Goal: Task Accomplishment & Management: Use online tool/utility

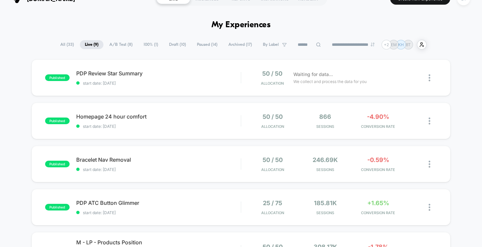
scroll to position [12, 0]
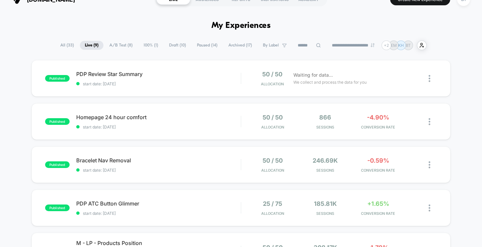
click at [145, 44] on span "100% ( 1 )" at bounding box center [151, 45] width 25 height 9
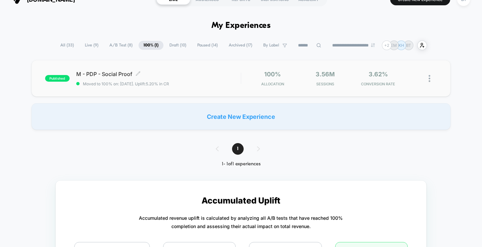
click at [202, 77] on span "M - PDP - Social Proof Click to edit experience details" at bounding box center [158, 74] width 165 height 7
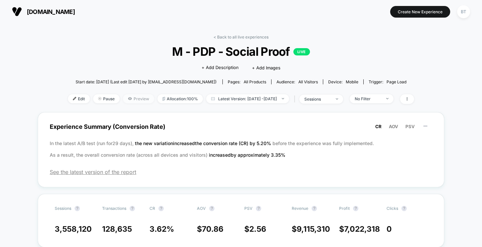
click at [125, 97] on span "Preview" at bounding box center [138, 98] width 31 height 9
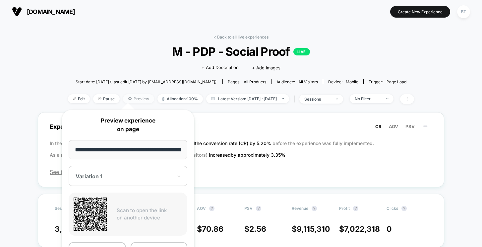
scroll to position [0, 26]
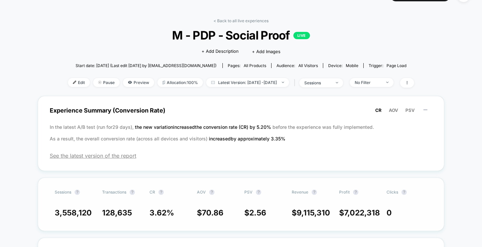
scroll to position [0, 0]
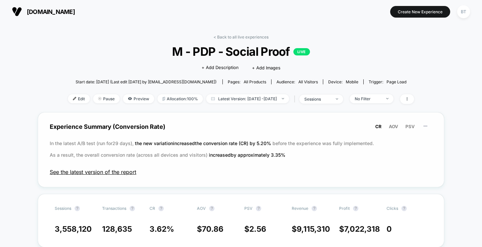
click at [115, 172] on span "See the latest version of the report" at bounding box center [241, 171] width 383 height 7
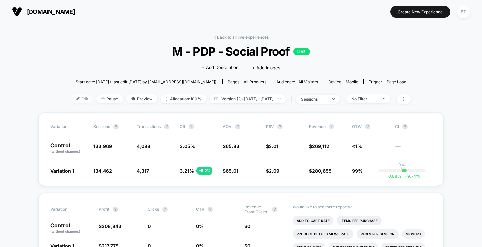
click at [71, 94] on span "Edit" at bounding box center [82, 98] width 22 height 9
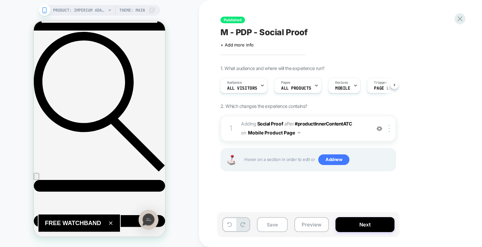
scroll to position [213, 0]
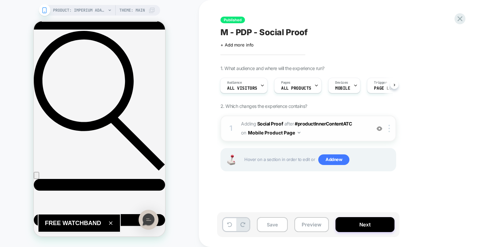
click at [344, 134] on span "#_loomi_addon_1731415739302 Adding Social Proof AFTER #productInnerContentATC #…" at bounding box center [304, 128] width 126 height 18
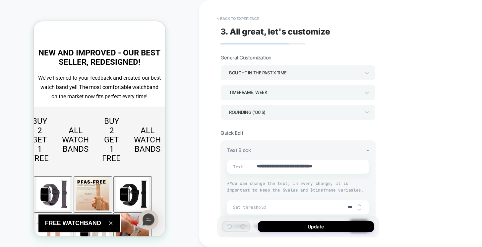
type textarea "*"
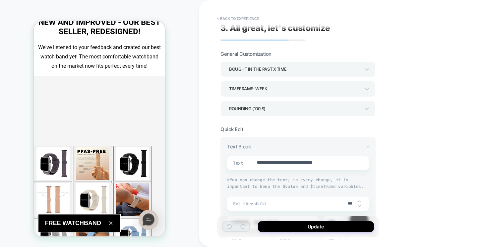
scroll to position [0, 0]
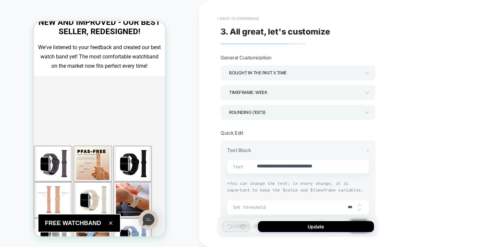
click at [231, 16] on button "< Back to experience" at bounding box center [238, 18] width 48 height 11
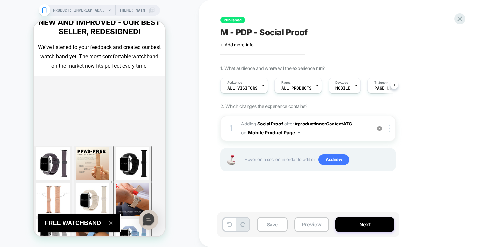
scroll to position [0, 0]
click at [461, 21] on icon at bounding box center [460, 18] width 9 height 9
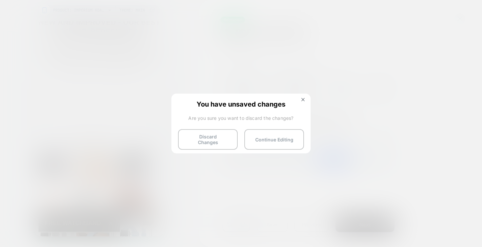
click at [216, 140] on button "Discard Changes" at bounding box center [208, 139] width 60 height 21
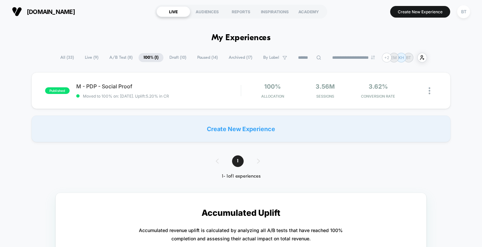
click at [107, 57] on span "A/B Test ( 8 )" at bounding box center [120, 57] width 33 height 9
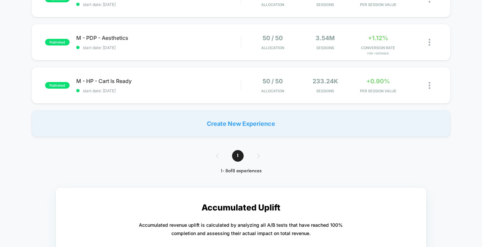
scroll to position [308, 0]
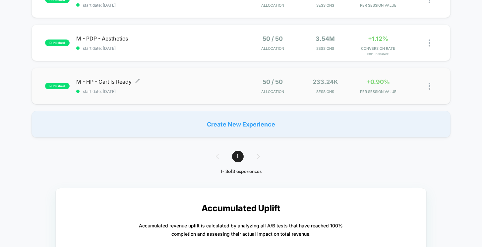
click at [189, 85] on div "M - HP - Cart Is Ready Click to edit experience details Click to edit experienc…" at bounding box center [158, 86] width 165 height 16
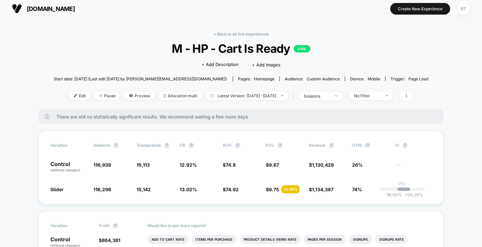
scroll to position [1, 0]
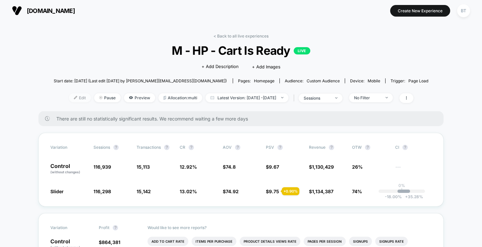
click at [71, 96] on span "Edit" at bounding box center [80, 97] width 22 height 9
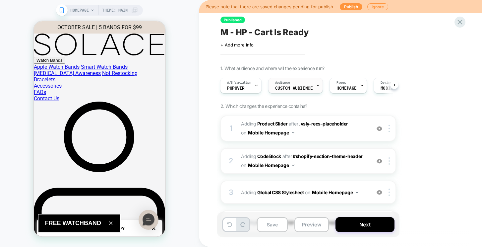
click at [296, 85] on div "Audience Custom Audience" at bounding box center [294, 85] width 51 height 15
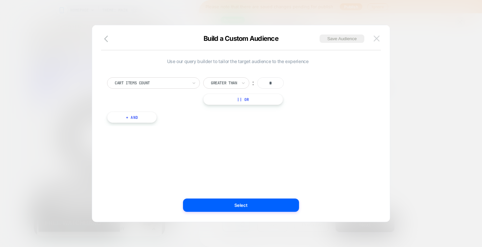
click at [378, 39] on img at bounding box center [377, 38] width 6 height 6
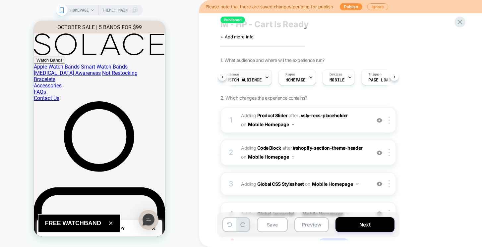
scroll to position [0, 81]
click at [314, 225] on button "Preview" at bounding box center [311, 225] width 34 height 15
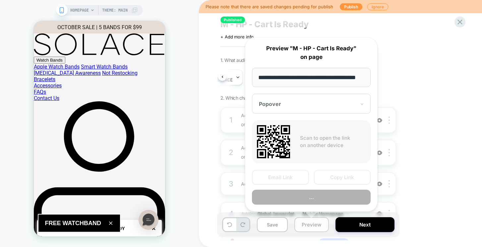
scroll to position [0, 15]
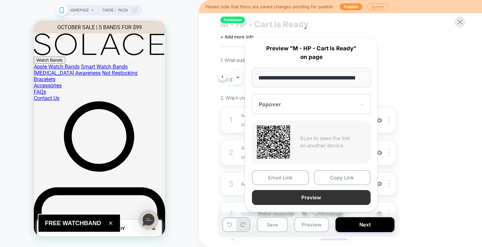
click at [307, 203] on button "Preview" at bounding box center [311, 197] width 119 height 15
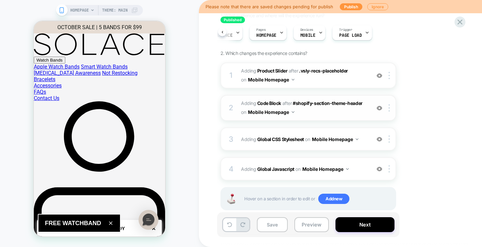
scroll to position [54, 0]
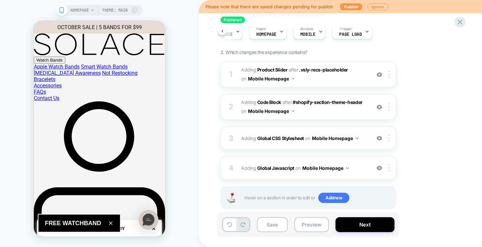
click at [282, 145] on div "3 Adding Global CSS Stylesheet on Mobile Homepage Add Before Add After Copy to …" at bounding box center [309, 138] width 176 height 23
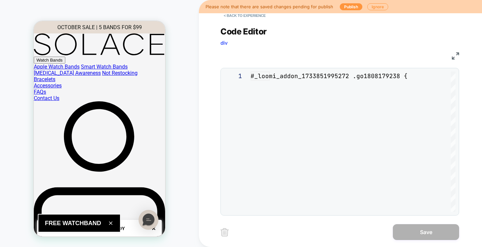
scroll to position [36, 0]
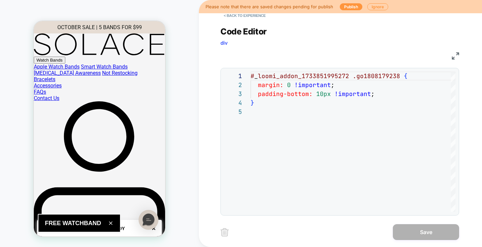
click at [183, 19] on div "HOMEPAGE Theme: MAIN" at bounding box center [99, 124] width 199 height 234
click at [255, 18] on button "< Back to experience" at bounding box center [245, 15] width 48 height 11
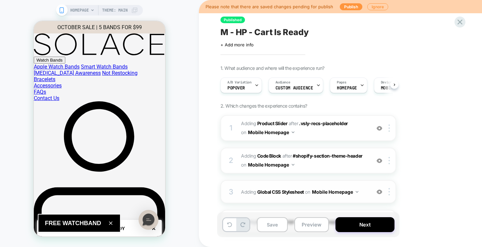
scroll to position [0, 0]
drag, startPoint x: 283, startPoint y: 200, endPoint x: 286, endPoint y: 205, distance: 5.6
click at [286, 206] on div "1 #_loomi_addon_1733851995272 Adding Product Slider AFTER .vsly-recs-placeholde…" at bounding box center [309, 197] width 176 height 164
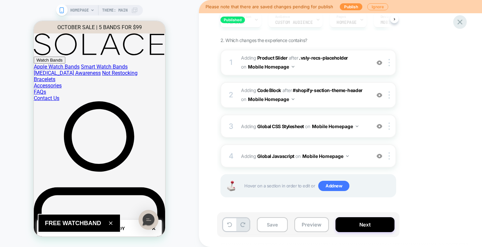
click at [458, 21] on icon at bounding box center [460, 22] width 9 height 9
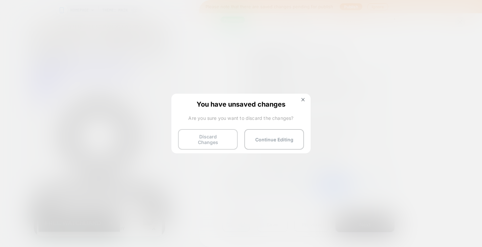
click at [218, 143] on button "Discard Changes" at bounding box center [208, 139] width 60 height 21
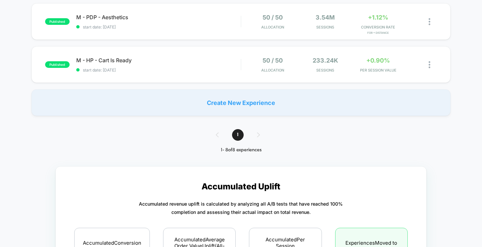
scroll to position [323, 0]
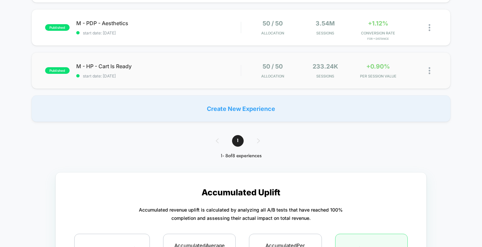
click at [218, 58] on div "published M - HP - Cart Is Ready start date: 12/13/2024 50 / 50 Allocation 233.…" at bounding box center [241, 70] width 419 height 36
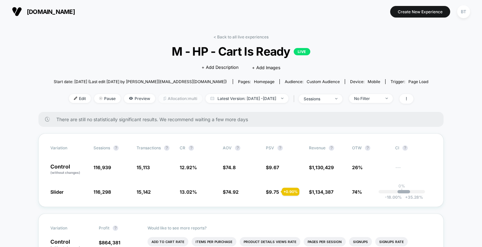
click at [168, 100] on span "Allocation: multi" at bounding box center [180, 98] width 44 height 9
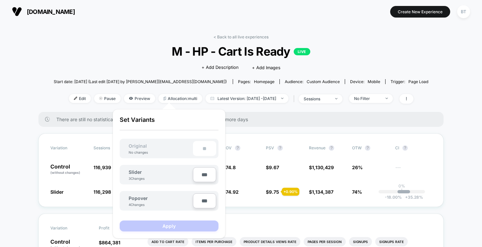
click at [395, 75] on div "< Back to all live experiences M - HP - Cart Is Ready LIVE Click to edit experi…" at bounding box center [241, 73] width 375 height 78
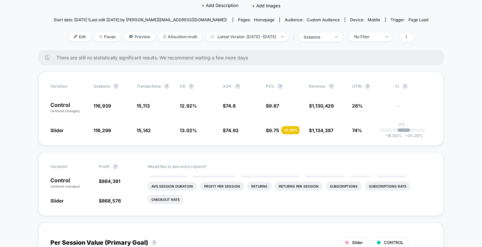
scroll to position [56, 0]
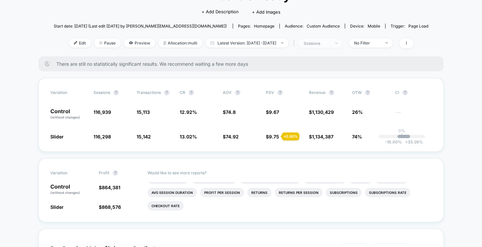
click at [322, 42] on div "sessions" at bounding box center [317, 43] width 27 height 5
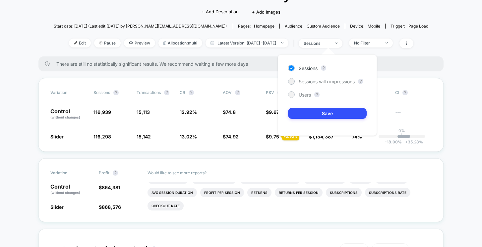
click at [298, 92] on div "Users" at bounding box center [299, 94] width 23 height 7
click at [310, 111] on button "Save" at bounding box center [327, 113] width 79 height 11
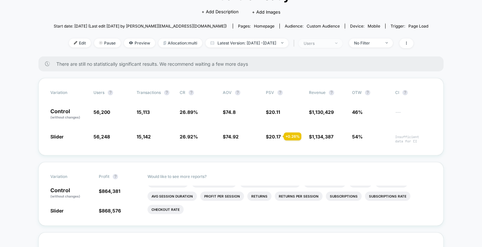
click at [330, 44] on div "users" at bounding box center [317, 43] width 27 height 5
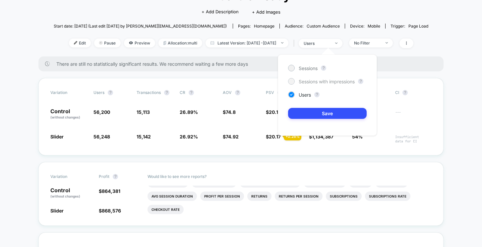
click at [328, 84] on div "Sessions with impressions" at bounding box center [321, 81] width 67 height 7
click at [318, 114] on button "Save" at bounding box center [327, 113] width 79 height 11
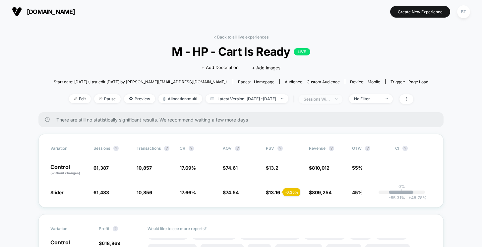
click at [320, 95] on span "sessions with impression" at bounding box center [321, 99] width 44 height 9
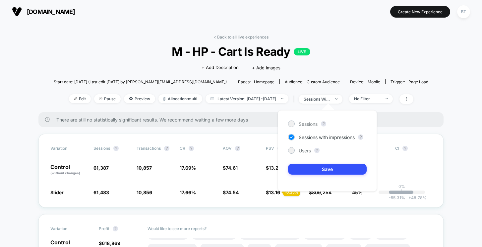
click at [302, 127] on div "Sessions ? Sessions with impressions ? Users ? Save" at bounding box center [327, 150] width 99 height 81
click at [301, 126] on span "Sessions" at bounding box center [308, 124] width 19 height 6
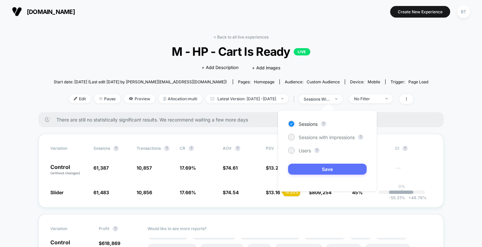
click at [304, 167] on button "Save" at bounding box center [327, 168] width 79 height 11
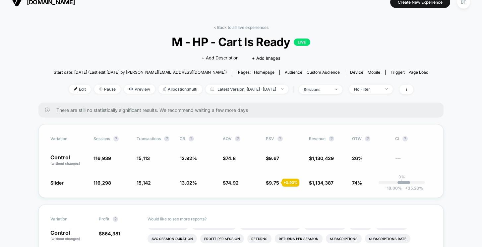
scroll to position [9, 0]
click at [284, 182] on div "+ 0.90 %" at bounding box center [291, 183] width 18 height 8
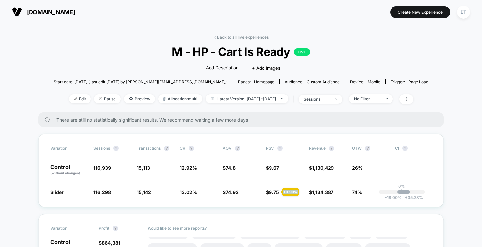
scroll to position [2, 0]
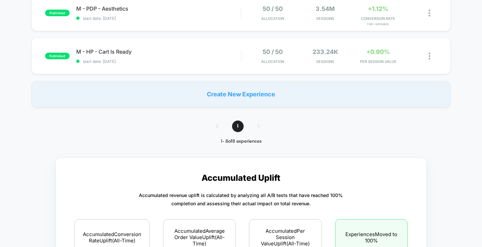
scroll to position [331, 0]
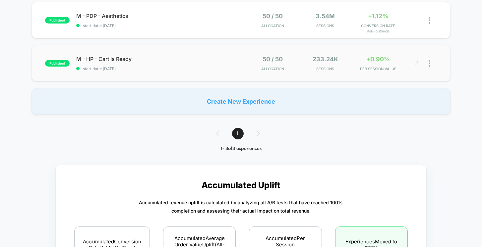
click at [431, 64] on div at bounding box center [433, 64] width 8 height 16
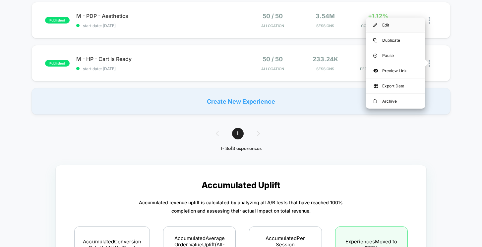
click at [394, 23] on div "Edit" at bounding box center [396, 25] width 60 height 15
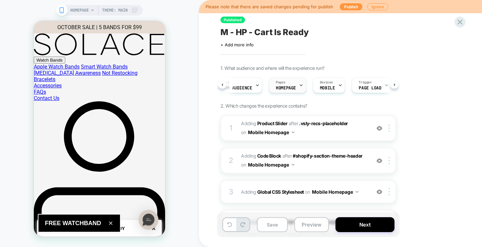
scroll to position [0, 54]
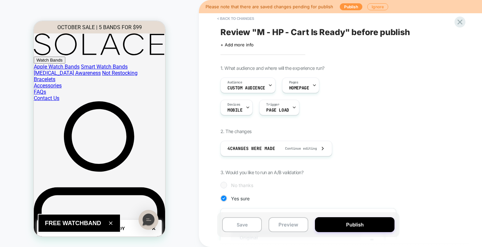
scroll to position [158, 0]
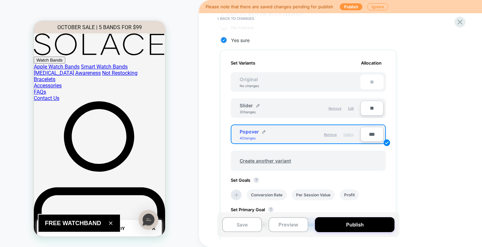
click at [433, 129] on div "1. What audience and where will the experience run? Audience Custom Audience Pa…" at bounding box center [342, 122] width 242 height 431
click at [371, 106] on input "**" at bounding box center [371, 108] width 23 height 15
click at [400, 123] on div "1. What audience and where will the experience run? Audience Custom Audience Pa…" at bounding box center [342, 122] width 242 height 431
click at [369, 132] on input "***" at bounding box center [371, 134] width 23 height 15
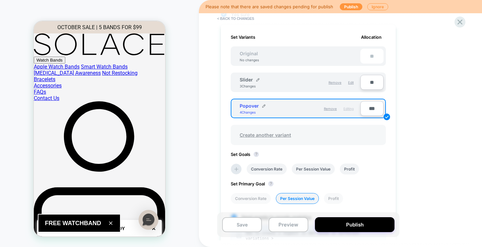
scroll to position [174, 0]
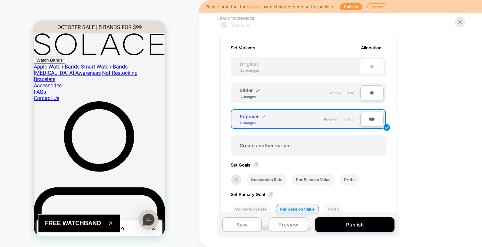
click at [264, 116] on img at bounding box center [263, 116] width 3 height 3
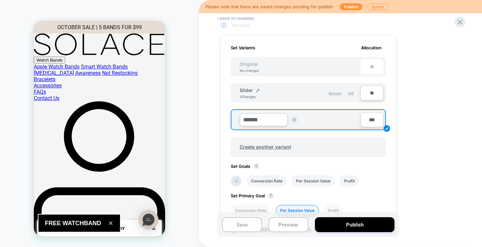
click at [313, 120] on div "******* Save" at bounding box center [281, 119] width 83 height 13
click at [428, 118] on div "1. What audience and where will the experience run? Audience Custom Audience Pa…" at bounding box center [342, 108] width 242 height 432
click at [369, 120] on input "***" at bounding box center [371, 119] width 23 height 15
click at [338, 93] on span "Remove" at bounding box center [335, 93] width 13 height 4
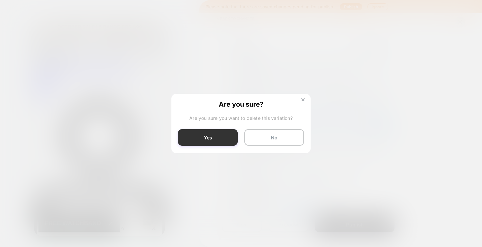
click at [224, 139] on button "Yes" at bounding box center [208, 137] width 60 height 17
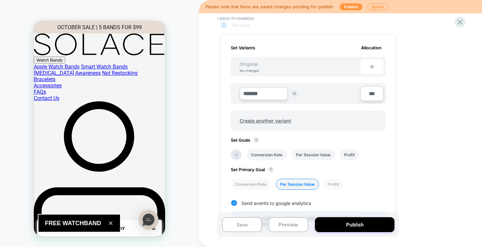
scroll to position [156, 0]
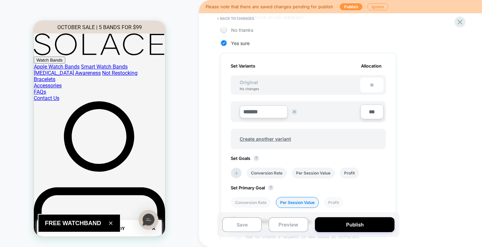
click at [358, 109] on div "******* Save" at bounding box center [296, 112] width 127 height 16
click at [377, 116] on input "***" at bounding box center [371, 111] width 23 height 15
click at [368, 114] on input "***" at bounding box center [371, 111] width 23 height 15
type input "****"
type input "**"
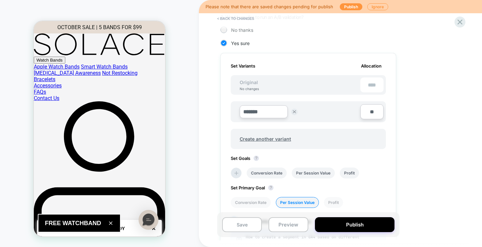
type input "***"
type input "**"
type input "****"
click at [439, 107] on div "1. What audience and where will the experience run? Audience Custom Audience Pa…" at bounding box center [342, 113] width 242 height 406
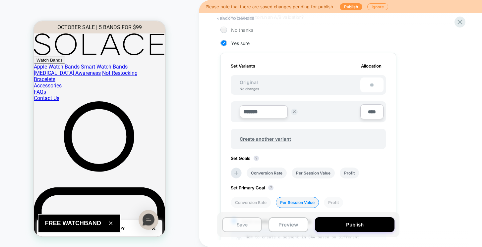
click at [242, 224] on button "Save" at bounding box center [242, 225] width 40 height 15
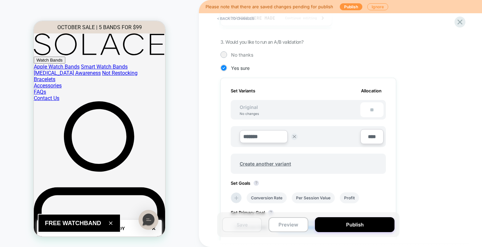
click at [419, 168] on div "1. What audience and where will the experience run? Audience Custom Audience Pa…" at bounding box center [342, 138] width 242 height 406
click at [224, 54] on div at bounding box center [223, 54] width 5 height 5
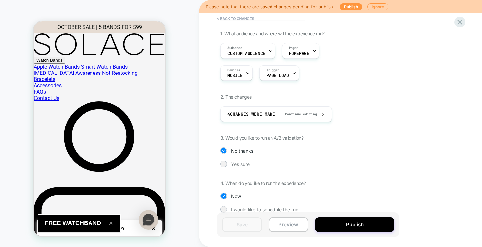
scroll to position [43, 0]
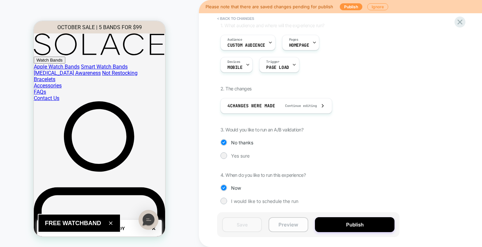
click at [300, 224] on button "Preview" at bounding box center [289, 225] width 40 height 15
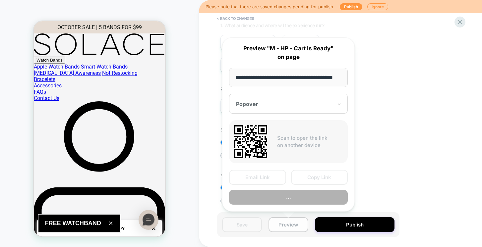
scroll to position [0, 15]
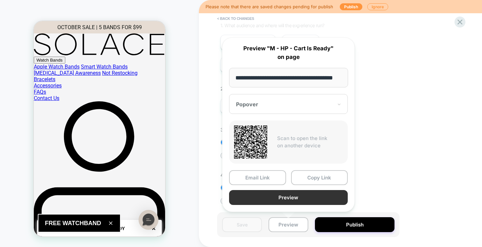
click at [268, 200] on button "Preview" at bounding box center [288, 197] width 119 height 15
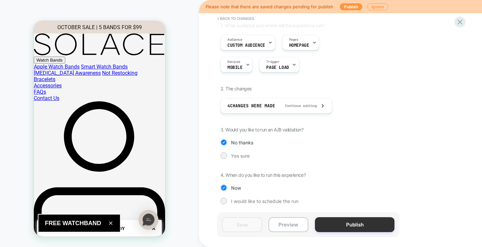
click at [349, 231] on button "Publish" at bounding box center [355, 225] width 80 height 15
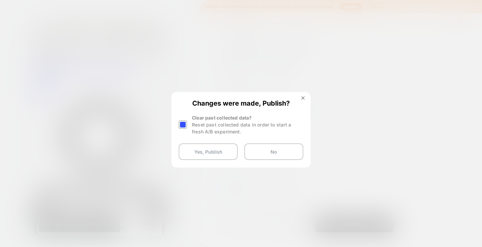
click at [184, 122] on div at bounding box center [183, 125] width 8 height 8
click at [204, 151] on button "Yes, Publish" at bounding box center [208, 152] width 59 height 17
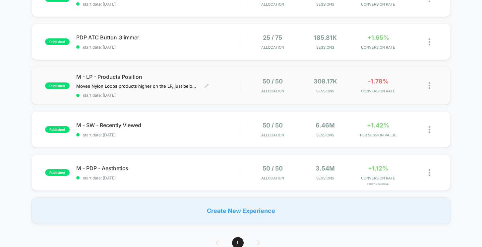
scroll to position [187, 0]
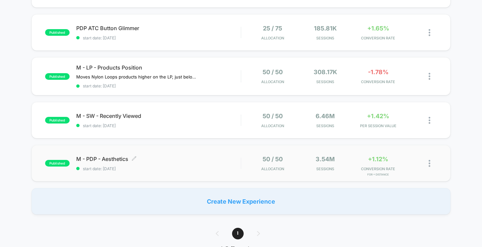
click at [224, 157] on span "M - PDP - Aesthetics Click to edit experience details" at bounding box center [158, 159] width 165 height 7
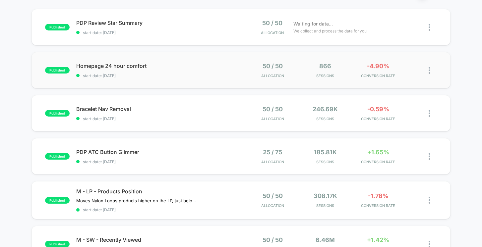
scroll to position [155, 0]
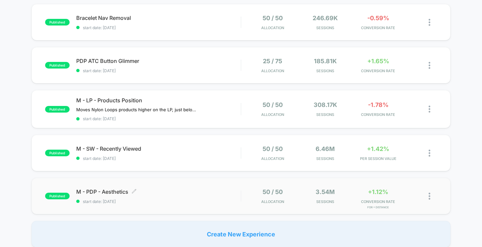
click at [213, 201] on span "start date: 2/13/2025" at bounding box center [158, 201] width 165 height 5
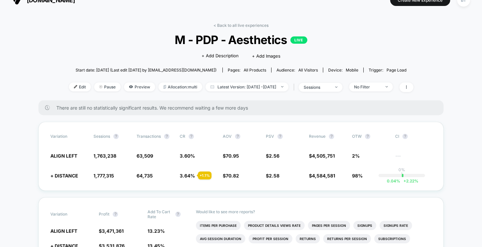
scroll to position [28, 0]
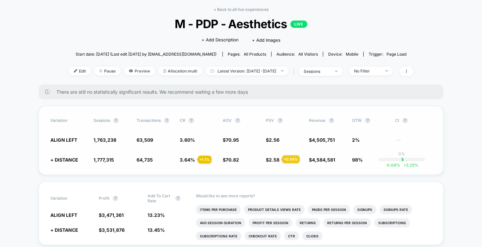
click at [274, 159] on span "2.58" at bounding box center [274, 160] width 11 height 6
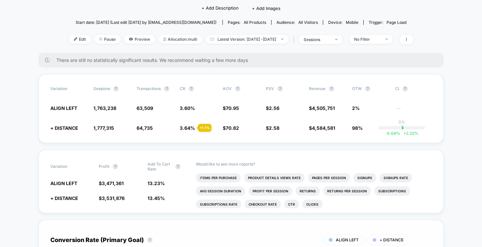
scroll to position [0, 0]
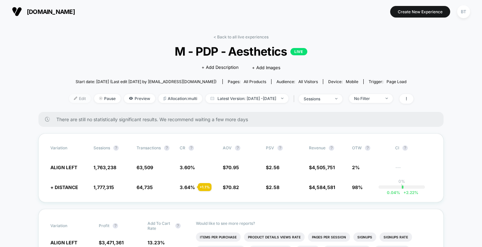
click at [74, 97] on img at bounding box center [75, 98] width 3 height 3
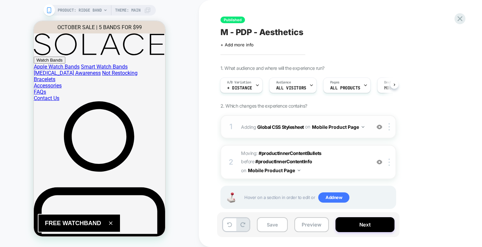
click at [342, 128] on button "Mobile Product Page" at bounding box center [338, 127] width 52 height 10
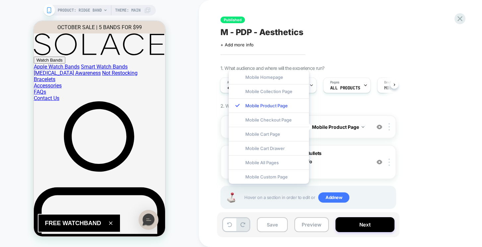
click at [356, 132] on div "1 Adding Global CSS Stylesheet on Mobile Product Page Add Before Add After Copy…" at bounding box center [309, 126] width 176 height 23
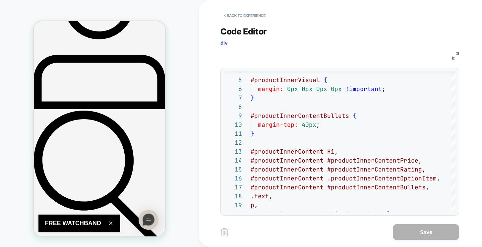
scroll to position [139, 0]
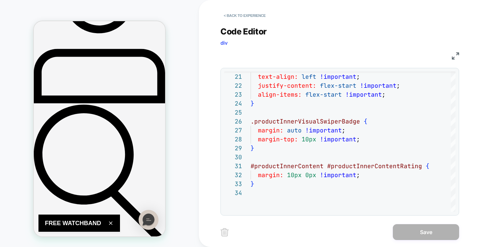
click at [327, 62] on div "**********" at bounding box center [340, 117] width 239 height 198
click at [253, 14] on button "< Back to experience" at bounding box center [245, 15] width 48 height 11
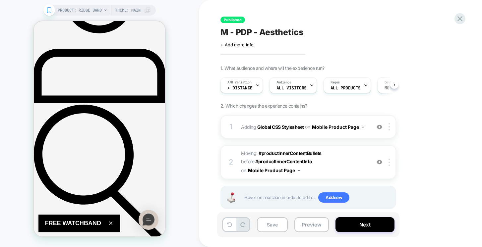
scroll to position [0, 0]
click at [346, 163] on span "Moving: #productInnerContentBullets #productInnerContentBullets before #product…" at bounding box center [304, 162] width 126 height 26
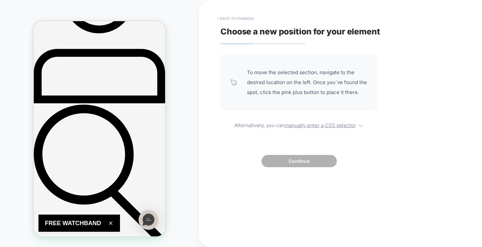
click at [226, 19] on button "< Back to changes" at bounding box center [236, 18] width 44 height 11
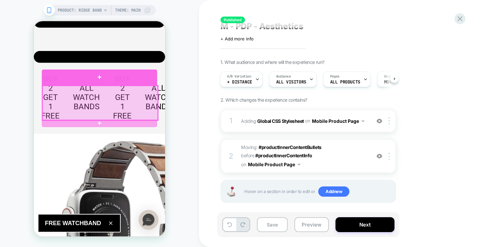
scroll to position [413, 0]
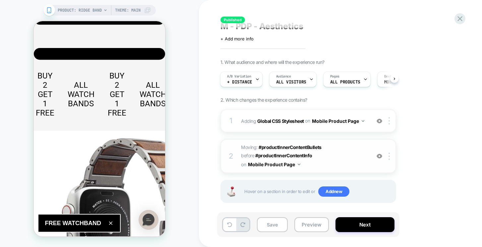
click at [378, 158] on img at bounding box center [380, 157] width 6 height 6
click at [379, 157] on img at bounding box center [380, 157] width 6 height 6
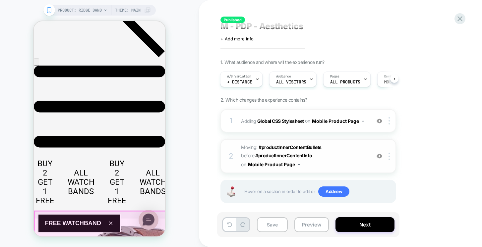
scroll to position [330, 0]
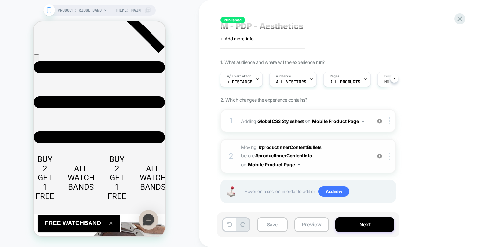
click at [380, 157] on img at bounding box center [380, 157] width 6 height 6
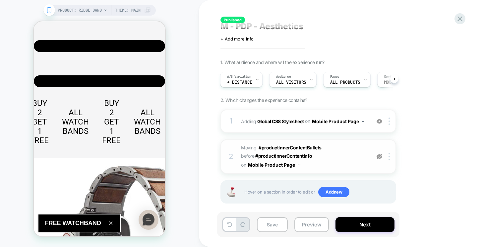
click at [380, 157] on img at bounding box center [380, 157] width 6 height 6
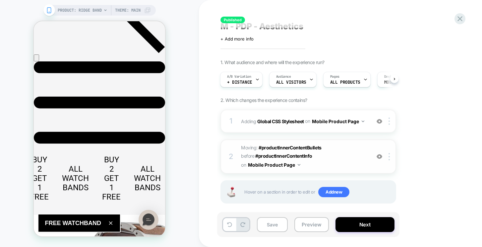
click at [380, 157] on img at bounding box center [380, 157] width 6 height 6
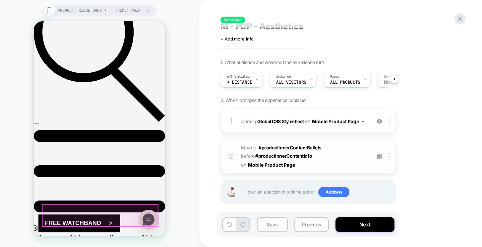
scroll to position [265, 0]
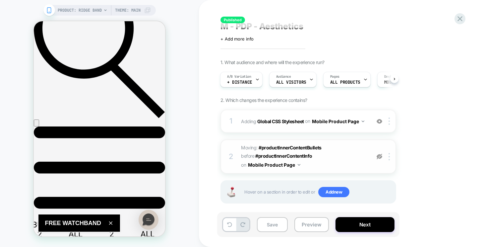
click at [379, 158] on img at bounding box center [380, 157] width 6 height 6
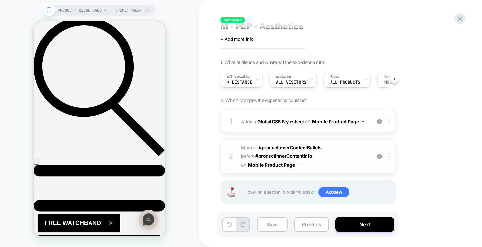
scroll to position [227, 0]
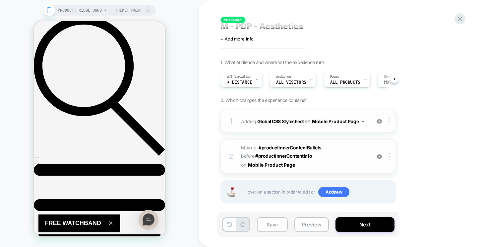
click at [380, 122] on img at bounding box center [380, 121] width 6 height 6
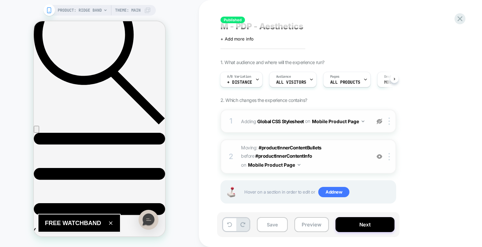
click at [380, 122] on img at bounding box center [380, 121] width 6 height 6
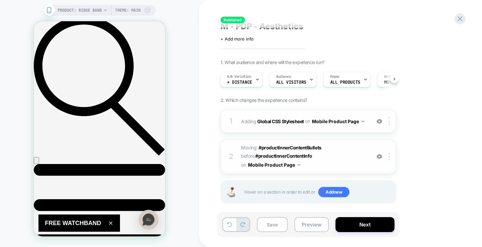
click at [380, 122] on img at bounding box center [380, 121] width 6 height 6
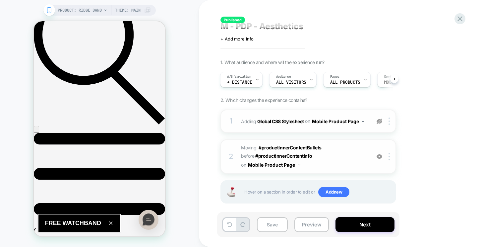
click at [380, 122] on img at bounding box center [380, 121] width 6 height 6
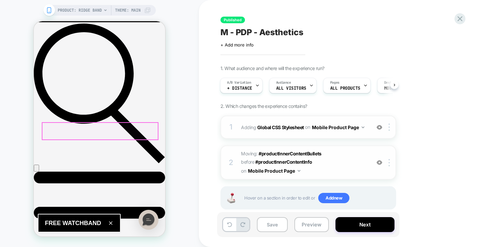
scroll to position [256, 0]
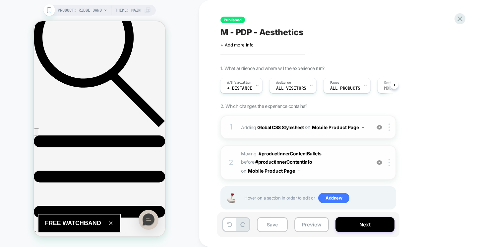
click at [378, 125] on img at bounding box center [380, 127] width 6 height 6
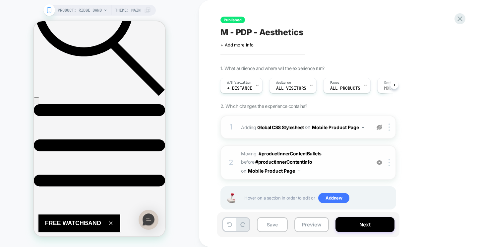
click at [378, 125] on img at bounding box center [380, 127] width 6 height 6
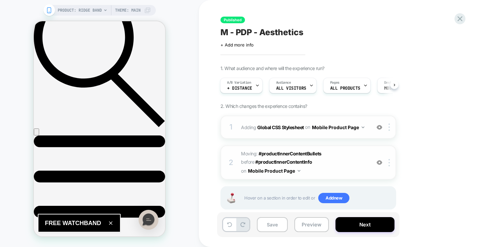
click at [275, 130] on span "Adding Global CSS Stylesheet on Mobile Product Page" at bounding box center [304, 127] width 126 height 10
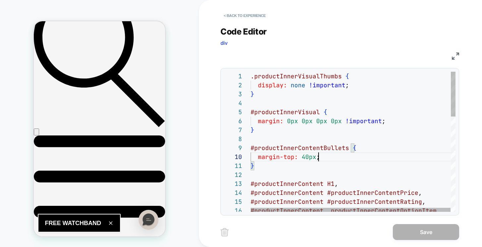
scroll to position [81, 68]
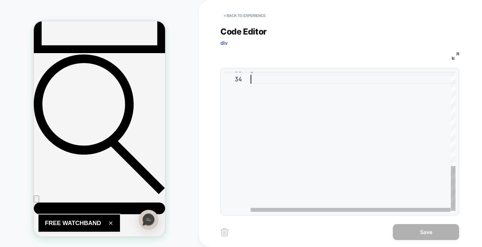
scroll to position [27, 0]
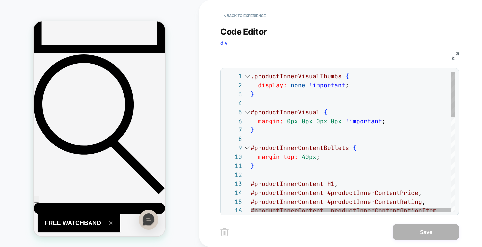
click at [250, 76] on div at bounding box center [247, 76] width 9 height 9
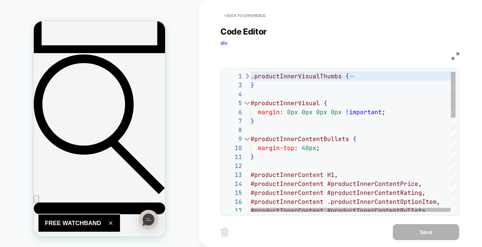
click at [246, 76] on div at bounding box center [247, 76] width 9 height 9
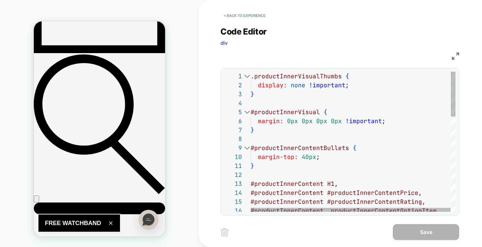
type textarea "**********"
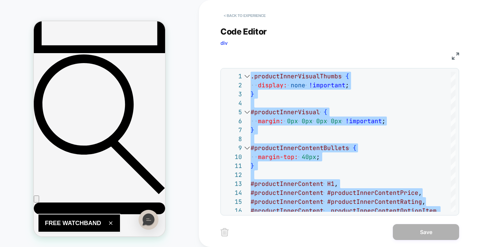
click at [237, 15] on button "< Back to experience" at bounding box center [245, 15] width 48 height 11
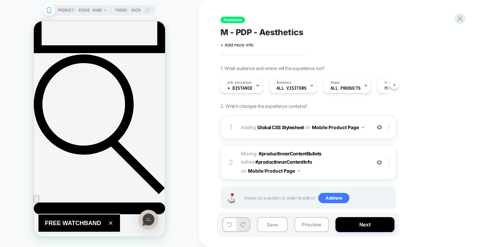
scroll to position [0, 0]
click at [378, 163] on img at bounding box center [380, 162] width 6 height 6
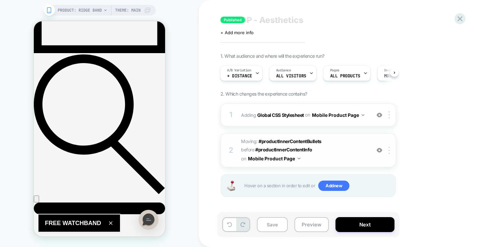
scroll to position [10, 0]
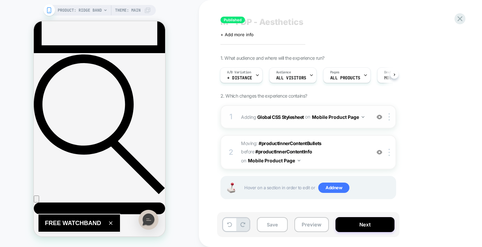
click at [380, 114] on img at bounding box center [380, 117] width 6 height 6
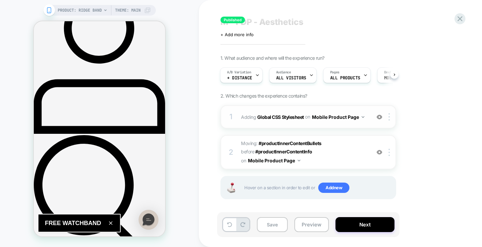
scroll to position [91, 0]
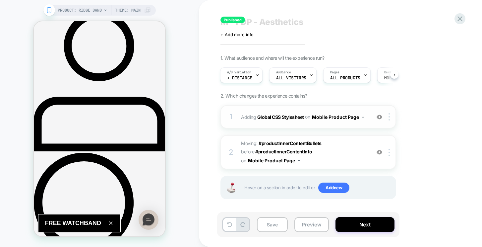
click at [322, 124] on div "1 Adding Global CSS Stylesheet on Mobile Product Page Add Before Add After Copy…" at bounding box center [309, 116] width 176 height 23
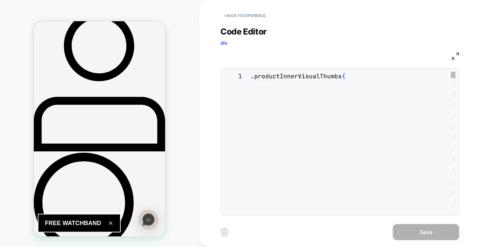
scroll to position [90, 0]
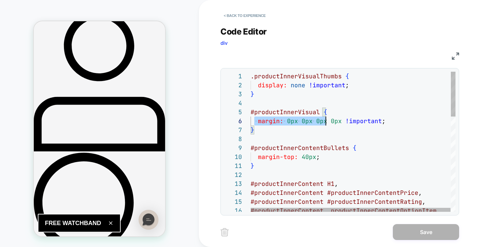
scroll to position [45, 132]
drag, startPoint x: 256, startPoint y: 121, endPoint x: 400, endPoint y: 123, distance: 144.2
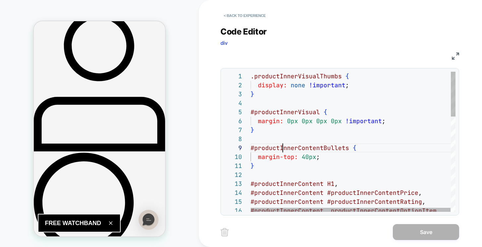
drag, startPoint x: 332, startPoint y: 158, endPoint x: 252, endPoint y: 155, distance: 79.3
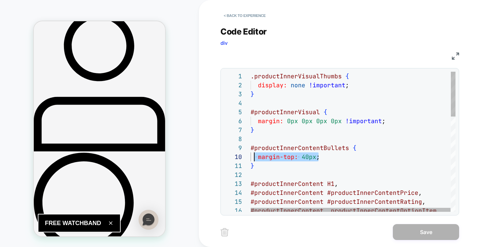
click at [252, 155] on div "margin-top: 40px ;" at bounding box center [353, 156] width 205 height 9
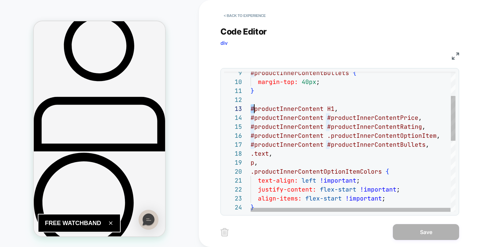
drag, startPoint x: 252, startPoint y: 109, endPoint x: 286, endPoint y: 128, distance: 39.2
click at [286, 128] on div "#productInnerContentBullets { margin-top: 40px ; } #productInnerContent H1 , #p…" at bounding box center [353, 214] width 205 height 435
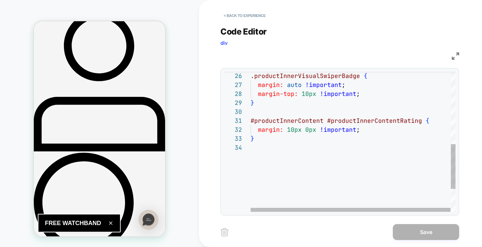
click at [275, 139] on div ".productInnerVisualSwiperBadge { margin: auto !important ; margin-top: 10px !im…" at bounding box center [353, 64] width 205 height 435
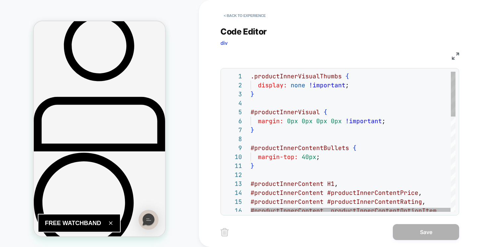
type textarea "**********"
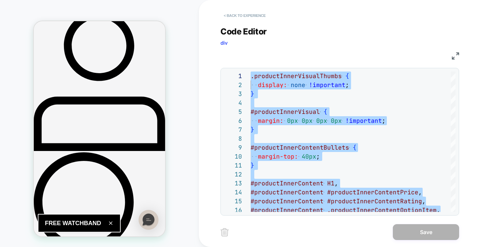
click at [242, 14] on button "< Back to experience" at bounding box center [245, 15] width 48 height 11
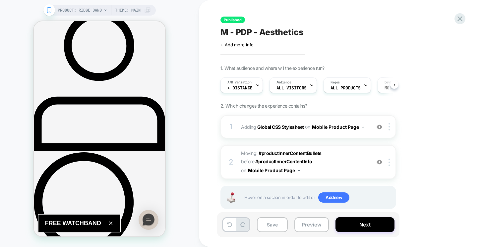
scroll to position [0, 0]
click at [458, 22] on icon at bounding box center [460, 18] width 9 height 9
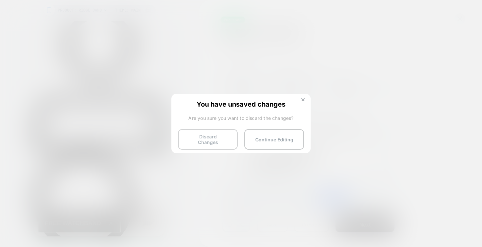
click at [222, 139] on button "Discard Changes" at bounding box center [208, 139] width 60 height 21
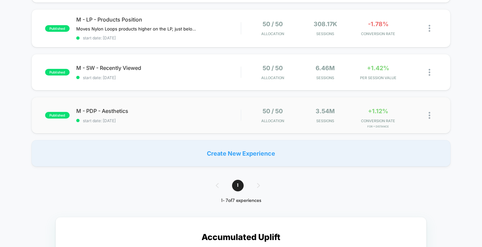
scroll to position [234, 0]
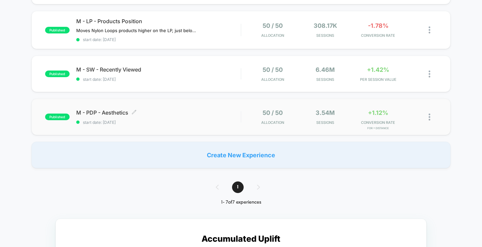
click at [190, 123] on span "start date: 2/13/2025" at bounding box center [158, 122] width 165 height 5
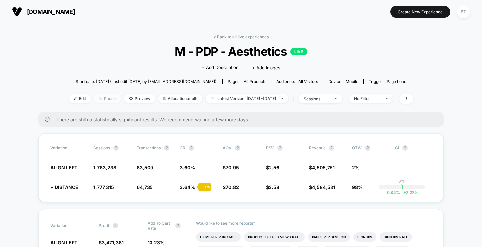
click at [102, 99] on span "Pause" at bounding box center [107, 98] width 27 height 9
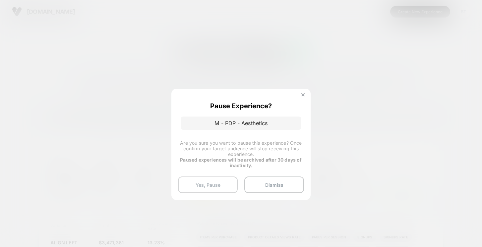
click at [221, 183] on button "Yes, Pause" at bounding box center [208, 185] width 60 height 17
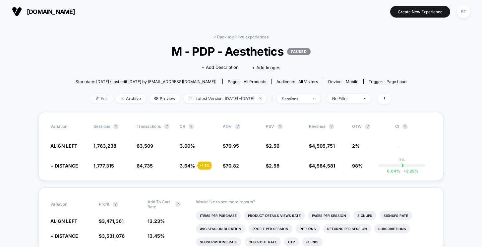
click at [97, 100] on span "Edit" at bounding box center [102, 98] width 22 height 9
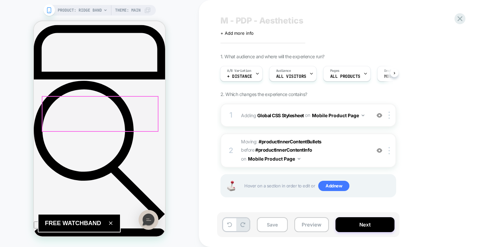
scroll to position [158, 0]
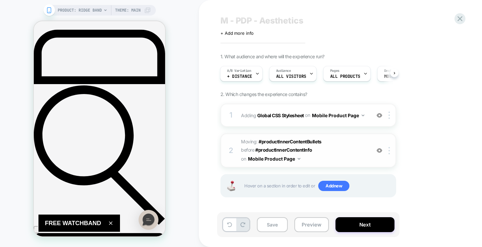
drag, startPoint x: 335, startPoint y: 142, endPoint x: 255, endPoint y: 144, distance: 80.3
click at [255, 144] on span "Moving: #productInnerContentBullets #productInnerContentBullets before #product…" at bounding box center [304, 151] width 126 height 26
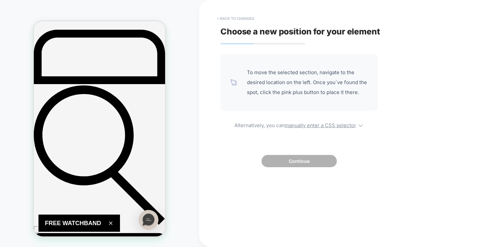
click at [237, 17] on button "< Back to changes" at bounding box center [236, 18] width 44 height 11
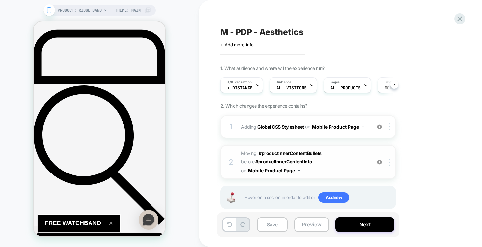
scroll to position [0, 0]
click at [462, 20] on icon at bounding box center [460, 18] width 9 height 9
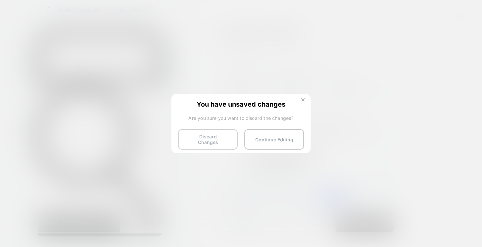
click at [222, 134] on button "Discard Changes" at bounding box center [208, 139] width 60 height 21
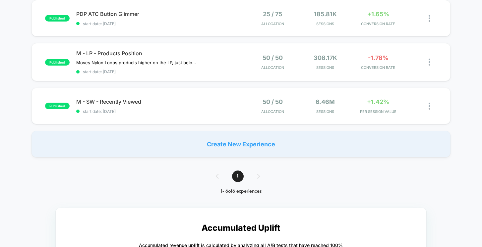
scroll to position [201, 0]
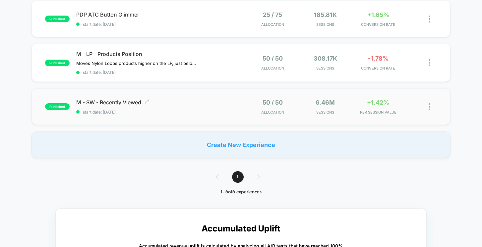
click at [186, 102] on span "M - SW - Recently Viewed Click to edit experience details" at bounding box center [158, 102] width 165 height 7
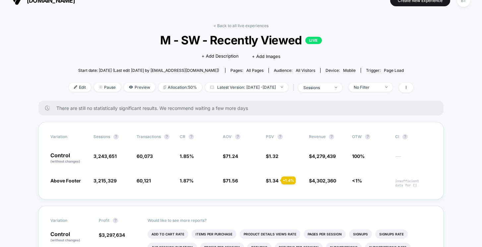
scroll to position [23, 0]
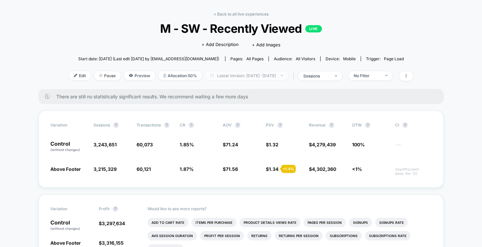
click at [235, 77] on span "Latest Version: Mar 13, 2025 - Oct 6, 2025" at bounding box center [246, 75] width 83 height 9
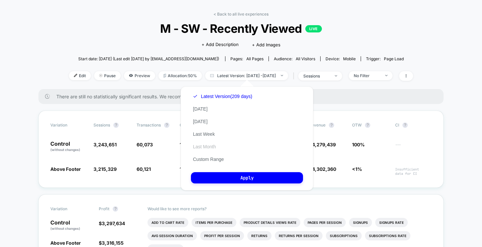
click at [205, 147] on button "Last Month" at bounding box center [204, 147] width 27 height 6
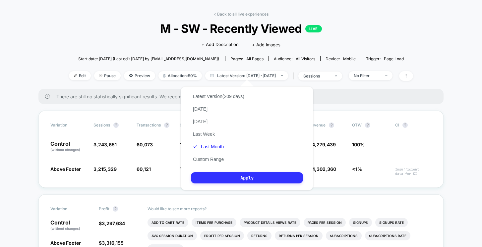
click at [243, 176] on button "Apply" at bounding box center [247, 177] width 112 height 11
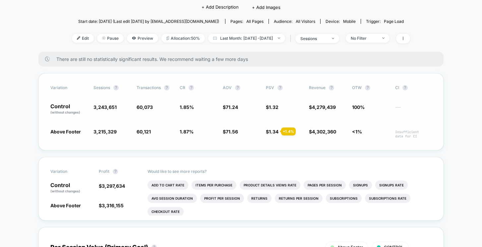
scroll to position [49, 0]
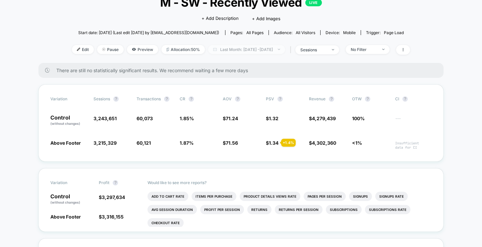
click at [230, 45] on span "Last Month: Mar 12, 2025 - Oct 6, 2025" at bounding box center [246, 49] width 77 height 9
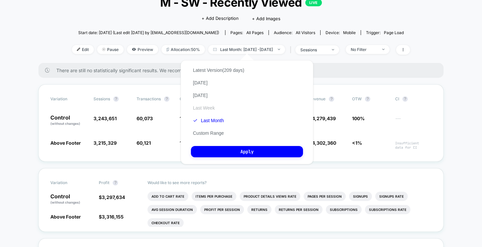
click at [203, 109] on button "Last Week" at bounding box center [204, 108] width 26 height 6
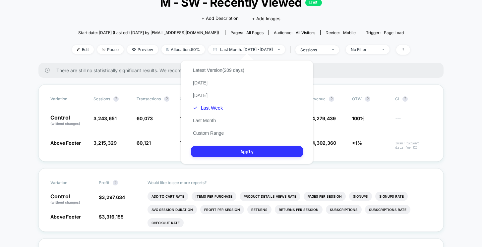
click at [221, 151] on button "Apply" at bounding box center [247, 151] width 112 height 11
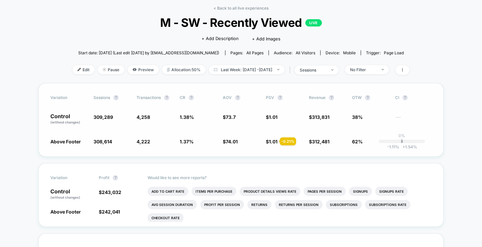
scroll to position [36, 0]
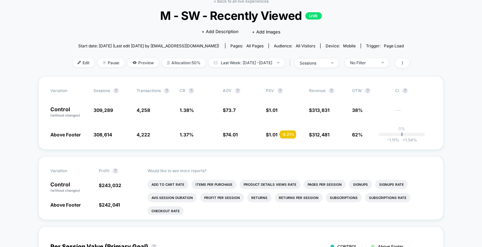
click at [230, 67] on div "Edit Pause Preview Allocation: 50% Last Week: Sep 29, 2025 - Oct 6, 2025 | sess…" at bounding box center [241, 63] width 337 height 10
click at [230, 59] on span "Last Week: Sep 29, 2025 - Oct 6, 2025" at bounding box center [247, 62] width 76 height 9
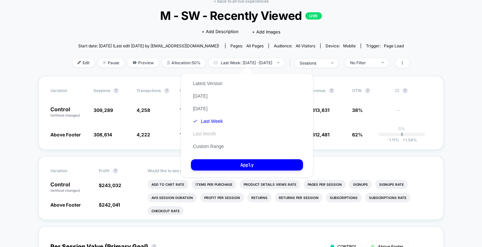
click at [210, 135] on button "Last Month" at bounding box center [204, 134] width 27 height 6
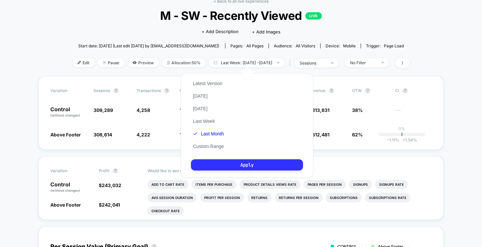
click at [219, 166] on button "Apply" at bounding box center [247, 164] width 112 height 11
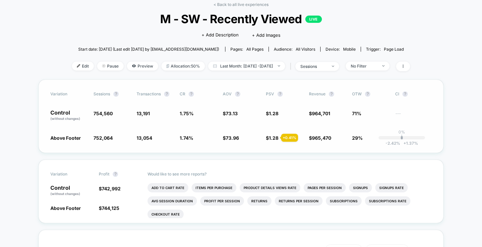
scroll to position [32, 0]
click at [243, 68] on span "Last Month: Sep 6, 2025 - Oct 6, 2025" at bounding box center [246, 66] width 77 height 9
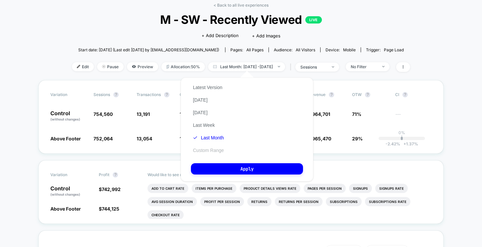
click at [205, 153] on button "Custom Range" at bounding box center [208, 151] width 35 height 6
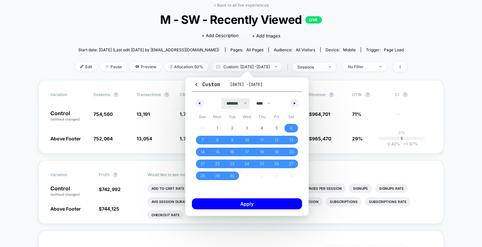
click at [240, 104] on select "******* ******** ***** ***** *** **** **** ****** ********* ******* ******** **…" at bounding box center [235, 103] width 28 height 11
click at [221, 98] on select "******* ******** ***** ***** *** **** **** ****** ********* ******* ******** **…" at bounding box center [235, 103] width 28 height 11
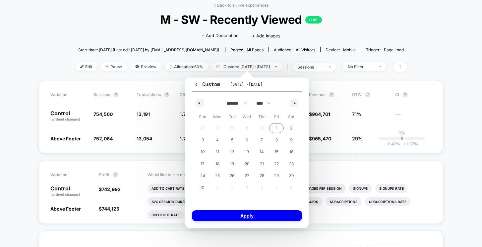
click at [272, 131] on span "1" at bounding box center [276, 128] width 15 height 9
click at [296, 102] on button "button" at bounding box center [294, 103] width 8 height 8
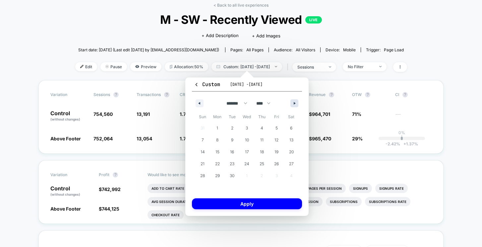
click at [296, 102] on button "button" at bounding box center [294, 103] width 8 height 8
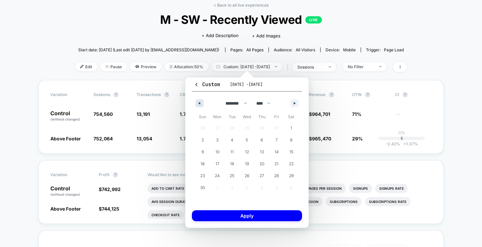
click at [196, 101] on button "button" at bounding box center [200, 103] width 8 height 8
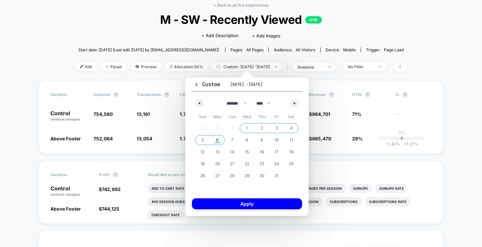
click at [219, 143] on span "6" at bounding box center [217, 140] width 3 height 12
select select "*"
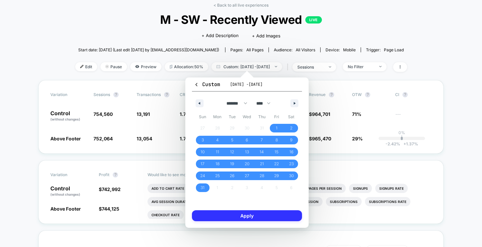
click at [239, 216] on button "Apply" at bounding box center [247, 216] width 110 height 11
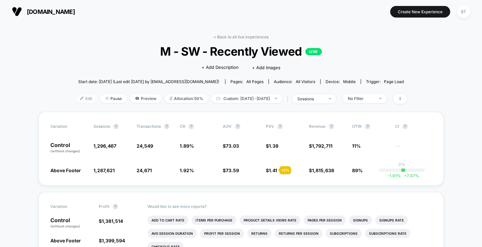
click at [79, 98] on span "Edit" at bounding box center [86, 98] width 22 height 9
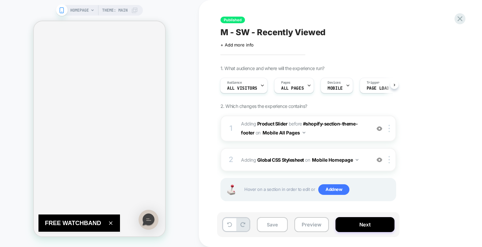
scroll to position [4017, 0]
click at [86, 14] on span "HOMEPAGE" at bounding box center [79, 10] width 19 height 11
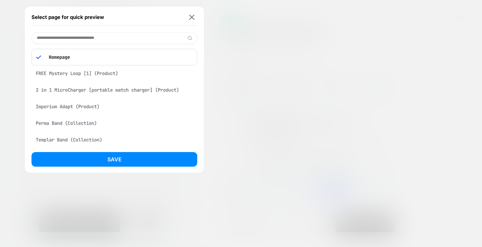
click at [257, 42] on div at bounding box center [241, 123] width 482 height 247
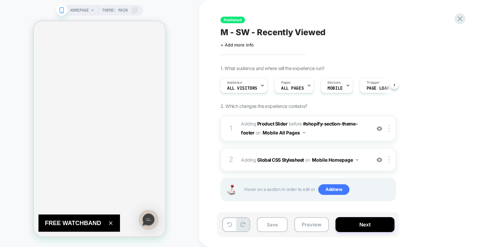
click at [59, 11] on icon at bounding box center [62, 10] width 6 height 6
click at [460, 19] on icon at bounding box center [460, 18] width 9 height 9
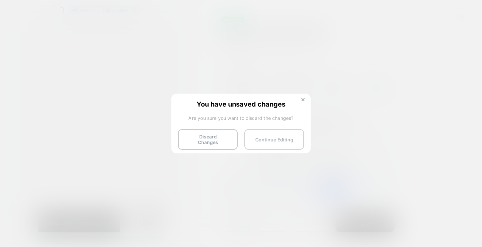
click at [271, 137] on button "Continue Editing" at bounding box center [274, 139] width 60 height 21
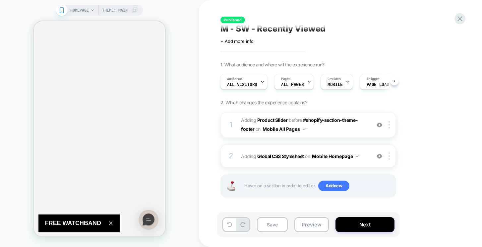
scroll to position [0, 0]
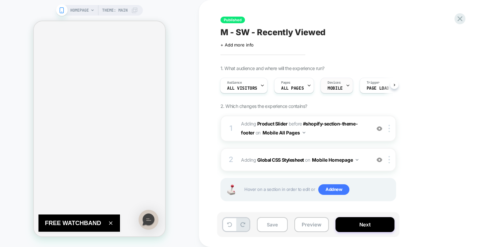
click at [336, 86] on span "MOBILE" at bounding box center [335, 88] width 15 height 5
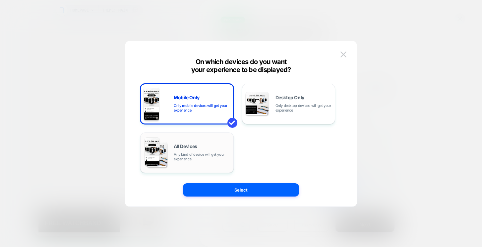
click at [205, 147] on div "All Devices Any kind of device will get your experience" at bounding box center [202, 152] width 56 height 17
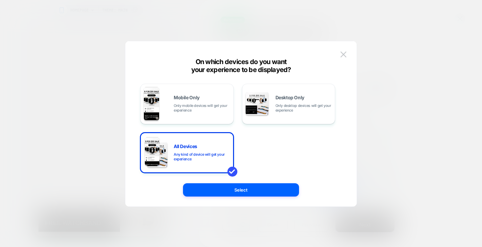
click at [228, 200] on div "Mobile Only Only mobile devices will get your experience Desktop Only Only desk…" at bounding box center [241, 127] width 212 height 158
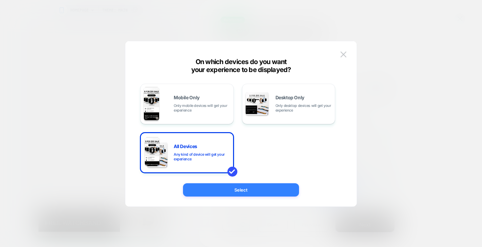
click at [228, 195] on button "Select" at bounding box center [241, 189] width 116 height 13
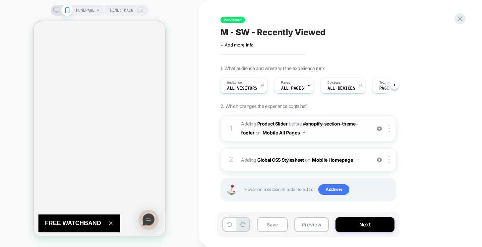
scroll to position [4, 0]
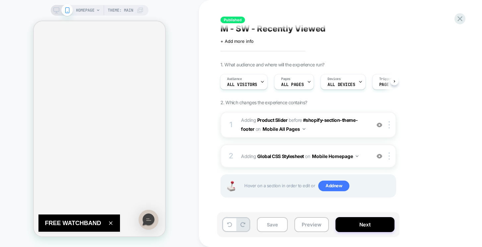
click at [54, 12] on icon at bounding box center [56, 10] width 6 height 6
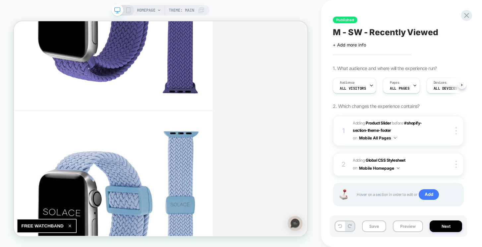
scroll to position [0, 0]
click at [391, 137] on button "Mobile All Pages" at bounding box center [377, 138] width 37 height 8
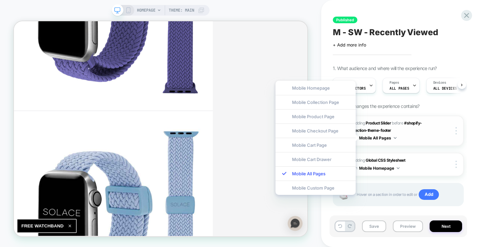
click at [417, 141] on span "#_loomi_addon_1741607478113 Adding Product Slider BEFORE #shopify-section-theme…" at bounding box center [393, 130] width 80 height 23
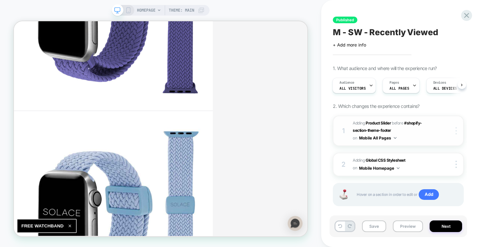
click at [455, 133] on div at bounding box center [457, 130] width 13 height 7
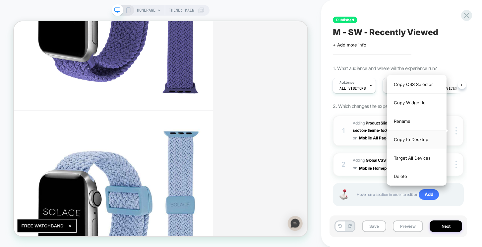
click at [415, 140] on div "Copy to Desktop" at bounding box center [416, 139] width 59 height 18
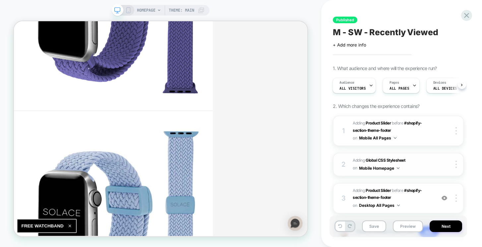
scroll to position [5, 0]
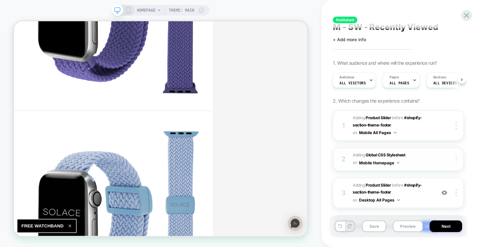
click at [457, 158] on div at bounding box center [457, 158] width 13 height 7
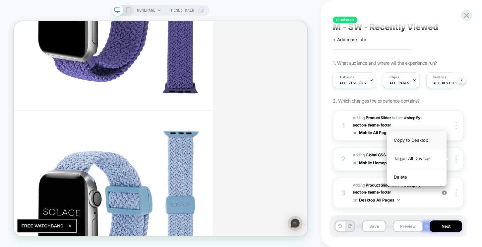
click at [430, 139] on div "Copy to Desktop" at bounding box center [416, 140] width 59 height 18
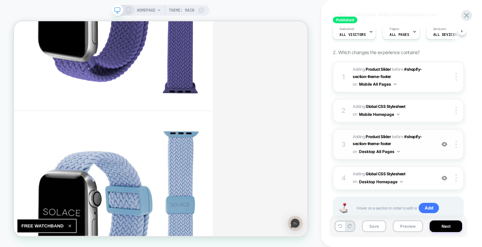
scroll to position [71, 0]
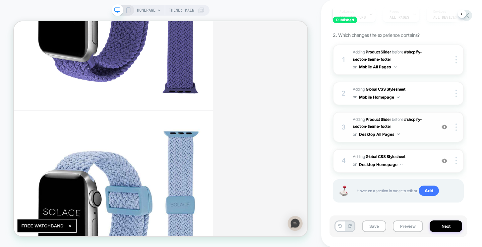
click at [444, 125] on img at bounding box center [445, 127] width 6 height 6
click at [446, 158] on img at bounding box center [445, 161] width 6 height 6
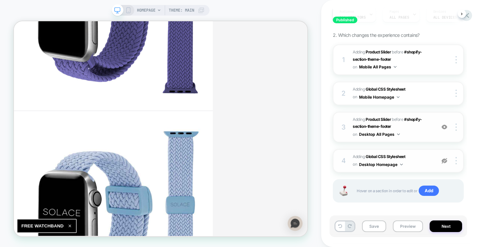
click at [440, 161] on div at bounding box center [444, 160] width 13 height 7
click at [128, 8] on rect at bounding box center [129, 10] width 4 height 5
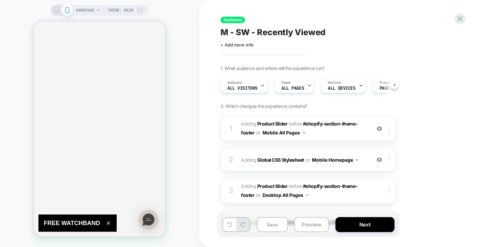
scroll to position [0, 0]
click at [381, 159] on img at bounding box center [380, 160] width 6 height 6
click at [293, 152] on div "2 Adding Global CSS Stylesheet on Mobile Homepage Add Before Add After Copy to …" at bounding box center [309, 159] width 176 height 23
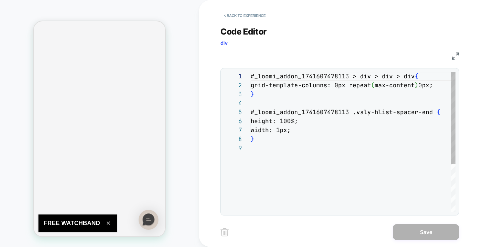
scroll to position [72, 0]
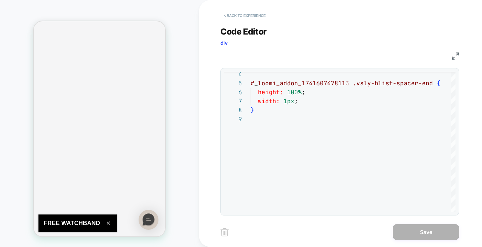
click at [237, 14] on button "< Back to experience" at bounding box center [245, 15] width 48 height 11
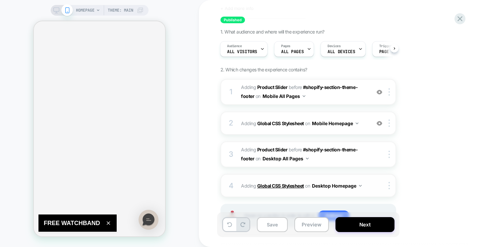
scroll to position [21, 0]
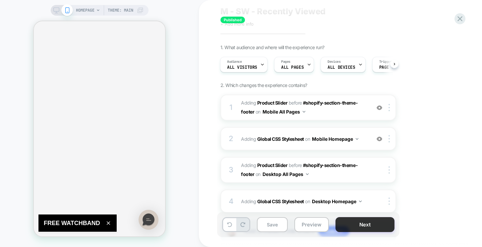
click at [358, 226] on button "Next" at bounding box center [365, 224] width 59 height 15
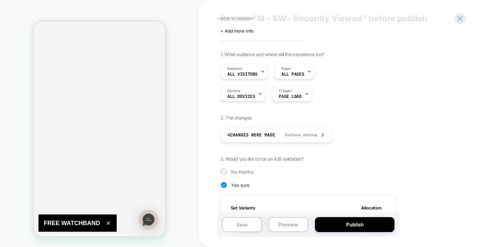
scroll to position [56, 0]
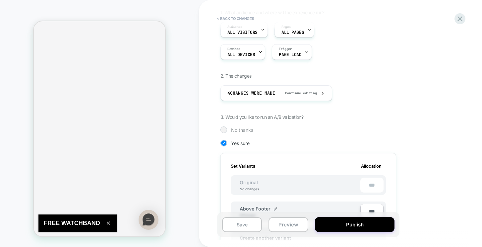
click at [236, 130] on span "No thanks" at bounding box center [242, 130] width 22 height 6
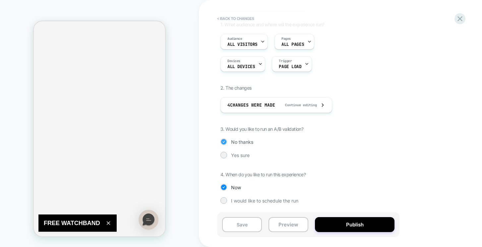
scroll to position [43, 0]
click at [347, 228] on button "Publish" at bounding box center [355, 224] width 80 height 15
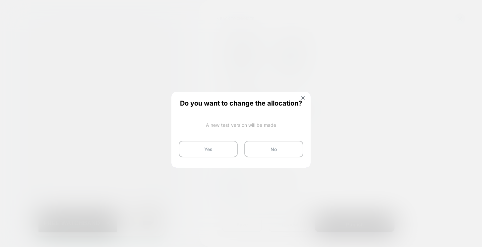
drag, startPoint x: 227, startPoint y: 152, endPoint x: 313, endPoint y: 98, distance: 100.8
click at [313, 98] on div "Review " M - SW - Recently Viewed " before publish Click to edit experience det…" at bounding box center [341, 123] width 249 height 233
click at [283, 142] on button "No" at bounding box center [273, 149] width 59 height 17
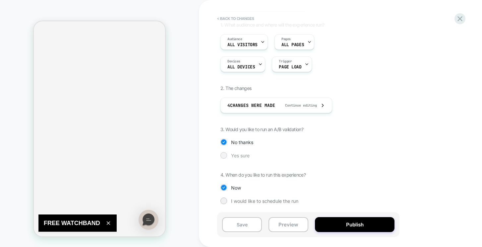
click at [231, 154] on div "Yes sure" at bounding box center [309, 155] width 176 height 7
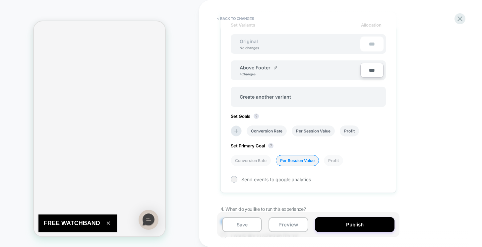
scroll to position [164, 0]
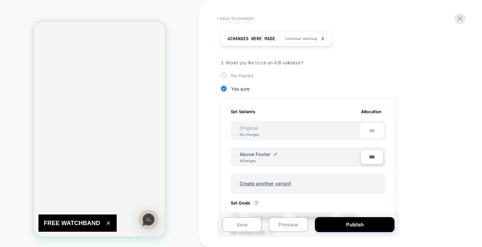
click at [231, 78] on div "No thanks" at bounding box center [309, 75] width 176 height 7
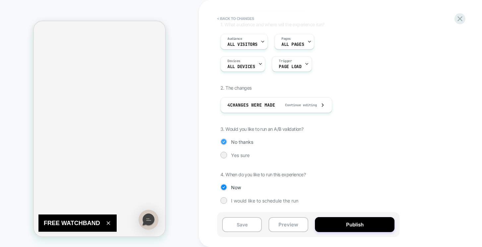
scroll to position [43, 0]
click at [355, 227] on button "Publish" at bounding box center [355, 224] width 80 height 15
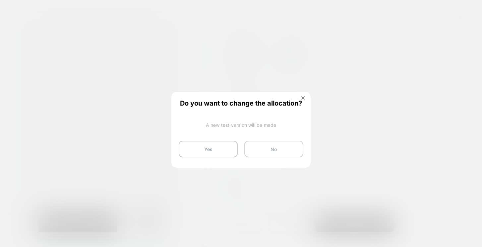
click at [264, 153] on button "No" at bounding box center [273, 149] width 59 height 17
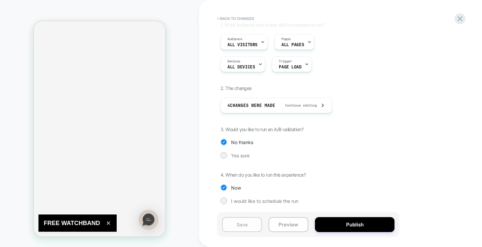
click at [233, 224] on button "Save" at bounding box center [242, 224] width 40 height 15
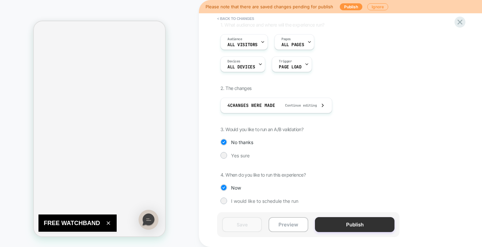
click at [369, 222] on button "Publish" at bounding box center [355, 224] width 80 height 15
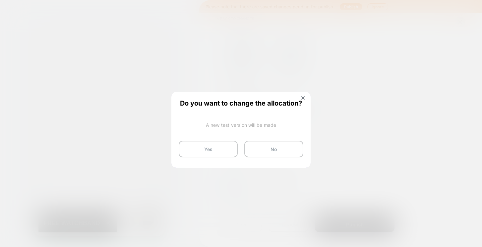
drag, startPoint x: 209, startPoint y: 145, endPoint x: 314, endPoint y: 112, distance: 109.6
click at [314, 112] on div "Review " M - SW - Recently Viewed " before publish Click to edit experience det…" at bounding box center [341, 123] width 249 height 233
click at [215, 154] on button "Yes" at bounding box center [208, 149] width 59 height 17
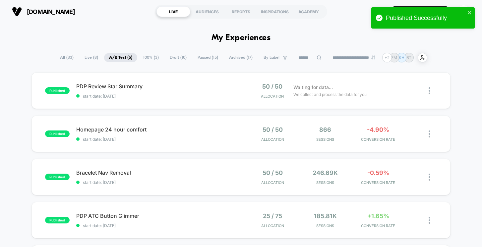
click at [144, 58] on span "100% ( 3 )" at bounding box center [151, 57] width 26 height 9
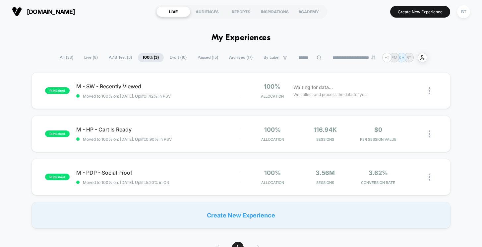
click at [115, 58] on span "A/B Test ( 5 )" at bounding box center [120, 57] width 33 height 9
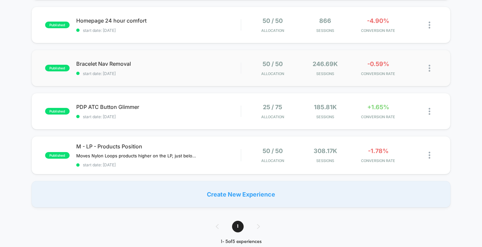
scroll to position [109, 0]
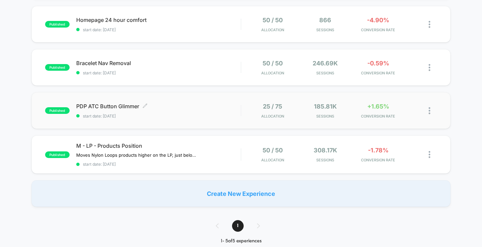
click at [104, 103] on span "PDP ATC Button Glimmer Click to edit experience details" at bounding box center [158, 106] width 165 height 7
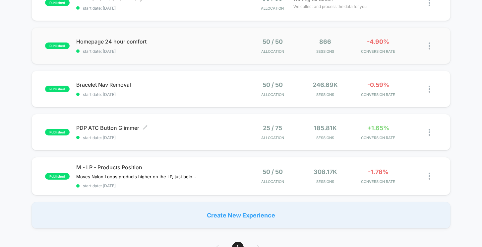
scroll to position [89, 0]
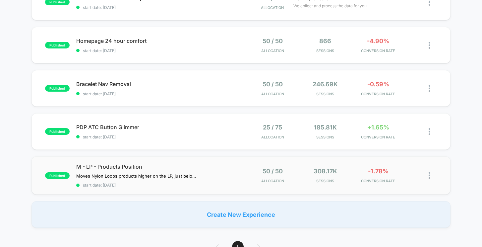
click at [132, 160] on div "published M - LP - Products Position Moves Nylon Loops products higher on the L…" at bounding box center [241, 175] width 419 height 38
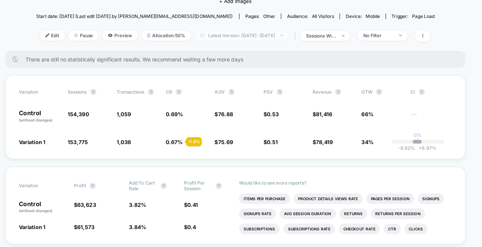
click at [246, 57] on span "Latest Version: [DATE] - [DATE]" at bounding box center [246, 60] width 83 height 9
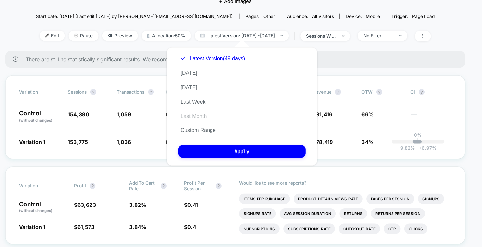
click at [199, 131] on button "Last Month" at bounding box center [204, 131] width 27 height 6
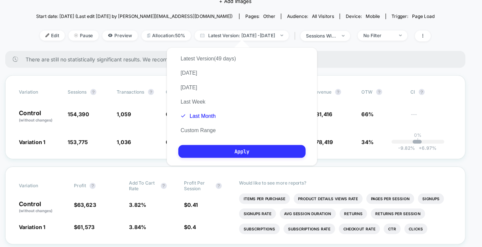
click at [218, 162] on button "Apply" at bounding box center [247, 162] width 112 height 11
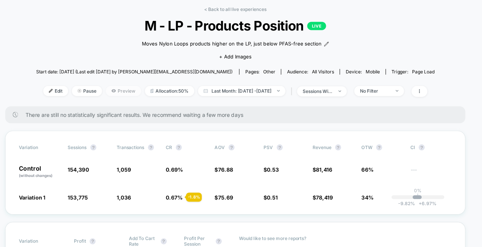
click at [127, 109] on span "Preview" at bounding box center [142, 108] width 31 height 9
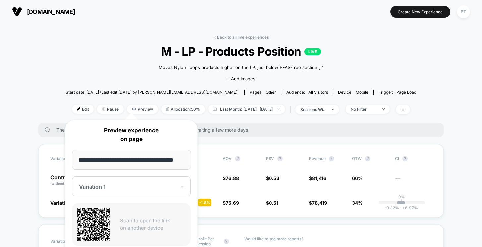
click at [153, 59] on div "Moves Nylon Loops products higher on the LP, just below PFAS-free section Click…" at bounding box center [241, 72] width 211 height 28
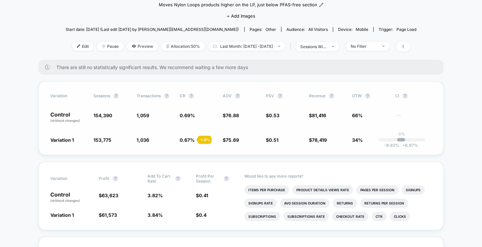
scroll to position [78, 0]
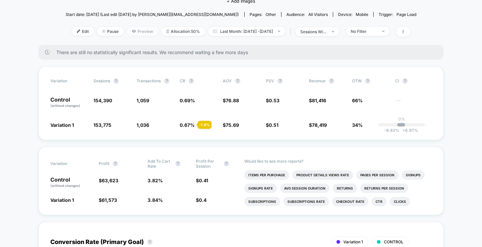
click at [131, 31] on span "Preview" at bounding box center [142, 31] width 31 height 9
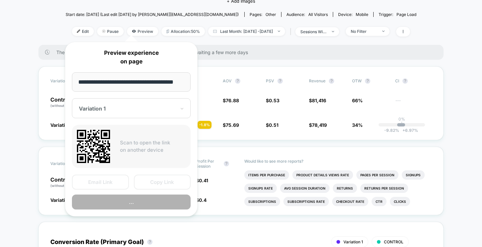
scroll to position [0, 2]
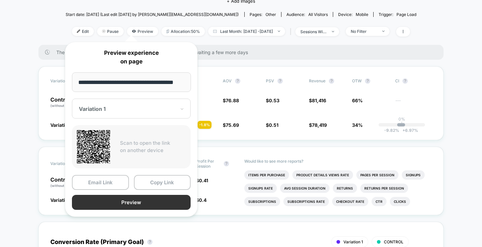
click at [134, 203] on button "Preview" at bounding box center [131, 202] width 119 height 15
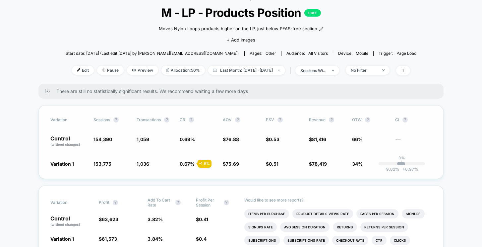
scroll to position [0, 0]
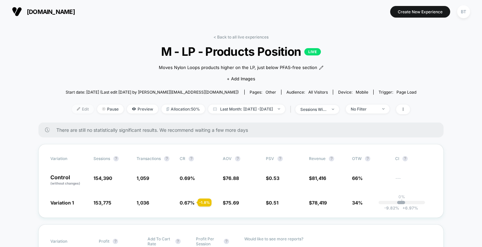
click at [72, 110] on span "Edit" at bounding box center [83, 108] width 22 height 9
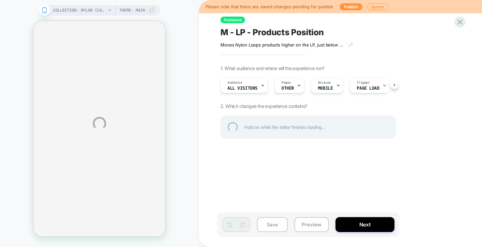
click at [287, 86] on div "COLLECTION: Nylon (Category) COLLECTION: Nylon (Category) Theme: MAIN Please no…" at bounding box center [241, 123] width 482 height 247
click at [286, 81] on div "COLLECTION: Nylon (Category) COLLECTION: Nylon (Category) Theme: MAIN Please no…" at bounding box center [241, 123] width 482 height 247
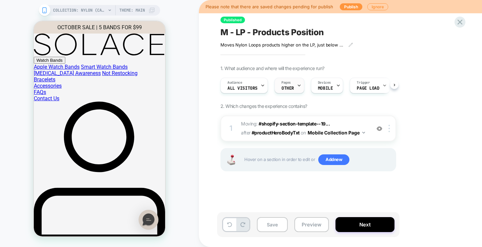
scroll to position [0, 0]
click at [286, 88] on span "OTHER" at bounding box center [287, 88] width 13 height 5
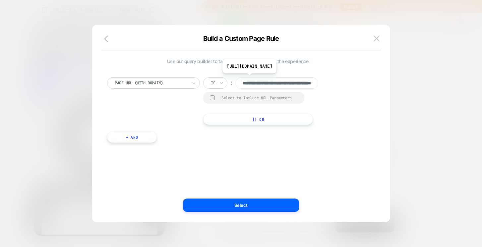
scroll to position [0, 45]
drag, startPoint x: 284, startPoint y: 81, endPoint x: 367, endPoint y: 93, distance: 84.6
click at [367, 93] on div "**********" at bounding box center [237, 100] width 261 height 47
click at [379, 34] on button at bounding box center [377, 38] width 10 height 10
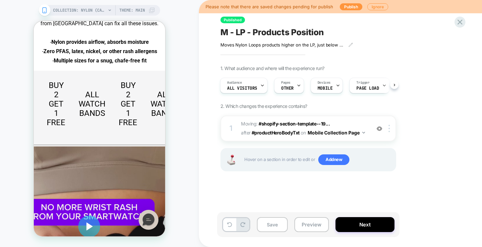
scroll to position [763, 0]
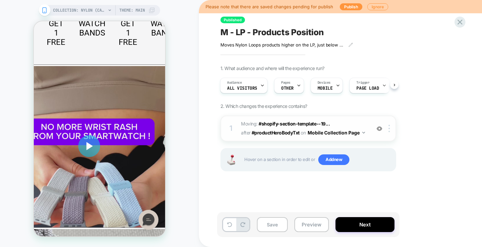
click at [380, 128] on img at bounding box center [380, 129] width 6 height 6
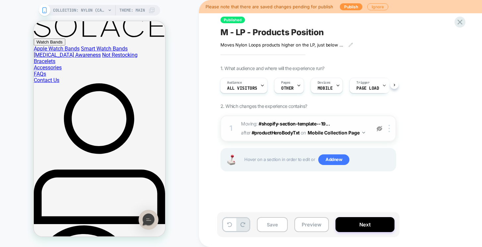
scroll to position [0, 0]
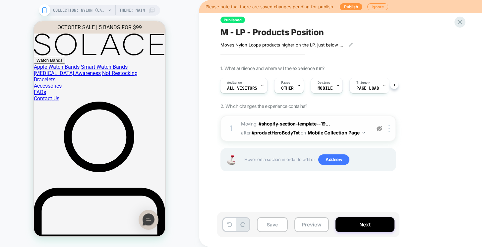
click at [381, 129] on img at bounding box center [380, 129] width 6 height 6
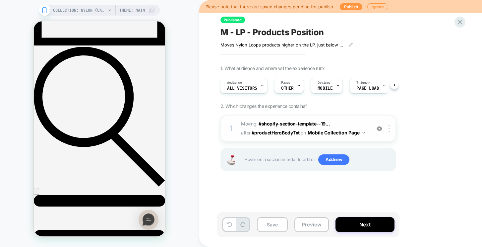
scroll to position [201, 0]
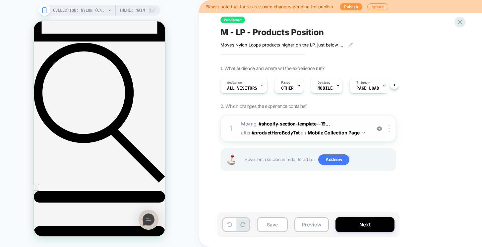
click at [377, 125] on div at bounding box center [379, 128] width 11 height 7
click at [377, 126] on img at bounding box center [380, 129] width 6 height 6
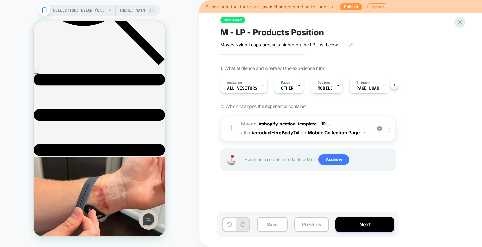
scroll to position [404, 0]
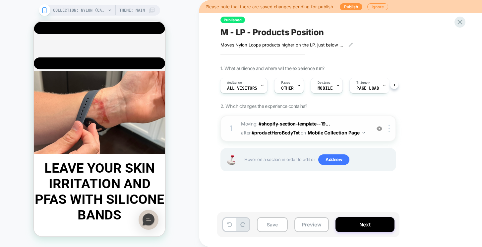
click at [377, 127] on img at bounding box center [380, 129] width 6 height 6
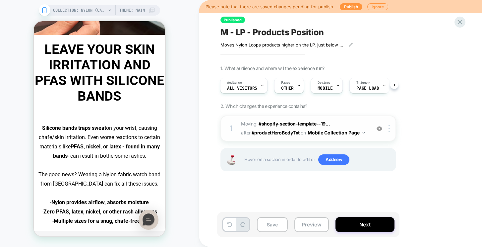
scroll to position [541, 0]
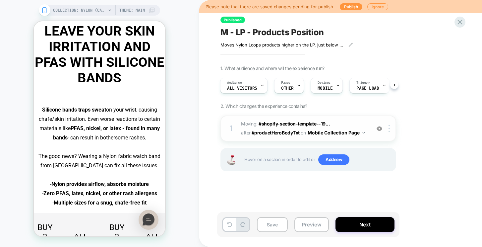
click at [382, 127] on div at bounding box center [379, 128] width 11 height 7
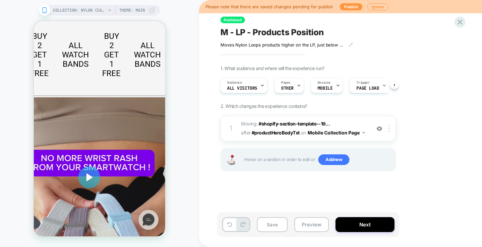
scroll to position [730, 0]
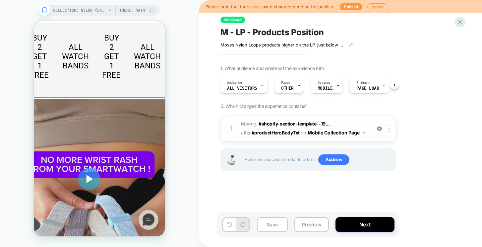
click at [377, 129] on img at bounding box center [380, 129] width 6 height 6
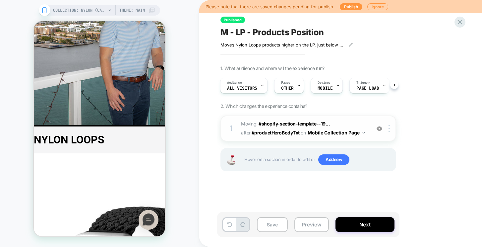
scroll to position [1868, 0]
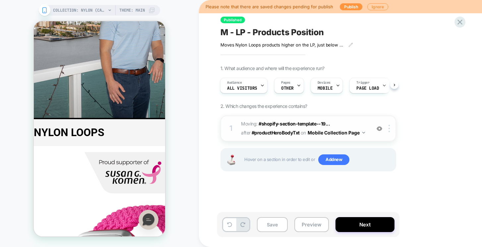
click at [380, 127] on img at bounding box center [380, 129] width 6 height 6
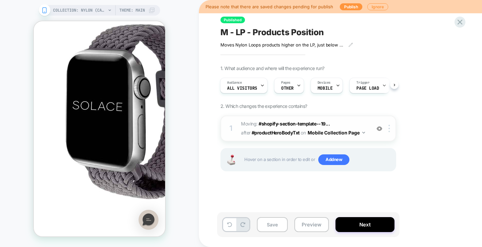
scroll to position [2126, 0]
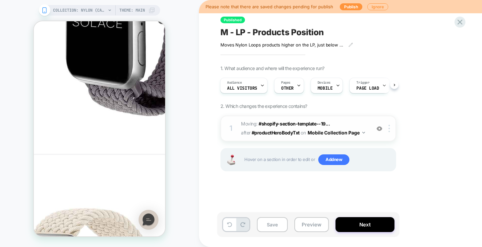
click at [380, 130] on img at bounding box center [380, 129] width 6 height 6
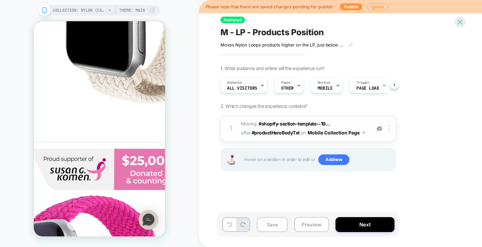
click at [380, 130] on img at bounding box center [380, 129] width 6 height 6
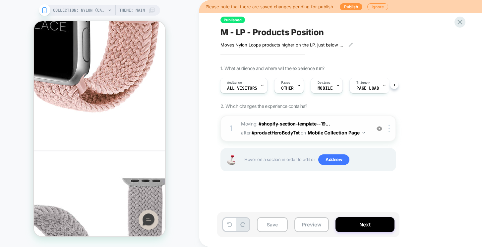
scroll to position [2676, 0]
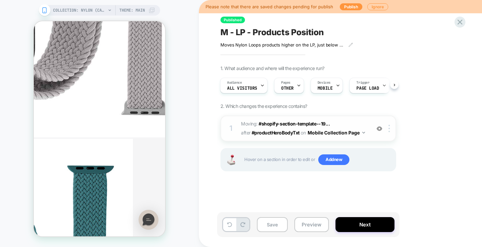
click at [380, 131] on img at bounding box center [380, 129] width 6 height 6
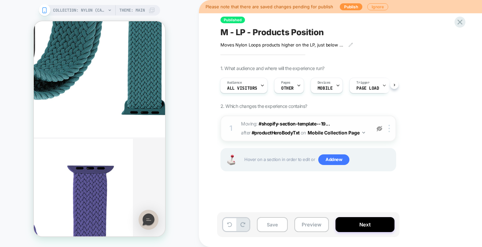
click at [380, 133] on div "1 Moving: #shopify-section-template--19... #shopify-section-template--196847190…" at bounding box center [309, 128] width 176 height 26
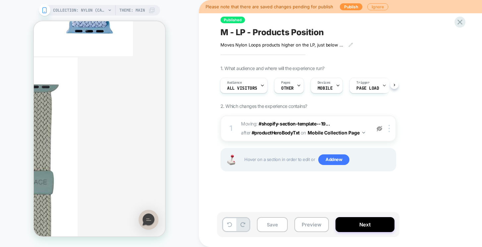
scroll to position [3079, 0]
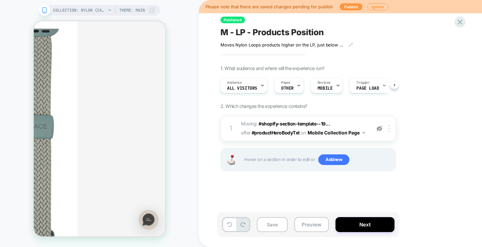
click at [380, 129] on img at bounding box center [380, 129] width 6 height 6
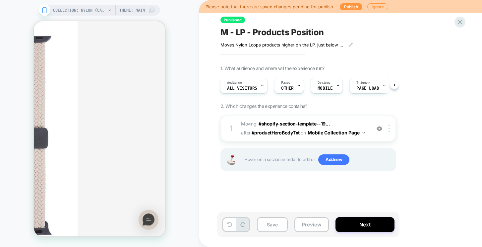
click at [380, 129] on img at bounding box center [380, 129] width 6 height 6
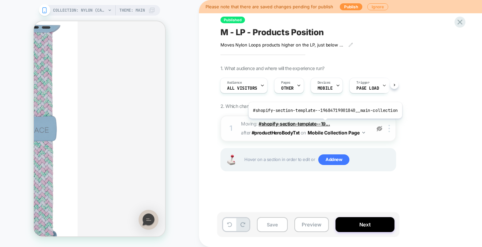
click at [324, 123] on span "#shopify-section-template--19..." at bounding box center [294, 124] width 71 height 6
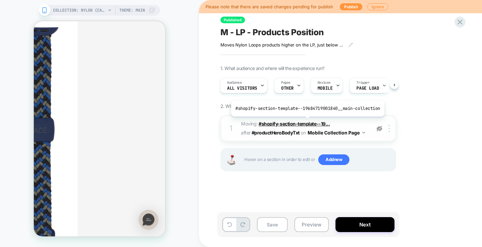
click at [306, 121] on span "#shopify-section-template--19..." at bounding box center [294, 124] width 71 height 6
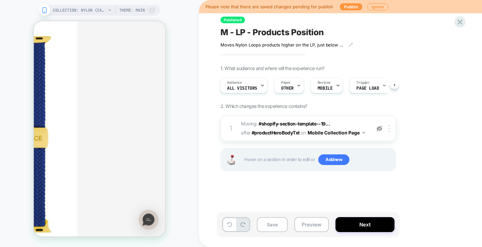
click at [364, 111] on div "1. What audience and where will the experience run? Audience All Visitors Pages…" at bounding box center [342, 126] width 242 height 122
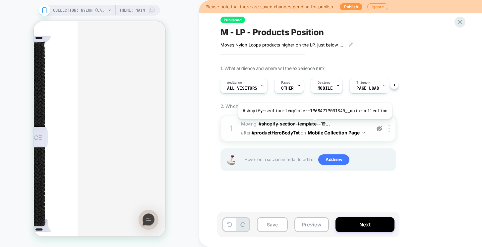
click at [313, 124] on span "#shopify-section-template--19..." at bounding box center [294, 124] width 71 height 6
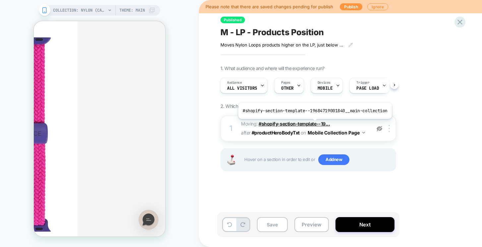
click at [313, 124] on span "#shopify-section-template--19..." at bounding box center [294, 124] width 71 height 6
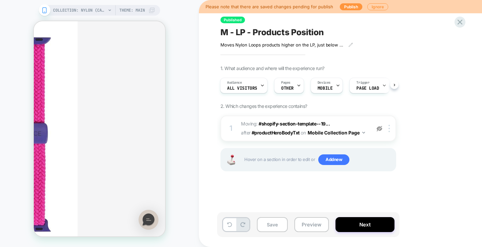
click at [374, 125] on div at bounding box center [379, 128] width 11 height 7
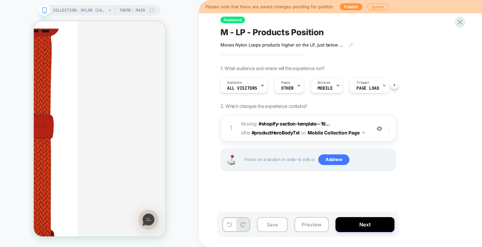
click at [389, 127] on img at bounding box center [389, 128] width 1 height 7
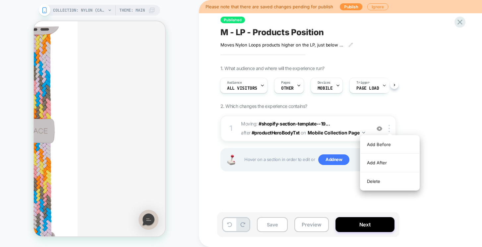
click at [409, 113] on div "1. What audience and where will the experience run? Audience All Visitors Pages…" at bounding box center [342, 126] width 242 height 122
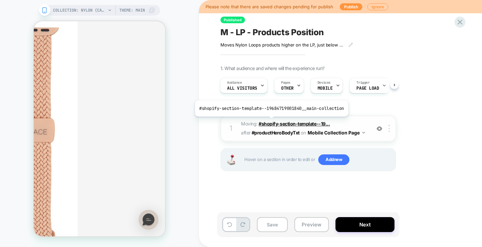
click at [267, 123] on span "#shopify-section-template--19..." at bounding box center [294, 124] width 71 height 6
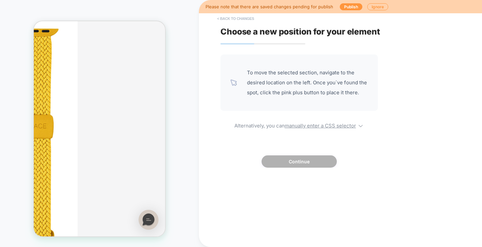
click at [239, 20] on button "< Back to changes" at bounding box center [236, 18] width 44 height 11
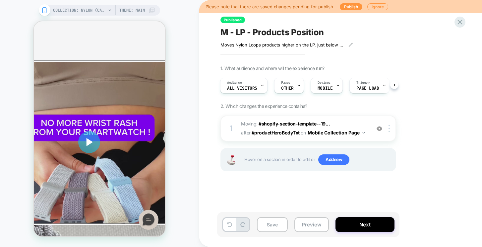
scroll to position [768, 0]
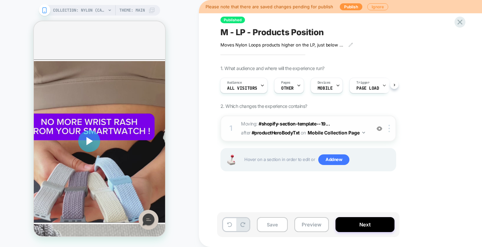
click at [381, 130] on img at bounding box center [380, 129] width 6 height 6
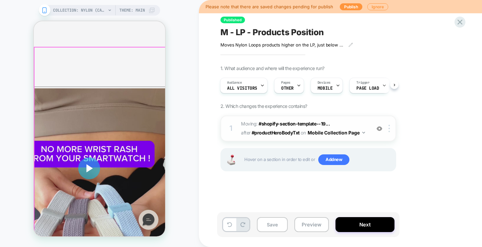
scroll to position [693, 0]
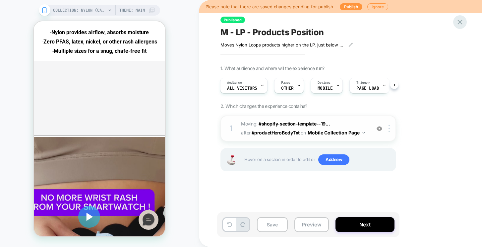
click at [461, 20] on icon at bounding box center [460, 22] width 9 height 9
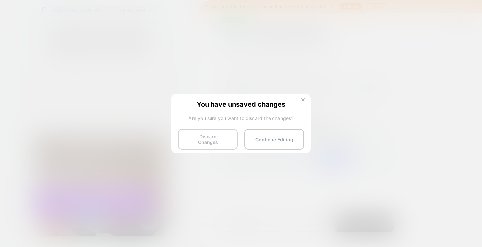
click at [220, 135] on button "Discard Changes" at bounding box center [208, 139] width 60 height 21
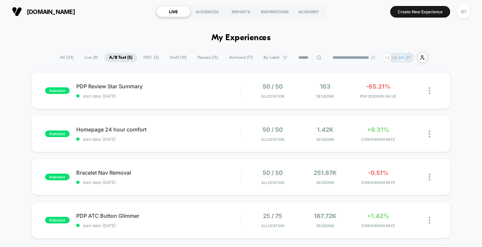
scroll to position [166, 0]
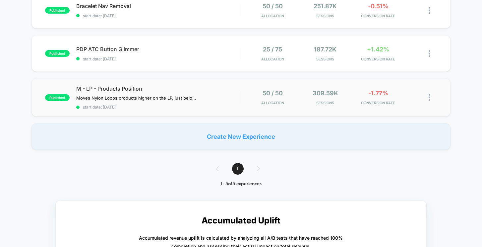
click at [430, 96] on img at bounding box center [430, 97] width 2 height 7
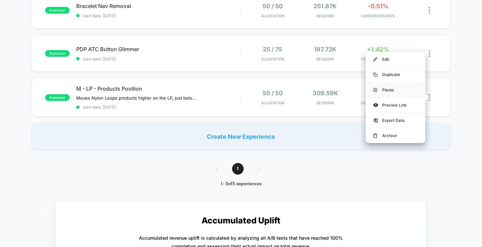
click at [395, 88] on div "Pause" at bounding box center [396, 89] width 60 height 15
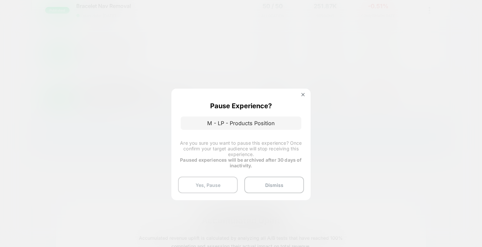
click at [221, 183] on button "Yes, Pause" at bounding box center [208, 184] width 60 height 17
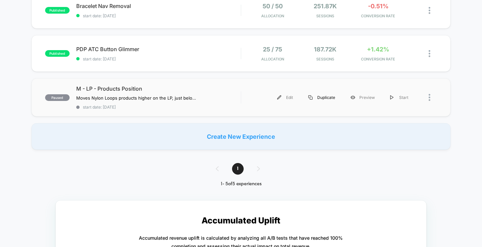
scroll to position [165, 0]
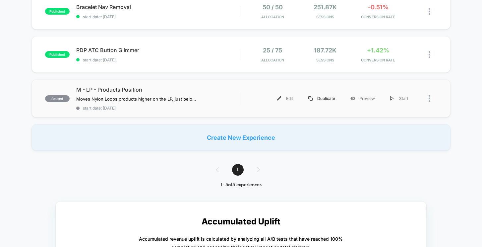
click at [327, 97] on div "Duplicate" at bounding box center [322, 98] width 42 height 15
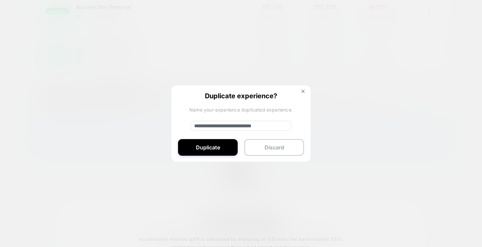
drag, startPoint x: 214, startPoint y: 125, endPoint x: 197, endPoint y: 125, distance: 17.2
click at [197, 125] on input "**********" at bounding box center [241, 126] width 101 height 10
type input "**********"
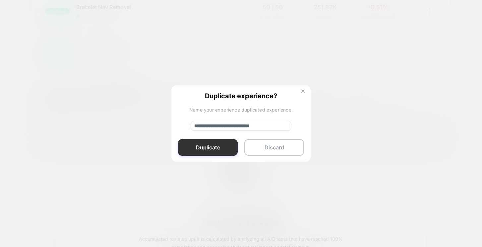
click at [203, 148] on button "Duplicate" at bounding box center [208, 147] width 60 height 17
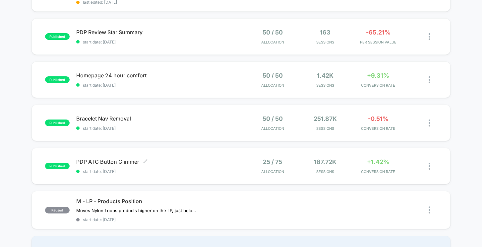
scroll to position [0, 0]
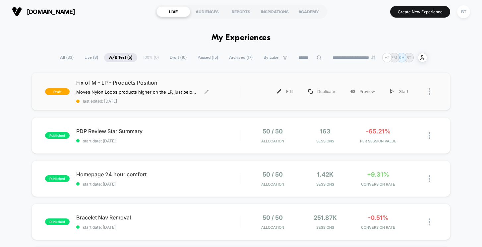
drag, startPoint x: 209, startPoint y: 91, endPoint x: 224, endPoint y: 95, distance: 15.6
click at [224, 95] on div "Fix of M - LP - Products Position Moves Nylon Loops products higher on the LP, …" at bounding box center [158, 91] width 165 height 24
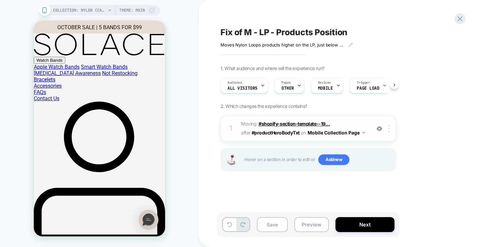
scroll to position [0, 0]
click at [323, 122] on span "#shopify-section-template--19..." at bounding box center [294, 124] width 71 height 6
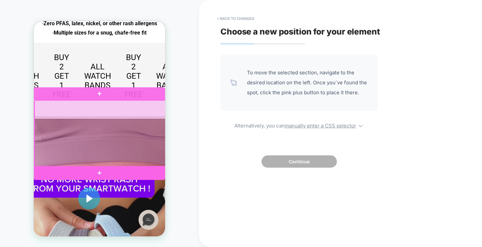
scroll to position [750, 0]
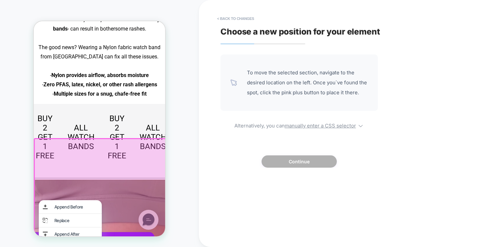
scroll to position [658, 0]
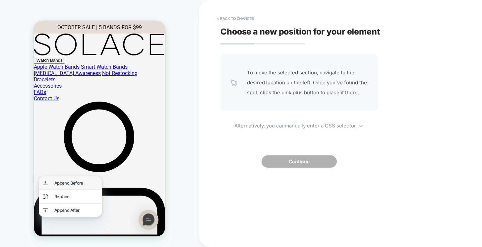
scroll to position [674, 0]
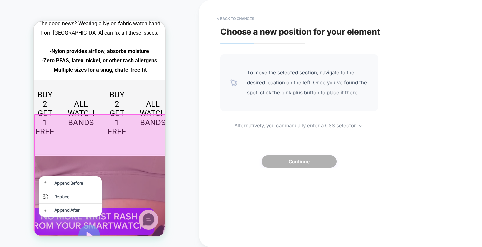
click at [237, 151] on div "To move the selected section, navigate to the desired location on the left. Onc…" at bounding box center [300, 110] width 158 height 113
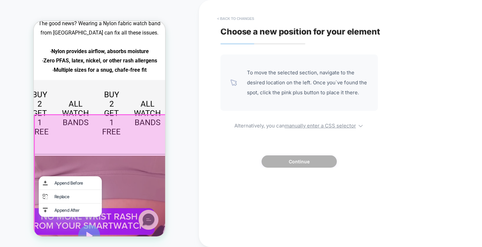
click at [228, 14] on button "< Back to changes" at bounding box center [236, 18] width 44 height 11
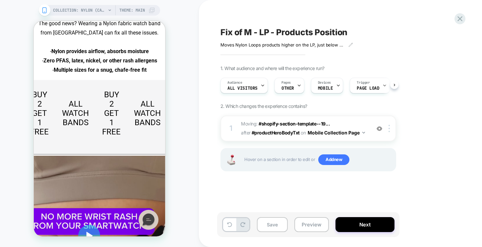
scroll to position [0, 0]
click at [391, 131] on div at bounding box center [390, 128] width 11 height 7
click at [342, 131] on button "Mobile Collection Page" at bounding box center [336, 133] width 57 height 10
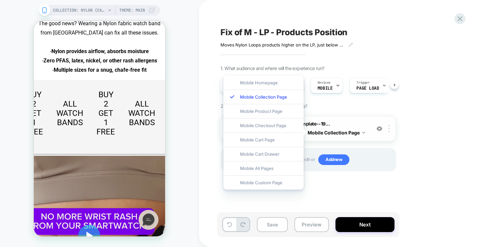
click at [357, 124] on span "Moving: #shopify-section-template--19... #shopify-section-template--19684719001…" at bounding box center [304, 128] width 126 height 18
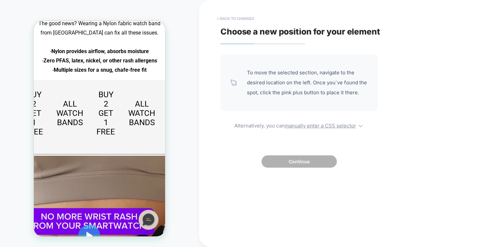
click at [236, 17] on button "< Back to changes" at bounding box center [236, 18] width 44 height 11
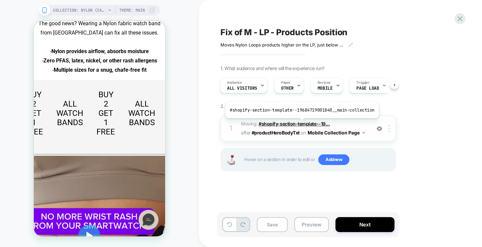
click at [300, 123] on span "#shopify-section-template--19..." at bounding box center [294, 124] width 71 height 6
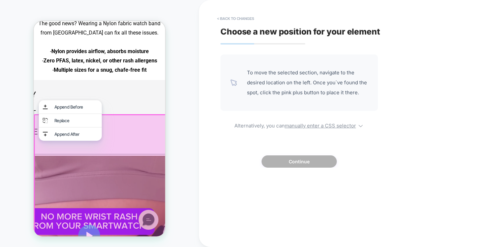
click at [39, 137] on div "Append After" at bounding box center [70, 133] width 63 height 13
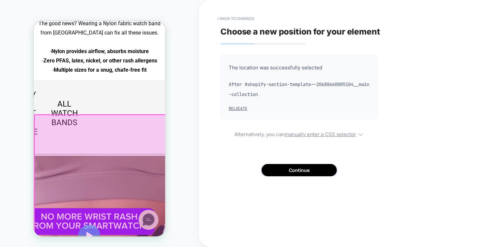
click at [310, 170] on button "Continue" at bounding box center [299, 170] width 75 height 12
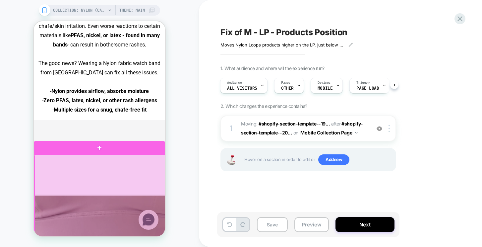
scroll to position [613, 0]
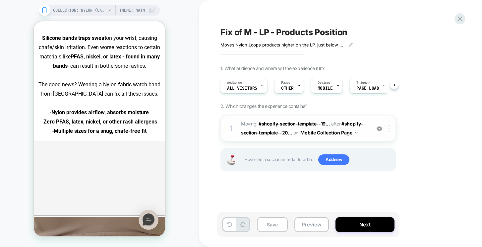
click at [390, 128] on img at bounding box center [389, 128] width 1 height 7
click at [418, 110] on div "1. What audience and where will the experience run? Audience All Visitors Pages…" at bounding box center [342, 126] width 242 height 122
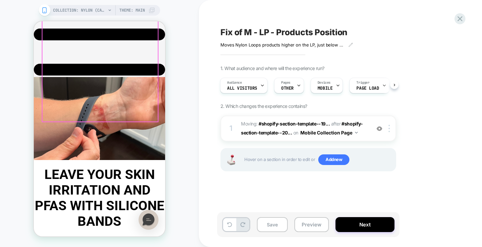
scroll to position [695, 0]
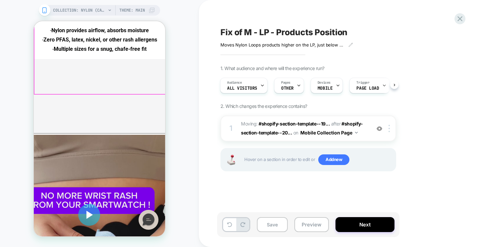
drag, startPoint x: 37, startPoint y: 124, endPoint x: 42, endPoint y: 89, distance: 35.7
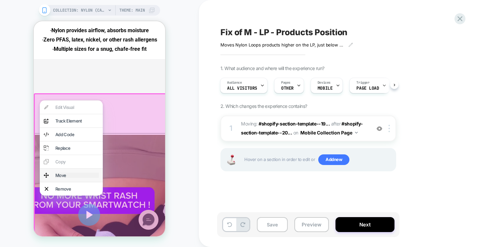
click at [62, 172] on div "Move" at bounding box center [76, 174] width 43 height 5
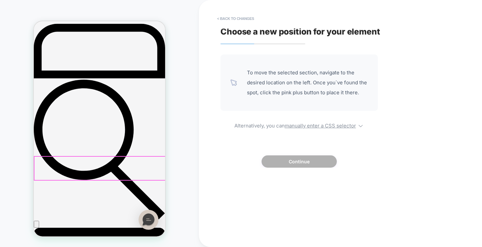
scroll to position [181, 0]
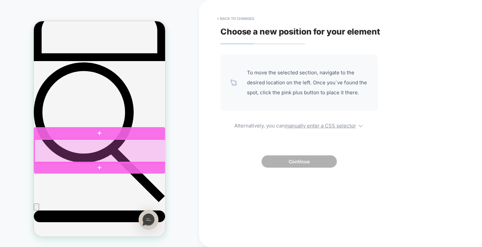
click at [93, 157] on div at bounding box center [99, 150] width 131 height 23
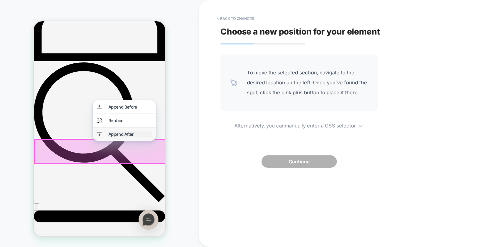
click at [118, 131] on div "Append After" at bounding box center [129, 133] width 43 height 5
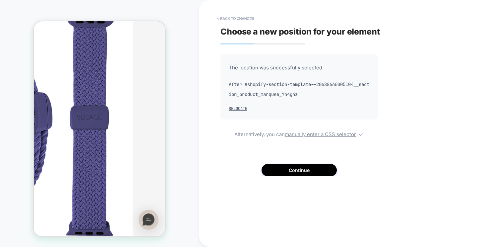
scroll to position [1732, 0]
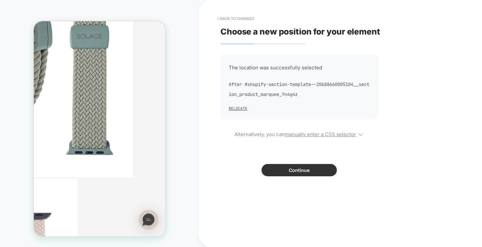
click at [279, 168] on button "Continue" at bounding box center [299, 170] width 75 height 12
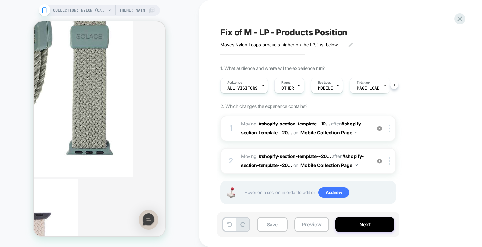
scroll to position [0, 0]
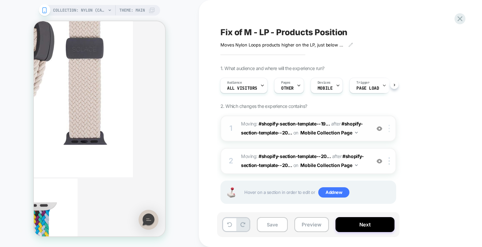
click at [389, 127] on img at bounding box center [389, 128] width 1 height 7
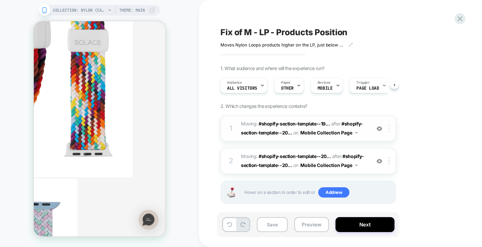
click at [390, 130] on img at bounding box center [389, 128] width 1 height 7
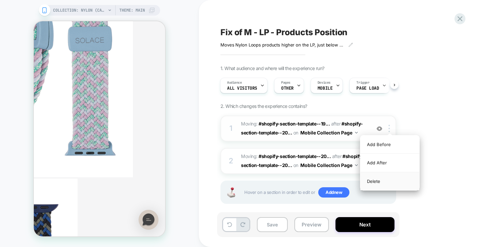
click at [381, 183] on div "Delete" at bounding box center [389, 181] width 59 height 18
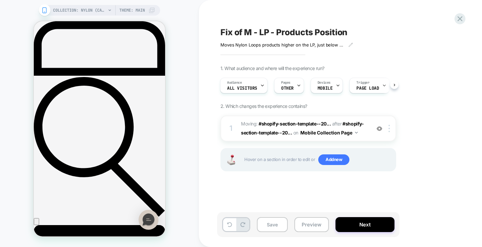
scroll to position [0, 0]
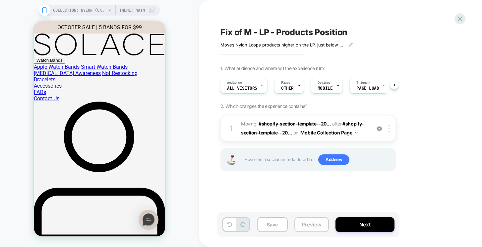
click at [315, 221] on button "Preview" at bounding box center [311, 224] width 34 height 15
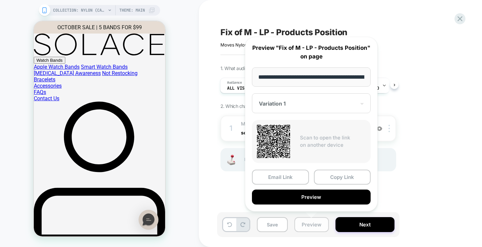
scroll to position [0, 58]
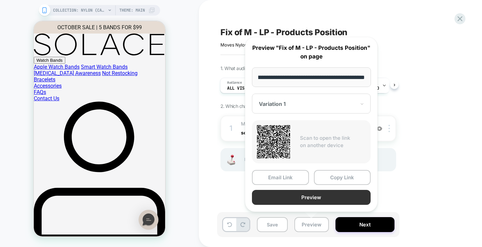
click at [314, 190] on button "Preview" at bounding box center [311, 197] width 119 height 15
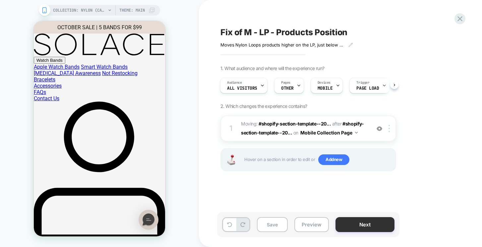
click at [374, 222] on button "Next" at bounding box center [365, 224] width 59 height 15
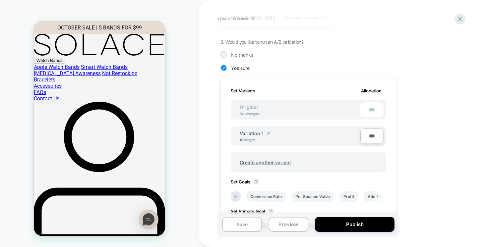
scroll to position [161, 0]
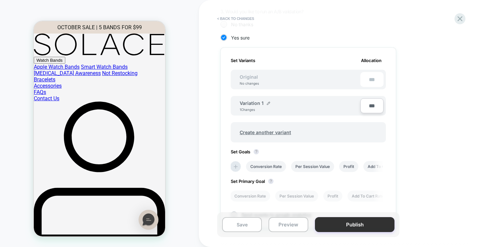
click at [355, 226] on button "Publish" at bounding box center [355, 224] width 80 height 15
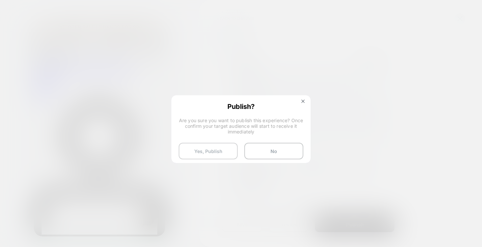
click at [226, 154] on button "Yes, Publish" at bounding box center [208, 151] width 59 height 17
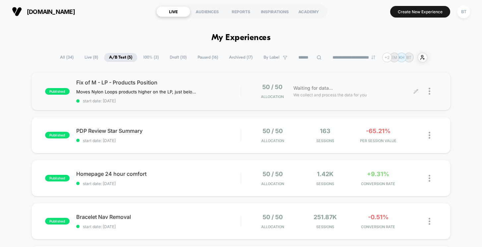
click at [416, 90] on icon at bounding box center [416, 91] width 4 height 4
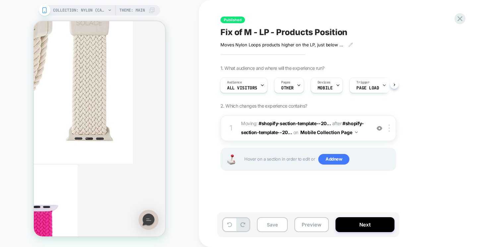
scroll to position [1760, 0]
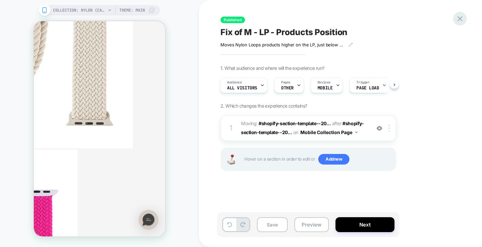
click at [456, 16] on icon at bounding box center [460, 18] width 9 height 9
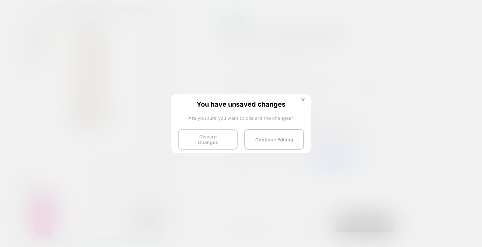
click at [221, 138] on button "Discard Changes" at bounding box center [208, 139] width 60 height 21
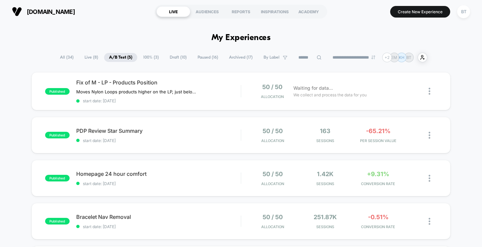
click at [171, 60] on span "Draft ( 10 )" at bounding box center [178, 57] width 27 height 9
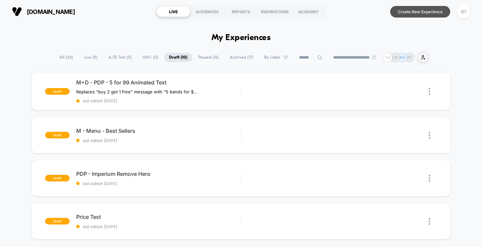
click at [415, 8] on button "Create New Experience" at bounding box center [420, 12] width 60 height 12
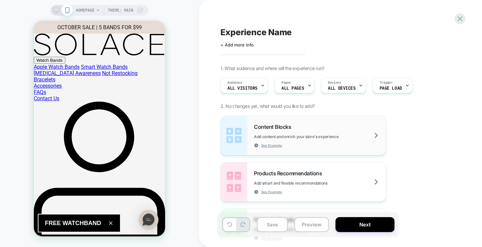
click at [327, 134] on span "Add content and enrich your store's experience" at bounding box center [313, 136] width 118 height 5
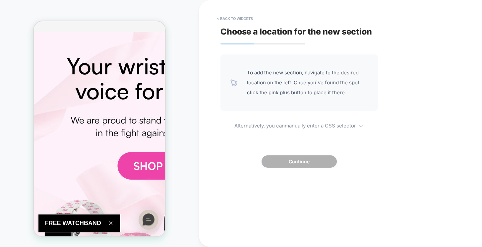
scroll to position [494, 0]
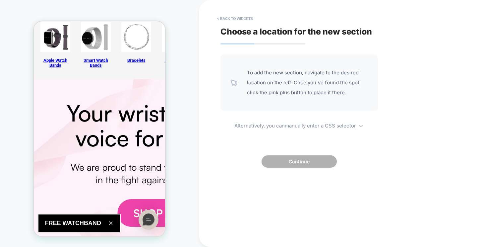
scroll to position [455, 0]
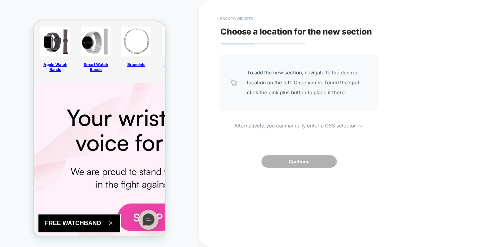
click at [223, 20] on button "< Back to widgets" at bounding box center [235, 18] width 42 height 11
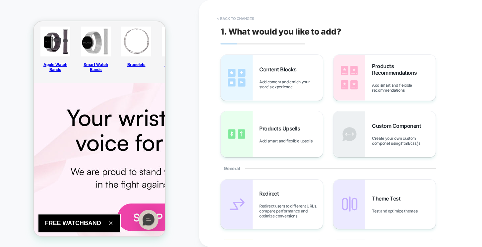
click at [233, 16] on button "< Back to changes" at bounding box center [236, 18] width 44 height 11
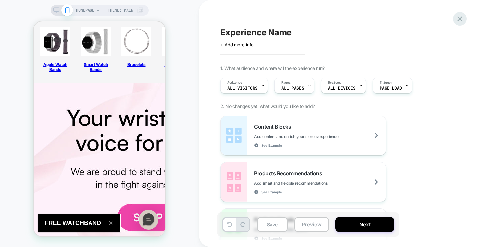
click at [460, 17] on icon at bounding box center [460, 18] width 9 height 9
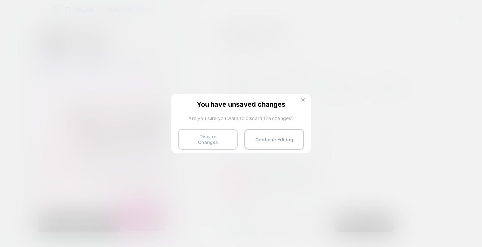
click at [212, 138] on button "Discard Changes" at bounding box center [208, 139] width 60 height 21
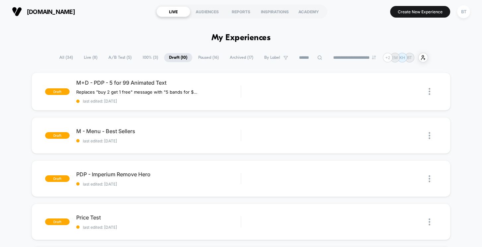
click at [425, 9] on button "Create New Experience" at bounding box center [420, 12] width 60 height 12
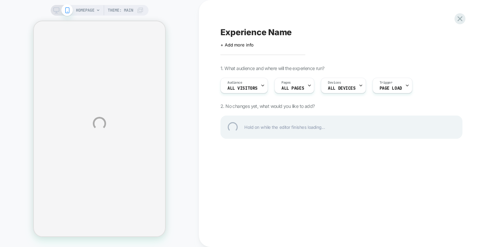
click at [251, 34] on div "Experience Name" at bounding box center [342, 32] width 242 height 10
click at [252, 31] on div "**********" at bounding box center [342, 32] width 242 height 10
click at [252, 31] on div at bounding box center [342, 32] width 242 height 10
click at [229, 34] on textarea at bounding box center [232, 32] width 23 height 10
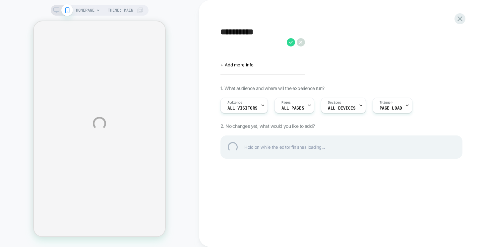
type textarea "**********"
click at [292, 41] on div "**********" at bounding box center [342, 42] width 242 height 30
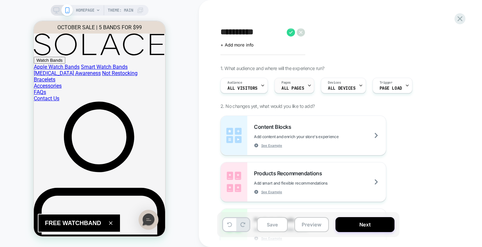
click at [302, 87] on span "ALL PAGES" at bounding box center [293, 88] width 23 height 5
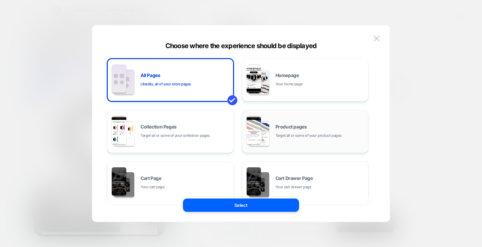
click at [301, 125] on span "Product pages" at bounding box center [292, 126] width 32 height 5
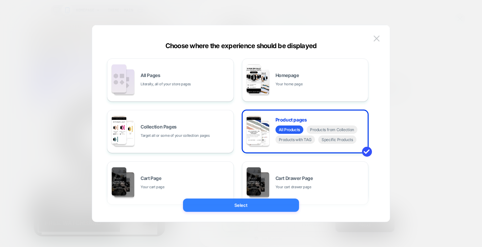
click at [256, 202] on button "Select" at bounding box center [241, 204] width 116 height 13
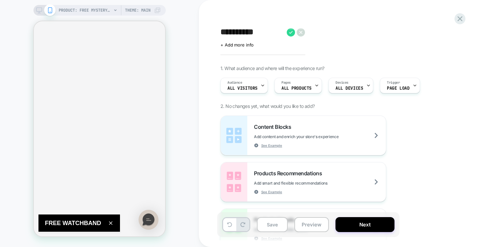
scroll to position [952, 0]
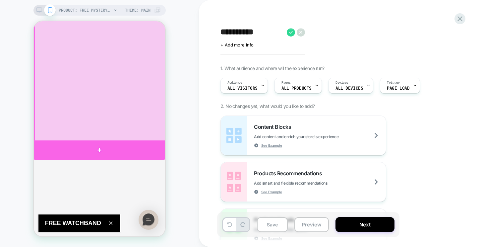
click at [110, 146] on div at bounding box center [99, 150] width 131 height 20
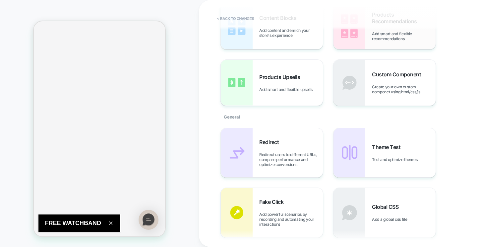
scroll to position [0, 0]
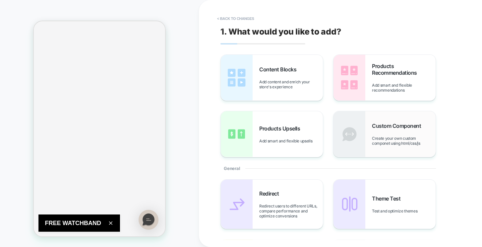
click at [367, 123] on div "Custom Component Create your own custom componet using html/css/js" at bounding box center [385, 134] width 102 height 46
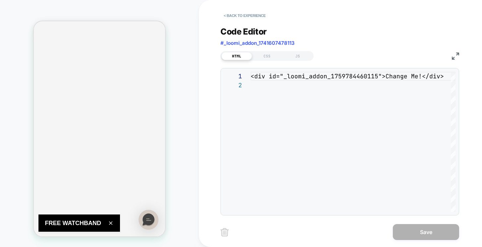
scroll to position [9, 0]
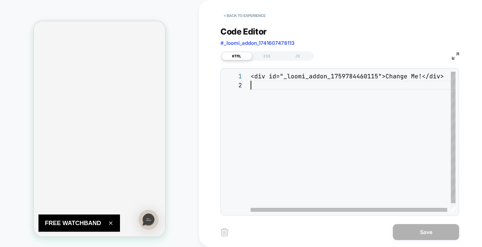
click at [366, 103] on div "<div id="_loomi_addon_1759784460115">Change Me!</d iv>" at bounding box center [355, 146] width 209 height 149
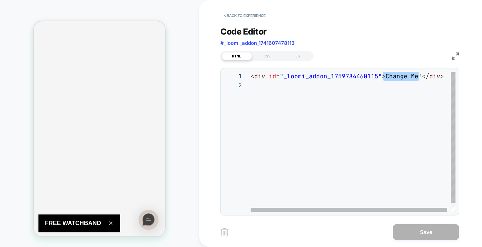
drag, startPoint x: 383, startPoint y: 74, endPoint x: 418, endPoint y: 79, distance: 35.1
click at [418, 79] on div "< div id = "_loomi_addon_1759784460115" > Change Me! </ div >" at bounding box center [355, 146] width 209 height 149
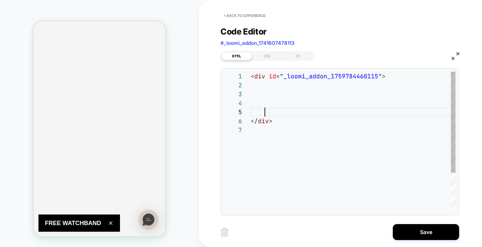
scroll to position [36, 14]
click at [279, 81] on div "< div id = "_loomi_addon_1759784460115" > </ div >" at bounding box center [353, 169] width 205 height 194
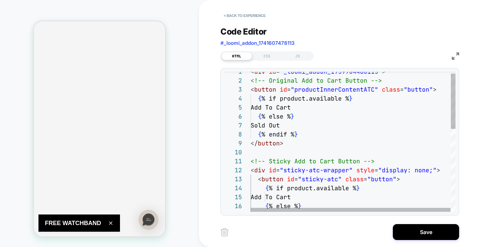
scroll to position [959, 0]
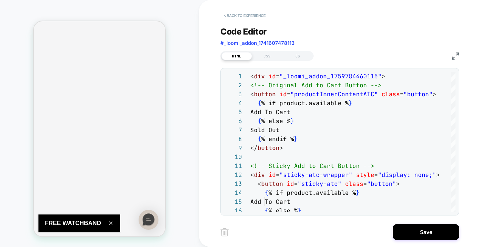
type textarea "**********"
click at [261, 15] on button "< Back to experience" at bounding box center [245, 15] width 48 height 11
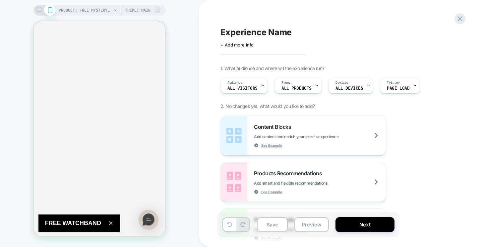
scroll to position [952, 0]
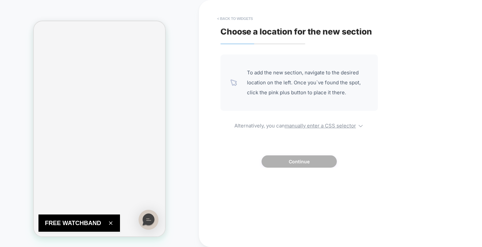
click at [228, 16] on button "< Back to widgets" at bounding box center [235, 18] width 42 height 11
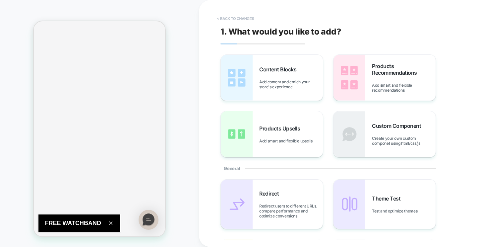
click at [232, 19] on button "< Back to changes" at bounding box center [236, 18] width 44 height 11
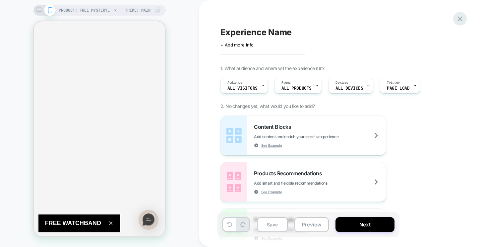
click at [464, 21] on icon at bounding box center [460, 18] width 9 height 9
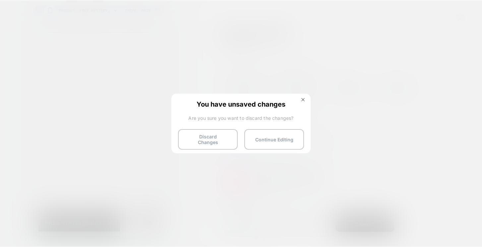
scroll to position [951, 0]
drag, startPoint x: 215, startPoint y: 138, endPoint x: 256, endPoint y: 143, distance: 41.5
click at [215, 138] on button "Discard Changes" at bounding box center [208, 139] width 60 height 21
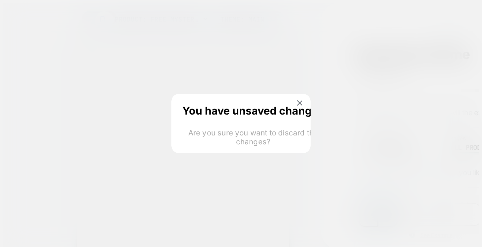
click at [211, 141] on html "PRODUCT: FREE Mystery Loop [1] PRODUCT: FREE Mystery Loop [1] Theme: MAIN Exper…" at bounding box center [241, 204] width 482 height 409
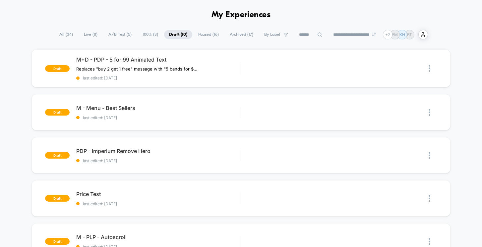
scroll to position [9, 0]
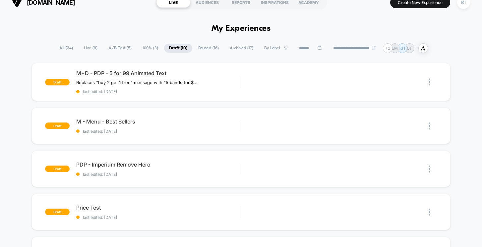
click at [66, 49] on span "All ( 34 )" at bounding box center [66, 48] width 24 height 9
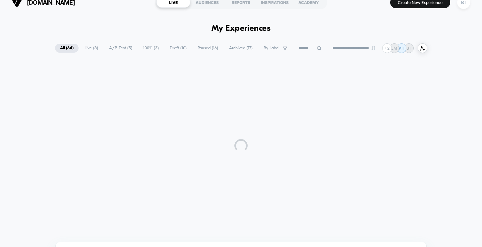
click at [87, 47] on span "Live ( 8 )" at bounding box center [92, 48] width 24 height 9
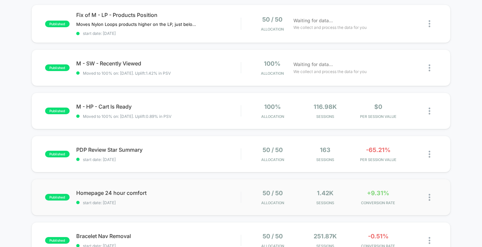
scroll to position [0, 0]
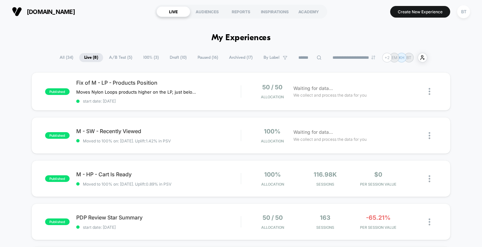
click at [116, 54] on span "A/B Test ( 5 )" at bounding box center [120, 57] width 33 height 9
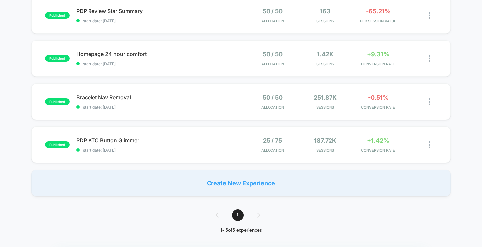
scroll to position [128, 0]
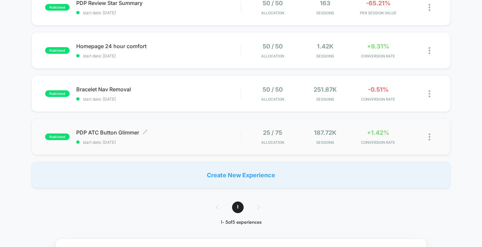
click at [189, 136] on div "PDP ATC Button Glimmer Click to edit experience details Click to edit experienc…" at bounding box center [158, 137] width 165 height 16
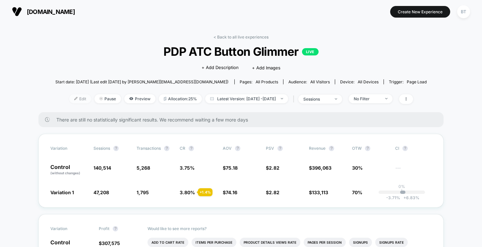
click at [73, 99] on span "Edit" at bounding box center [80, 98] width 22 height 9
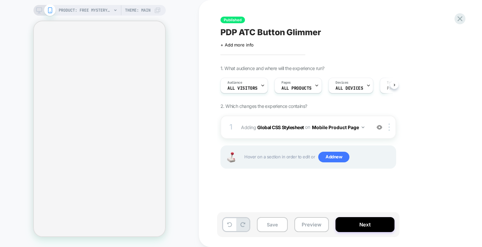
scroll to position [0, 0]
click at [289, 134] on div "1 Adding Global CSS Stylesheet on Mobile Product Page Add Before Add After Copy…" at bounding box center [309, 126] width 176 height 23
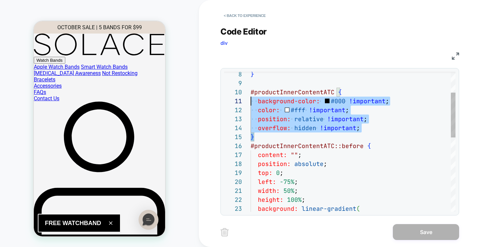
scroll to position [81, 0]
drag, startPoint x: 261, startPoint y: 138, endPoint x: 246, endPoint y: 92, distance: 48.4
click at [246, 92] on div "**********" at bounding box center [339, 142] width 231 height 140
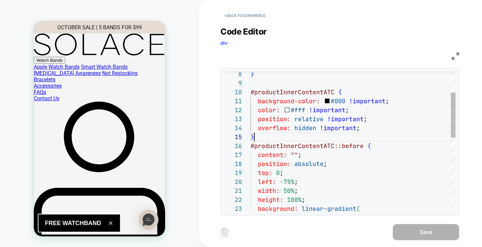
click at [269, 139] on div "color: #fff !important ; position: relative !important ; overflow: hidden !impo…" at bounding box center [353, 224] width 205 height 435
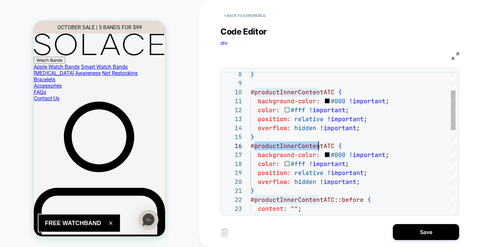
scroll to position [45, 72]
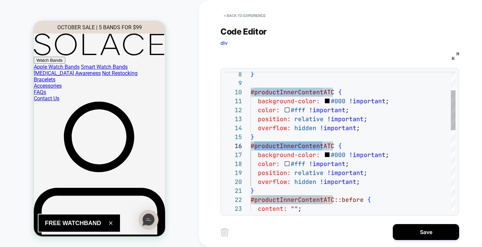
drag, startPoint x: 254, startPoint y: 147, endPoint x: 322, endPoint y: 145, distance: 68.3
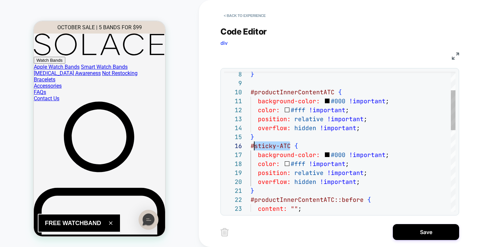
scroll to position [45, 0]
drag, startPoint x: 289, startPoint y: 147, endPoint x: 247, endPoint y: 147, distance: 41.8
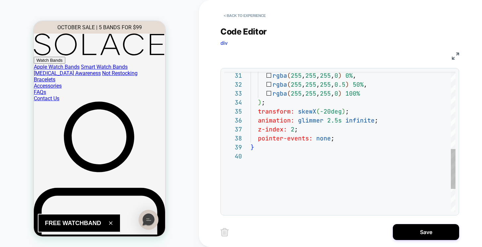
click at [259, 148] on div "rgba ( 255 , 255 , 255 , 0 ) 0% , rgba ( 255 , 255 , 255 , 0.5 ) 50% , rgba ( 2…" at bounding box center [353, 46] width 205 height 489
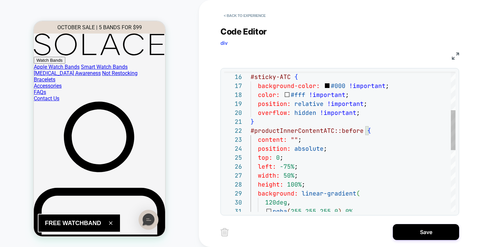
click at [252, 131] on div "rgba ( 255 , 255 , 255 , 0 ) 0% , 120deg , background: linear-gradient ( height…" at bounding box center [353, 182] width 205 height 489
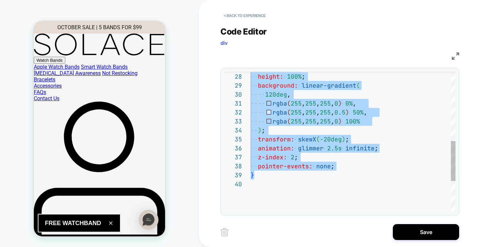
click at [280, 181] on div "rgba ( 255 , 255 , 255 , 0 ) 0% , 120deg , background: linear-gradient ( height…" at bounding box center [353, 74] width 205 height 489
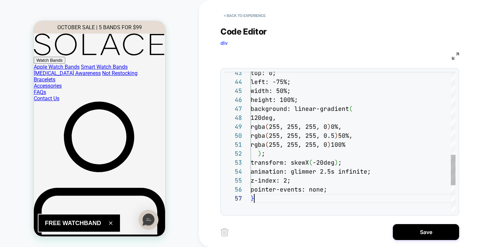
scroll to position [54, 4]
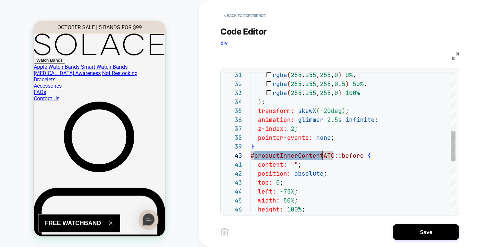
drag, startPoint x: 255, startPoint y: 156, endPoint x: 322, endPoint y: 155, distance: 67.0
click at [322, 155] on div "top: 0 ; left: -75% ; width: 50% ; height: 100% ; position: absolute ; content:…" at bounding box center [353, 122] width 205 height 641
click at [385, 161] on div "top: 0 ; left: -75% ; width: 50% ; height: 100% ; position: absolute ; content:…" at bounding box center [353, 122] width 205 height 641
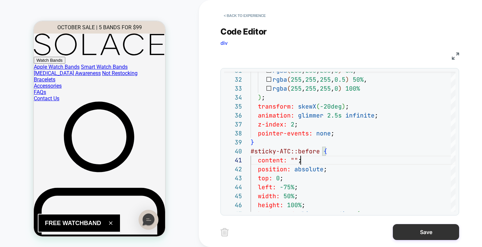
type textarea "**********"
click at [405, 232] on button "Save" at bounding box center [426, 232] width 66 height 16
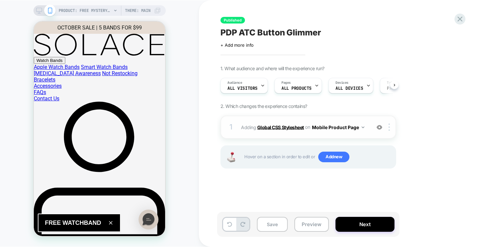
scroll to position [0, 0]
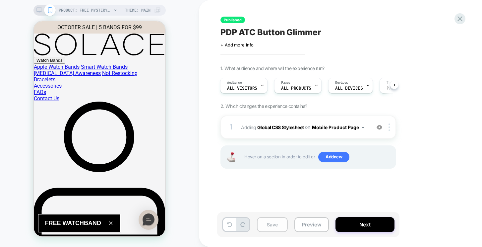
click at [276, 229] on button "Save" at bounding box center [272, 224] width 31 height 15
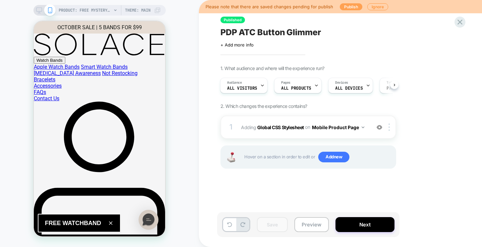
click at [344, 5] on button "Publish" at bounding box center [351, 6] width 23 height 7
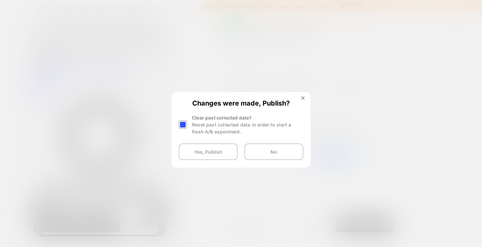
click at [186, 124] on div at bounding box center [183, 124] width 8 height 8
click at [211, 156] on button "Yes, Publish" at bounding box center [208, 151] width 59 height 17
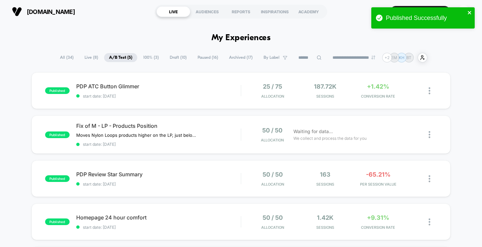
click at [470, 13] on icon "close" at bounding box center [469, 12] width 3 height 3
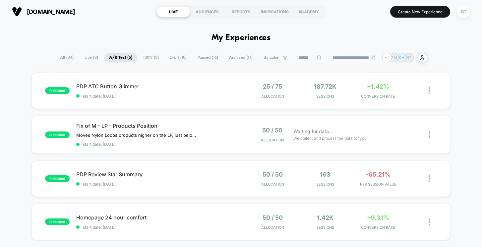
click at [413, 10] on button "Create New Experience" at bounding box center [420, 12] width 60 height 12
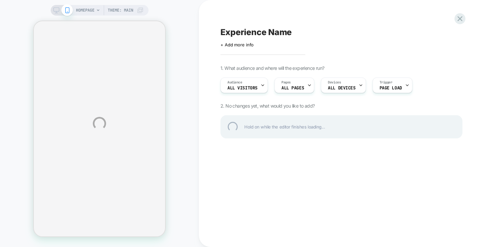
click at [247, 26] on div "HOMEPAGE Theme: MAIN Experience Name Click to edit experience details + Add mor…" at bounding box center [241, 123] width 482 height 247
click at [254, 32] on div "Experience Name" at bounding box center [342, 32] width 242 height 10
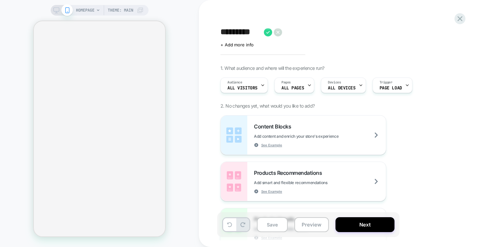
type textarea "**********"
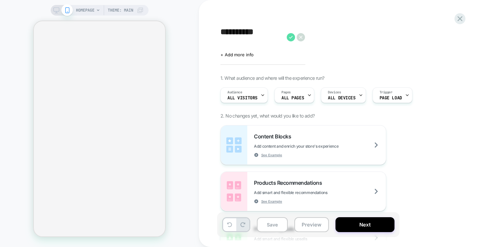
click at [289, 39] on icon at bounding box center [291, 37] width 8 height 8
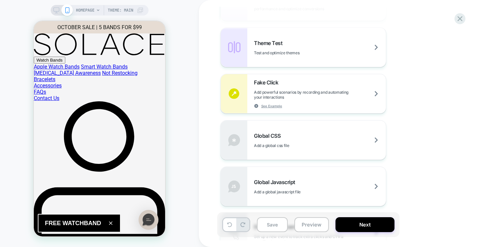
scroll to position [368, 0]
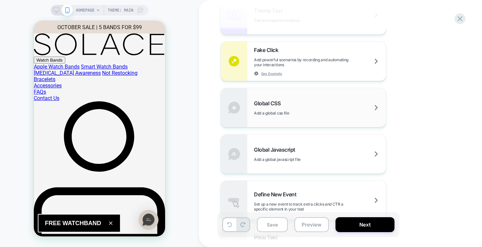
click at [337, 106] on div "Global CSS Add a global css file" at bounding box center [320, 108] width 132 height 16
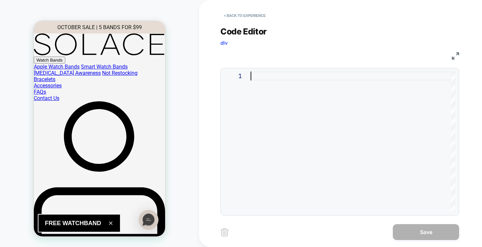
click at [267, 79] on div at bounding box center [353, 142] width 205 height 141
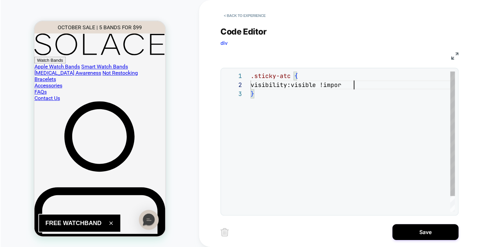
scroll to position [9, 107]
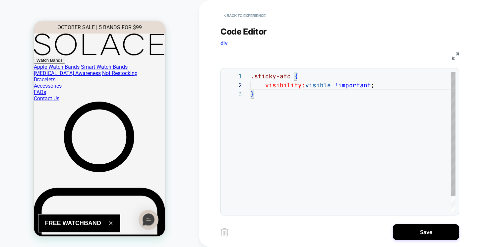
click at [373, 129] on div ".sticky-atc { visibility: visible !important ; }" at bounding box center [353, 151] width 205 height 158
type textarea "**********"
click at [417, 231] on button "Save" at bounding box center [426, 232] width 66 height 16
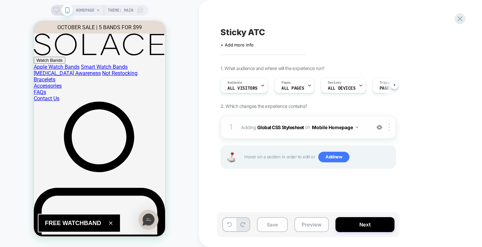
scroll to position [0, 0]
click at [295, 89] on span "ALL PAGES" at bounding box center [292, 88] width 23 height 5
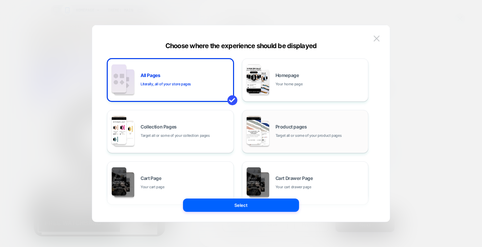
click at [289, 136] on span "Target all or some of your product pages" at bounding box center [309, 135] width 66 height 6
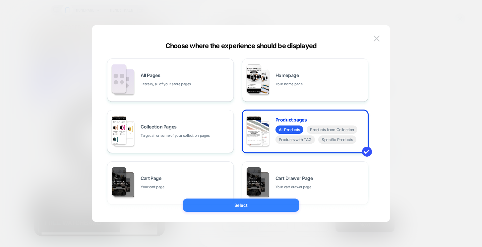
click at [260, 205] on button "Select" at bounding box center [241, 204] width 116 height 13
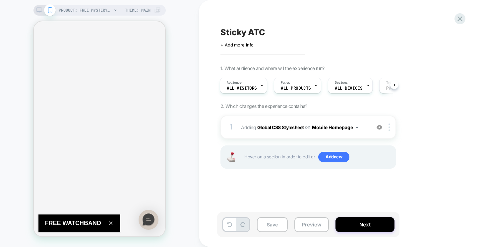
scroll to position [953, 0]
click at [110, 225] on icon "button" at bounding box center [111, 223] width 6 height 6
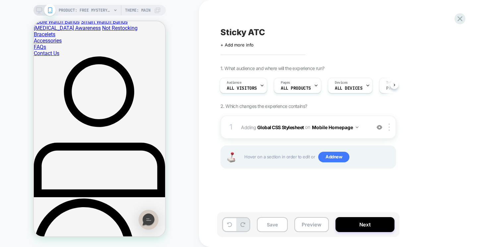
scroll to position [0, 0]
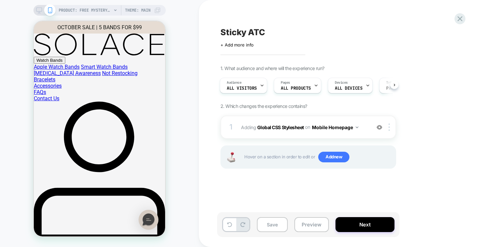
click at [278, 126] on b "Global CSS Stylesheet" at bounding box center [280, 127] width 47 height 6
click at [389, 130] on img at bounding box center [389, 126] width 1 height 7
click at [284, 136] on div "1 Adding Global CSS Stylesheet on Mobile Homepage Copy to Desktop Target All De…" at bounding box center [309, 126] width 176 height 23
click at [283, 128] on b "Global CSS Stylesheet" at bounding box center [280, 127] width 47 height 6
click at [301, 132] on div "1 Adding Global CSS Stylesheet on Mobile Homepage Copy to Desktop Target All De…" at bounding box center [309, 126] width 176 height 23
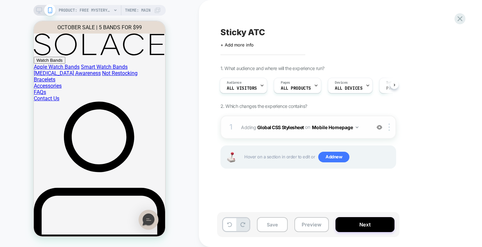
click at [275, 119] on div "1 Adding Global CSS Stylesheet on Mobile Homepage Copy to Desktop Target All De…" at bounding box center [309, 126] width 176 height 23
click at [233, 133] on div "1" at bounding box center [231, 126] width 7 height 13
click at [256, 128] on span "Adding Global CSS Stylesheet on Mobile Homepage" at bounding box center [304, 127] width 126 height 10
click at [273, 127] on b "Global CSS Stylesheet" at bounding box center [280, 127] width 47 height 6
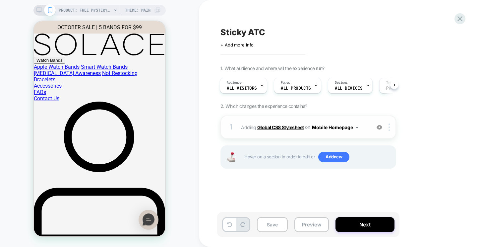
click at [273, 127] on b "Global CSS Stylesheet" at bounding box center [280, 127] width 47 height 6
click at [272, 131] on span "Adding Global CSS Stylesheet on Mobile Homepage" at bounding box center [304, 127] width 126 height 10
click at [272, 129] on b "Global CSS Stylesheet" at bounding box center [280, 127] width 47 height 6
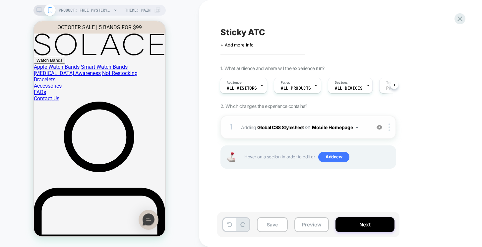
drag, startPoint x: 309, startPoint y: 128, endPoint x: 341, endPoint y: 128, distance: 31.2
click at [312, 128] on div "on Mobile Homepage" at bounding box center [331, 127] width 53 height 10
click at [356, 127] on button "Mobile Homepage" at bounding box center [335, 127] width 46 height 10
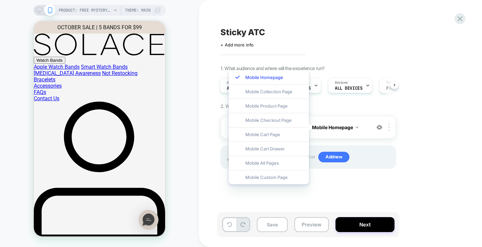
click at [362, 142] on div "1 Adding Global CSS Stylesheet on Mobile Homepage Copy to Desktop Target All De…" at bounding box center [309, 150] width 176 height 70
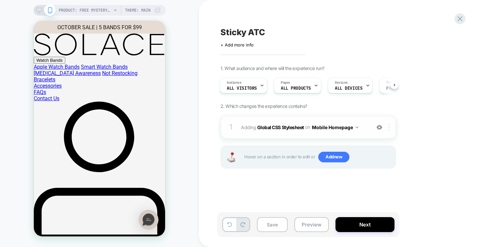
click at [390, 127] on div at bounding box center [390, 126] width 11 height 7
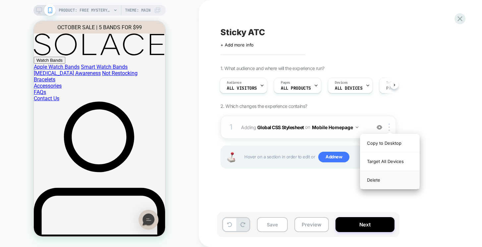
click at [373, 180] on div "Delete" at bounding box center [389, 180] width 59 height 18
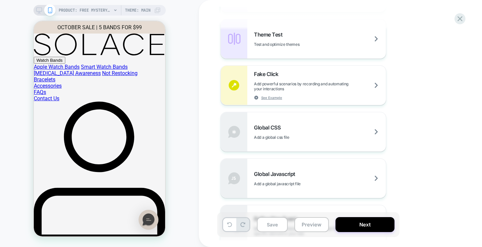
scroll to position [345, 0]
click at [354, 133] on div "Global CSS Add a global css file" at bounding box center [320, 131] width 132 height 16
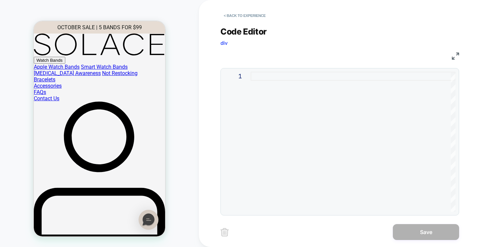
click at [274, 74] on div at bounding box center [353, 142] width 205 height 140
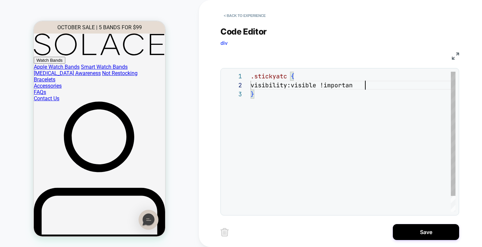
scroll to position [9, 121]
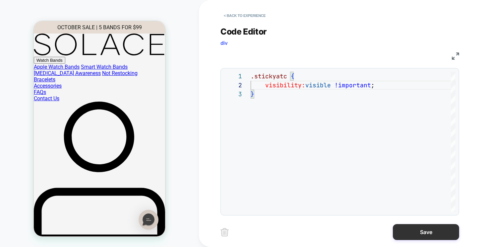
type textarea "**********"
click at [422, 232] on button "Save" at bounding box center [426, 232] width 66 height 16
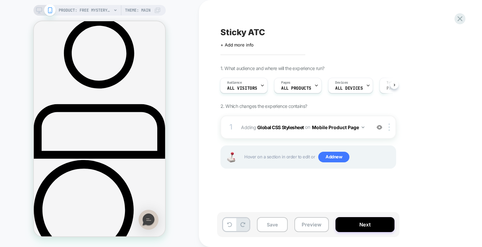
scroll to position [0, 0]
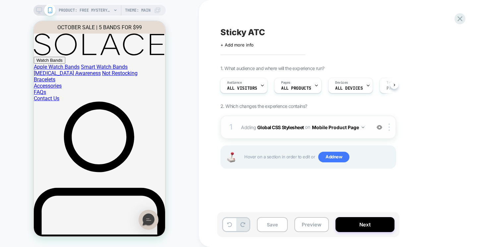
click at [287, 132] on div "1 Adding Global CSS Stylesheet on Mobile Product Page Add Before Add After Copy…" at bounding box center [309, 126] width 176 height 23
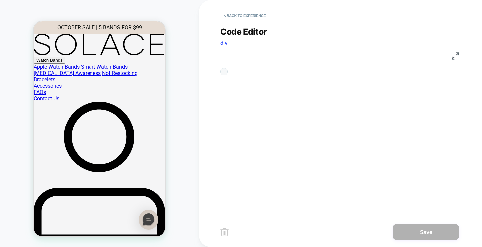
scroll to position [27, 0]
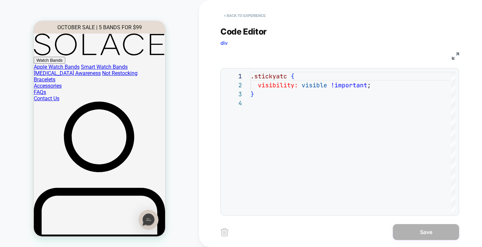
click at [233, 14] on button "< Back to experience" at bounding box center [245, 15] width 48 height 11
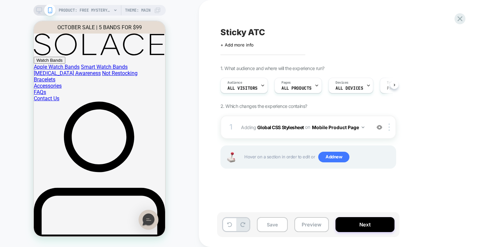
scroll to position [0, 0]
click at [359, 223] on button "Next" at bounding box center [365, 224] width 59 height 15
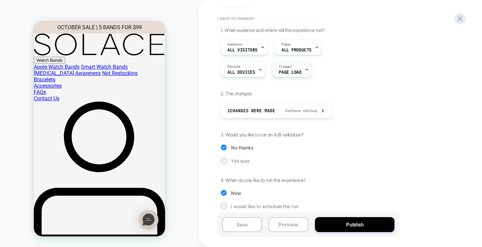
scroll to position [43, 0]
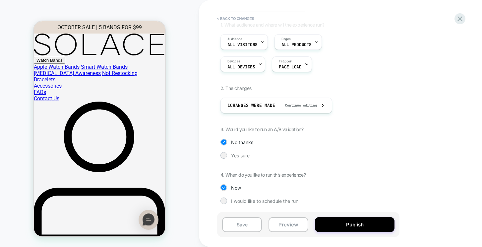
click at [244, 151] on div "1. What audience and where will the experience run? Audience All Visitors Pages…" at bounding box center [342, 118] width 242 height 192
click at [243, 154] on span "Yes sure" at bounding box center [240, 156] width 19 height 6
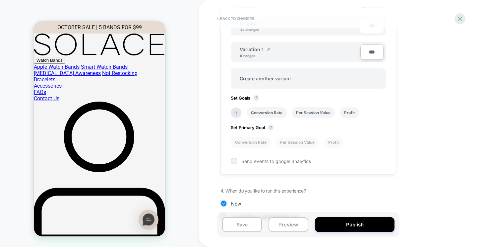
scroll to position [197, 0]
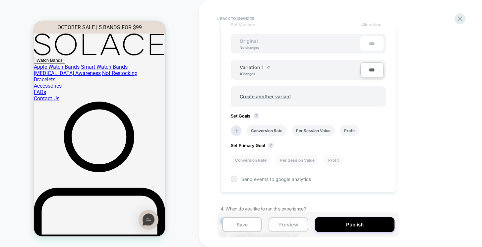
click at [288, 225] on button "Preview" at bounding box center [289, 224] width 40 height 15
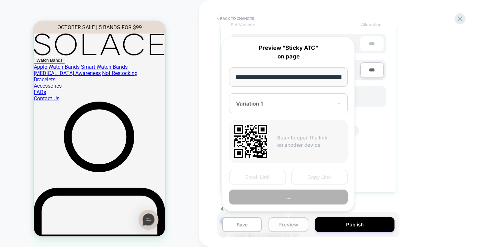
scroll to position [0, 91]
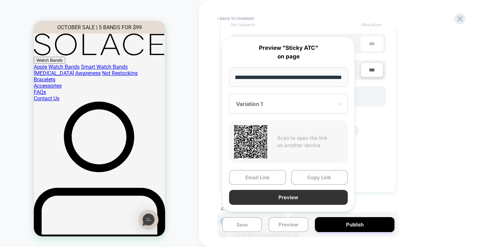
click at [284, 202] on button "Preview" at bounding box center [288, 197] width 119 height 15
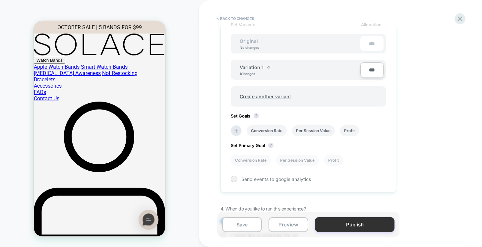
click at [350, 229] on button "Publish" at bounding box center [355, 224] width 80 height 15
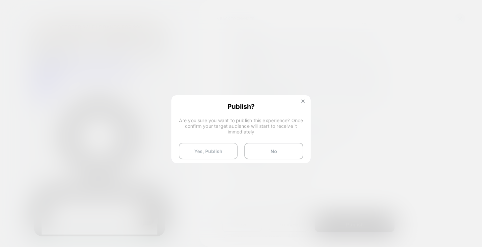
click at [228, 153] on button "Yes, Publish" at bounding box center [208, 151] width 59 height 17
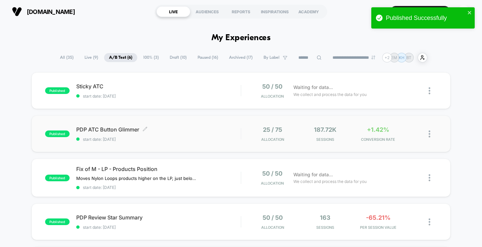
click at [141, 125] on div "published PDP ATC Button Glimmer Click to edit experience details Click to edit…" at bounding box center [241, 133] width 419 height 36
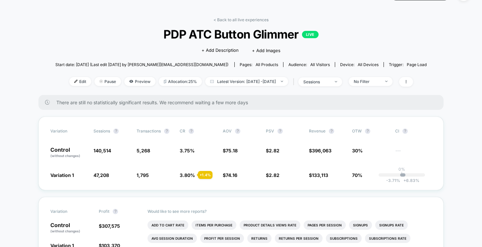
scroll to position [29, 0]
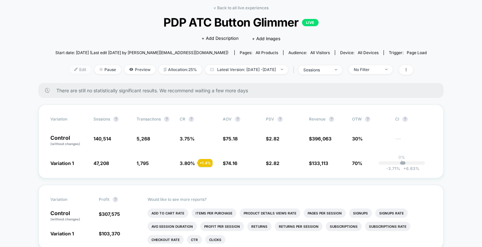
click at [71, 69] on span "Edit" at bounding box center [80, 69] width 22 height 9
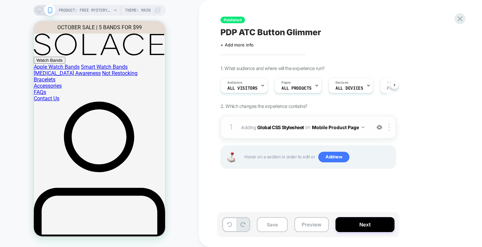
scroll to position [0, 0]
click at [297, 129] on b "Global CSS Stylesheet" at bounding box center [280, 127] width 47 height 6
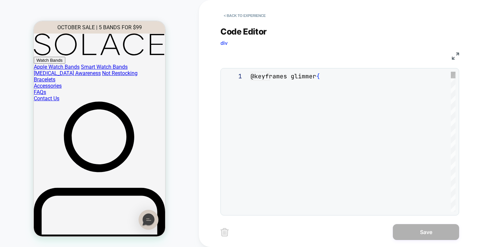
scroll to position [90, 0]
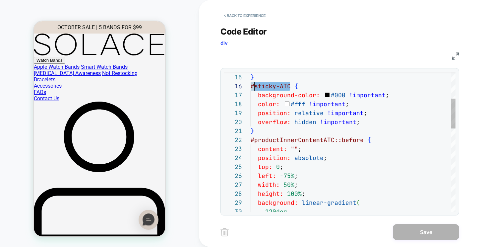
drag, startPoint x: 291, startPoint y: 84, endPoint x: 255, endPoint y: 83, distance: 35.8
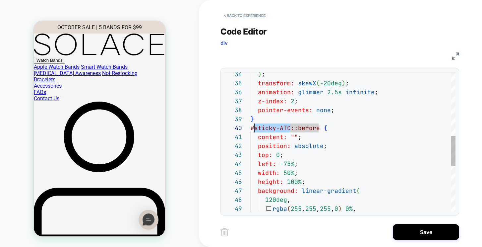
scroll to position [81, 4]
drag, startPoint x: 290, startPoint y: 128, endPoint x: 255, endPoint y: 126, distance: 34.9
click at [255, 126] on div "rgba ( 255 , 255 , 255 , 0 ) 0% , background: linear-gradient ( 120deg , height…" at bounding box center [353, 99] width 205 height 650
click at [258, 126] on div "rgba ( 255 , 255 , 255 , 0 ) 0% , background: linear-gradient ( 120deg , height…" at bounding box center [353, 99] width 205 height 650
click at [290, 126] on div "rgba ( 255 , 255 , 255 , 0 ) 0% , background: linear-gradient ( 120deg , height…" at bounding box center [353, 99] width 205 height 650
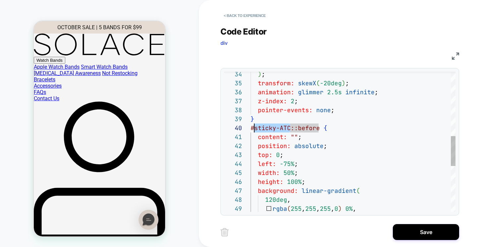
click at [287, 128] on div "rgba ( 255 , 255 , 255 , 0 ) 0% , background: linear-gradient ( 120deg , height…" at bounding box center [353, 99] width 205 height 650
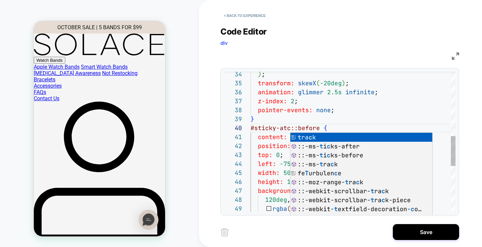
scroll to position [54, 25]
click at [277, 102] on div "rgba ( 255 , 255 , 255 , 0 ) 0% , background: linear-gradient ( 120deg , height…" at bounding box center [353, 99] width 205 height 650
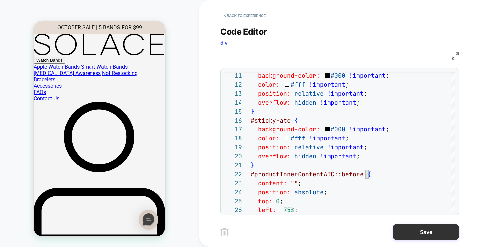
type textarea "**********"
click at [419, 231] on button "Save" at bounding box center [426, 232] width 66 height 16
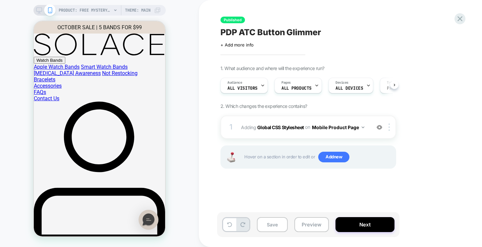
scroll to position [0, 0]
click at [273, 222] on button "Save" at bounding box center [272, 224] width 31 height 15
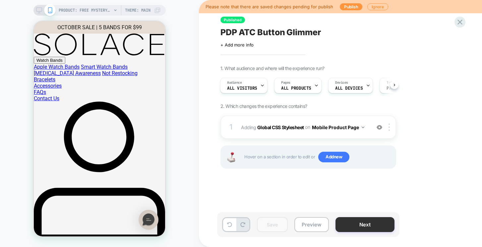
click at [376, 227] on button "Next" at bounding box center [365, 224] width 59 height 15
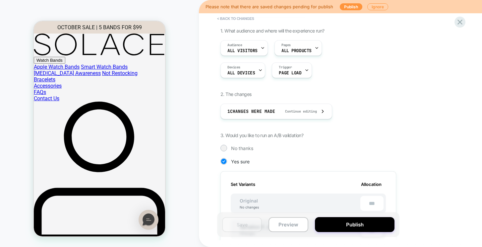
scroll to position [0, 0]
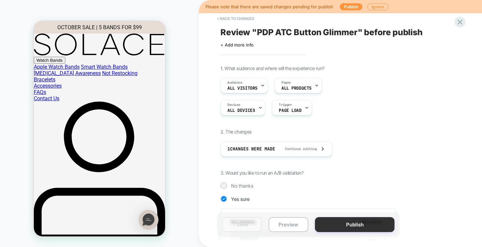
click at [365, 225] on button "Publish" at bounding box center [355, 224] width 80 height 15
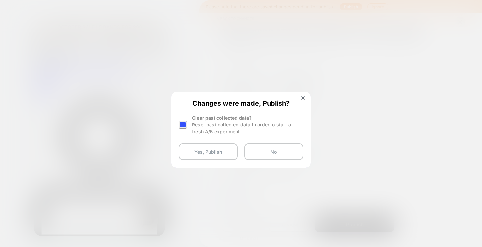
click at [184, 122] on div at bounding box center [183, 124] width 8 height 8
click at [212, 156] on button "Yes, Publish" at bounding box center [208, 151] width 59 height 17
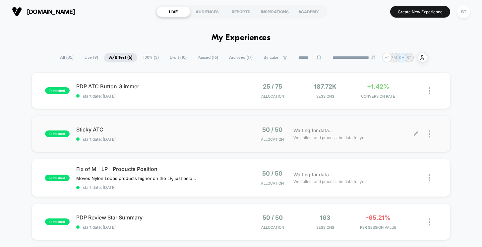
click at [417, 134] on icon at bounding box center [415, 133] width 5 height 5
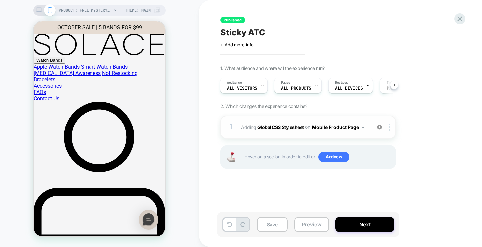
click at [284, 126] on b "Global CSS Stylesheet" at bounding box center [280, 127] width 47 height 6
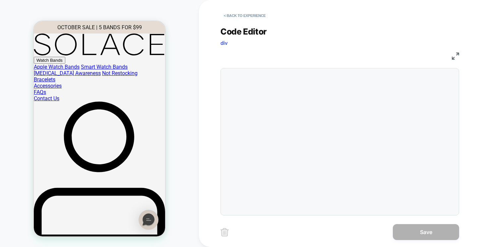
scroll to position [27, 0]
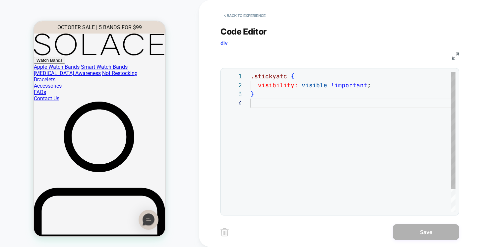
click at [285, 110] on div ".stickyatc { visibility: visible !important ; }" at bounding box center [353, 155] width 205 height 167
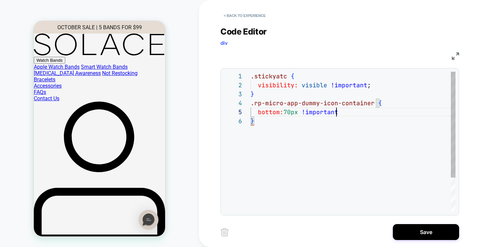
scroll to position [36, 90]
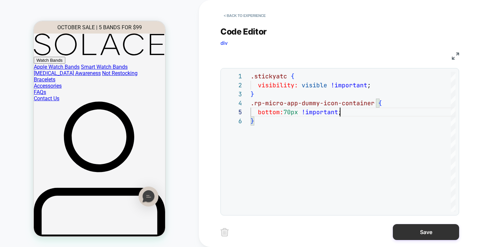
type textarea "**********"
click at [436, 230] on button "Save" at bounding box center [426, 232] width 66 height 16
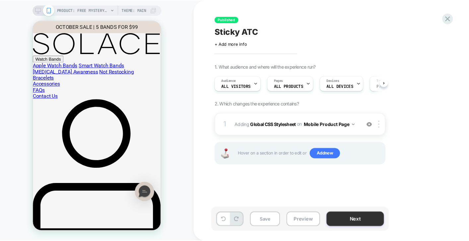
scroll to position [0, 0]
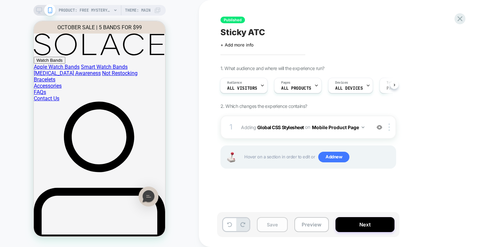
click at [272, 224] on button "Save" at bounding box center [272, 224] width 31 height 15
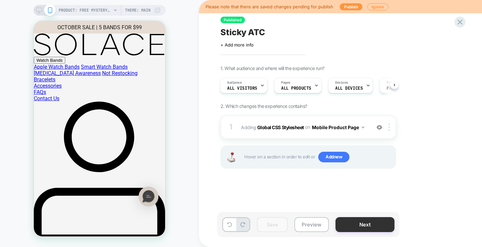
click at [354, 224] on button "Next" at bounding box center [365, 224] width 59 height 15
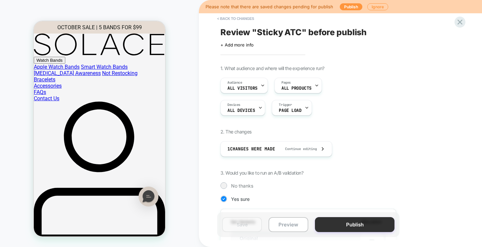
click at [345, 225] on button "Publish" at bounding box center [355, 224] width 80 height 15
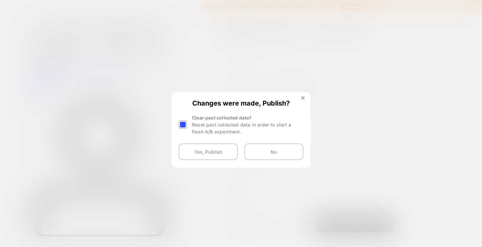
click at [185, 126] on div at bounding box center [183, 124] width 8 height 8
click at [209, 156] on button "Yes, Publish" at bounding box center [208, 151] width 59 height 17
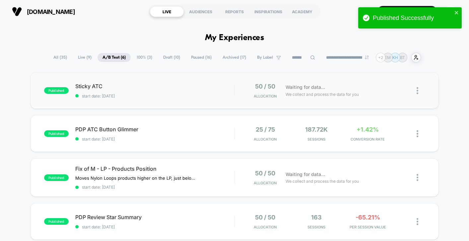
click at [417, 90] on img at bounding box center [417, 90] width 2 height 7
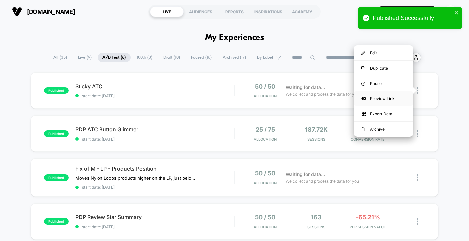
click at [390, 100] on div "Preview Link" at bounding box center [383, 98] width 60 height 15
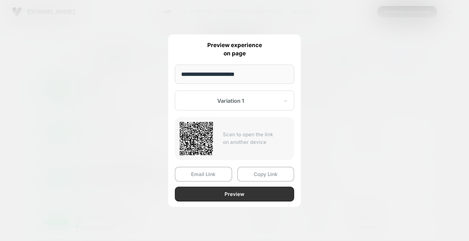
click at [223, 193] on button "Preview" at bounding box center [234, 194] width 119 height 15
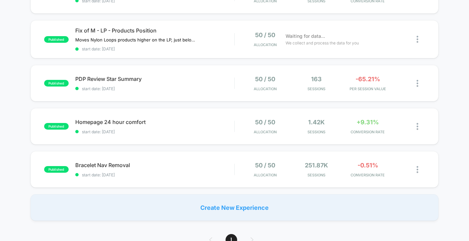
scroll to position [153, 0]
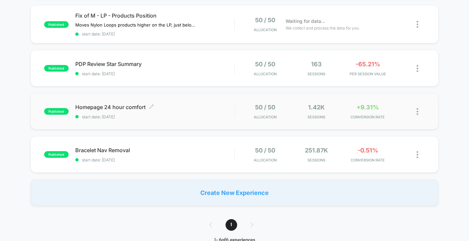
click at [198, 111] on div "Homepage 24 hour comfort Click to edit experience details Click to edit experie…" at bounding box center [154, 112] width 159 height 16
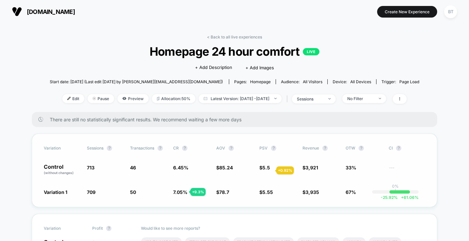
scroll to position [23, 0]
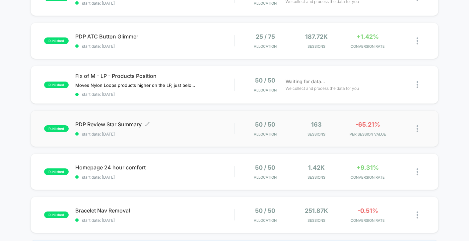
scroll to position [71, 0]
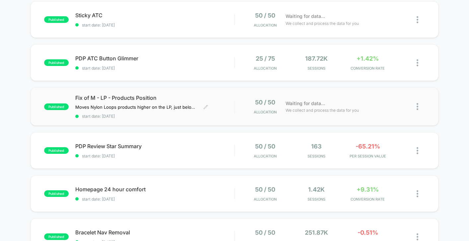
click at [208, 96] on span "Fix of M - LP - Products Position" at bounding box center [154, 98] width 159 height 7
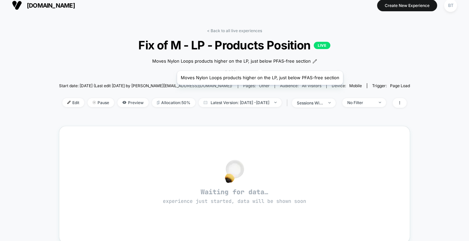
scroll to position [7, 0]
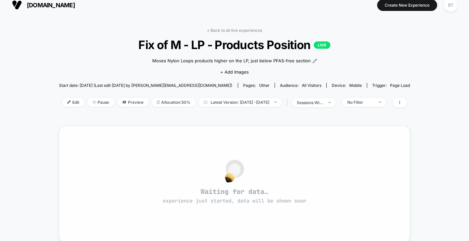
drag, startPoint x: 63, startPoint y: 100, endPoint x: 106, endPoint y: 129, distance: 51.1
click at [106, 129] on div "< Back to all live experiences Fix of M - LP - Products Position LIVE Moves Nyl…" at bounding box center [234, 200] width 351 height 354
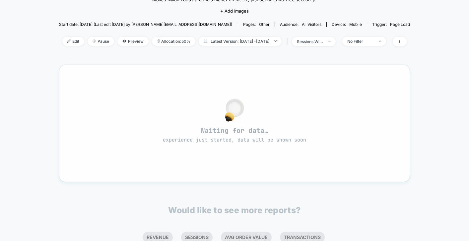
scroll to position [0, 0]
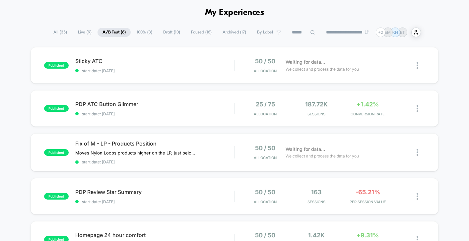
scroll to position [27, 0]
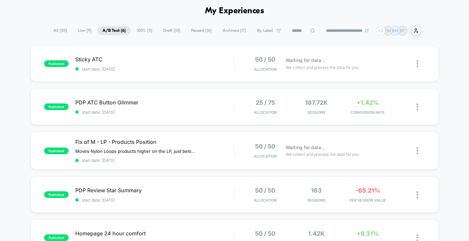
click at [137, 30] on span "100% ( 3 )" at bounding box center [145, 30] width 26 height 9
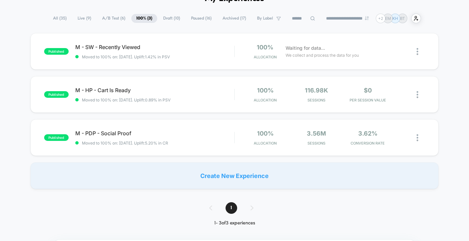
scroll to position [0, 0]
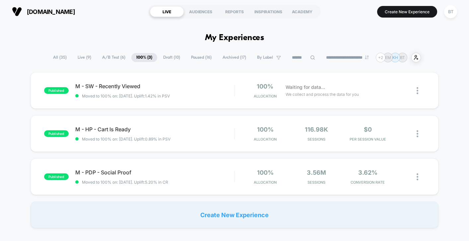
click at [80, 59] on span "Live ( 9 )" at bounding box center [85, 57] width 24 height 9
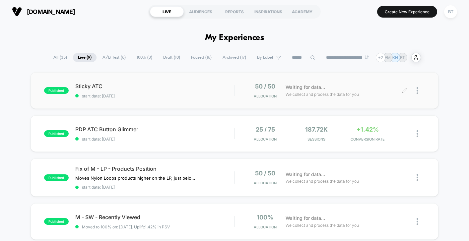
click at [417, 94] on div at bounding box center [420, 91] width 8 height 16
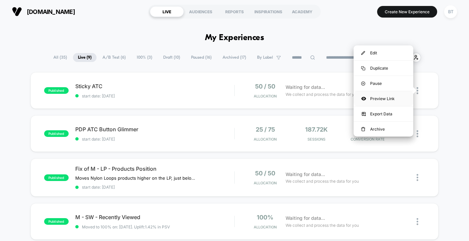
click at [395, 99] on div "Preview Link" at bounding box center [383, 98] width 60 height 15
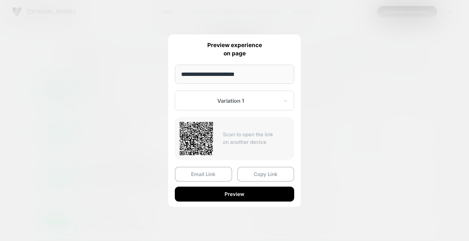
click at [255, 71] on input "**********" at bounding box center [234, 74] width 119 height 19
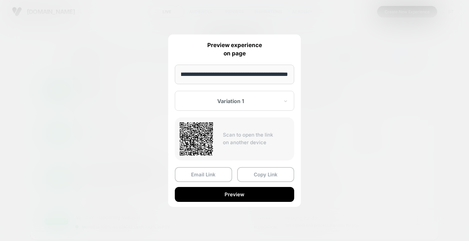
scroll to position [0, 25]
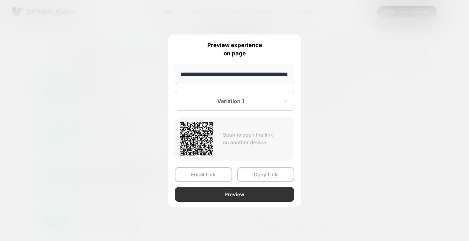
type input "**********"
click at [245, 196] on button "Preview" at bounding box center [234, 194] width 119 height 15
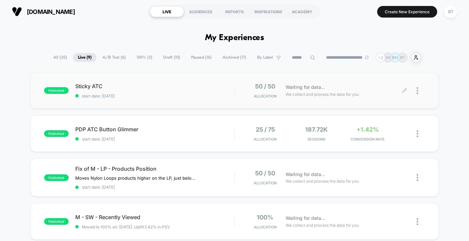
click at [416, 92] on div at bounding box center [415, 91] width 20 height 16
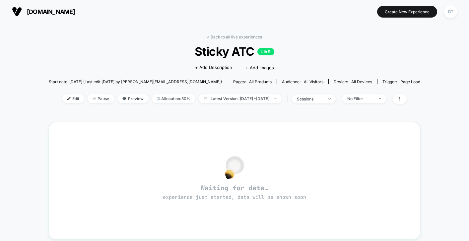
scroll to position [21, 0]
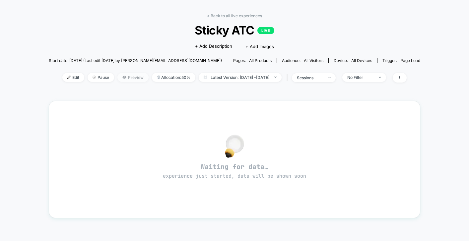
click at [121, 80] on span "Preview" at bounding box center [132, 77] width 31 height 9
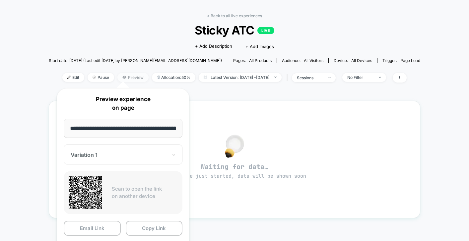
scroll to position [0, 36]
click at [138, 133] on input "**********" at bounding box center [123, 129] width 119 height 20
click at [128, 125] on input "**********" at bounding box center [123, 129] width 119 height 20
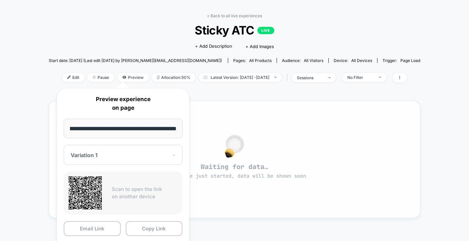
drag, startPoint x: 125, startPoint y: 129, endPoint x: 250, endPoint y: 137, distance: 125.0
click at [250, 137] on body "**********" at bounding box center [234, 120] width 469 height 241
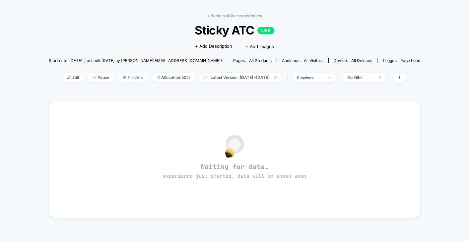
click at [118, 79] on span "Preview" at bounding box center [132, 77] width 31 height 9
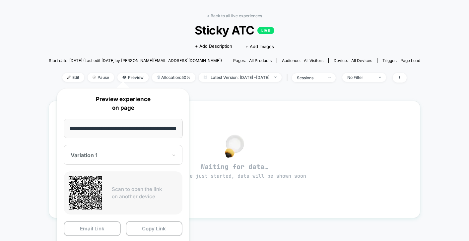
drag, startPoint x: 100, startPoint y: 129, endPoint x: 179, endPoint y: 127, distance: 78.6
click at [179, 127] on input "**********" at bounding box center [123, 129] width 119 height 20
click at [127, 129] on input "**********" at bounding box center [123, 129] width 119 height 20
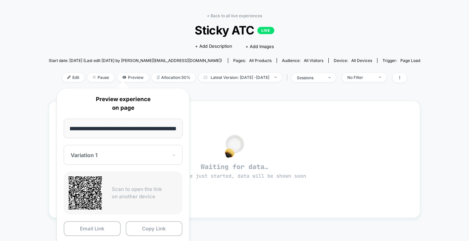
click at [127, 129] on input "**********" at bounding box center [123, 129] width 119 height 20
type input "**********"
click at [157, 190] on p "Scan to open the link on another device" at bounding box center [145, 193] width 66 height 15
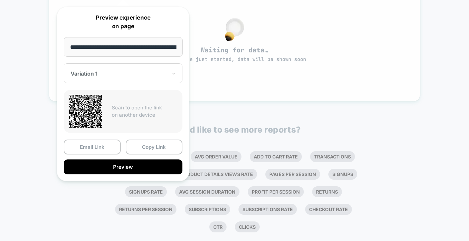
scroll to position [153, 0]
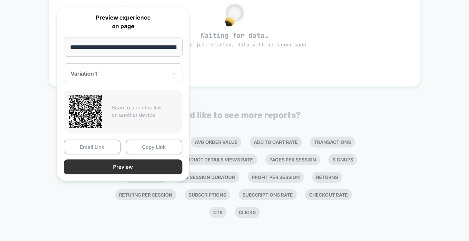
click at [105, 166] on button "Preview" at bounding box center [123, 166] width 119 height 15
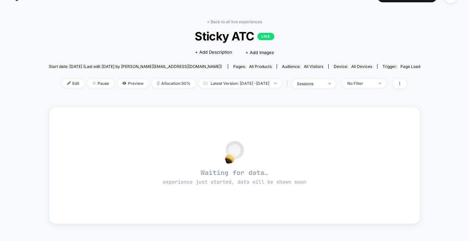
scroll to position [0, 0]
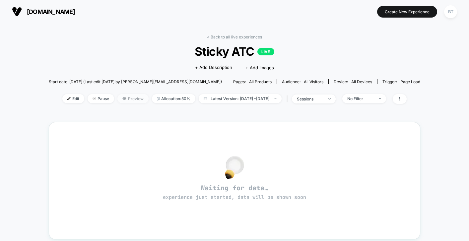
click at [129, 95] on span "Preview" at bounding box center [132, 98] width 31 height 9
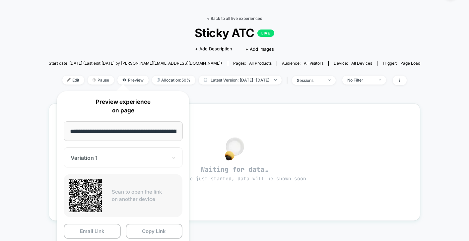
click at [219, 19] on link "< Back to all live experiences" at bounding box center [234, 18] width 55 height 5
